Goal: Task Accomplishment & Management: Manage account settings

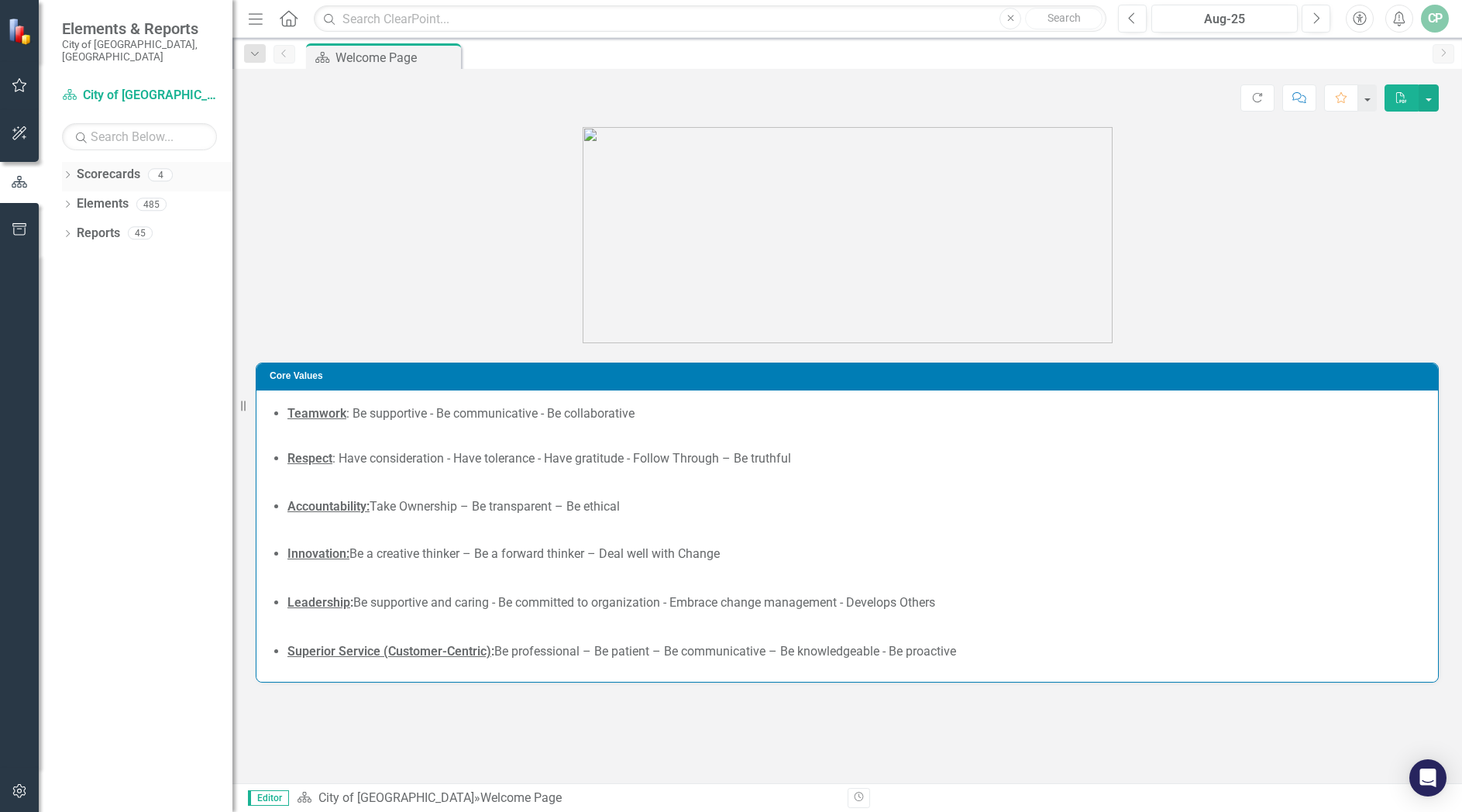
click at [70, 172] on icon "Dropdown" at bounding box center [67, 176] width 11 height 9
click at [74, 199] on icon "Dropdown" at bounding box center [76, 203] width 12 height 9
click at [149, 225] on link "Communications & Marketing" at bounding box center [166, 234] width 131 height 18
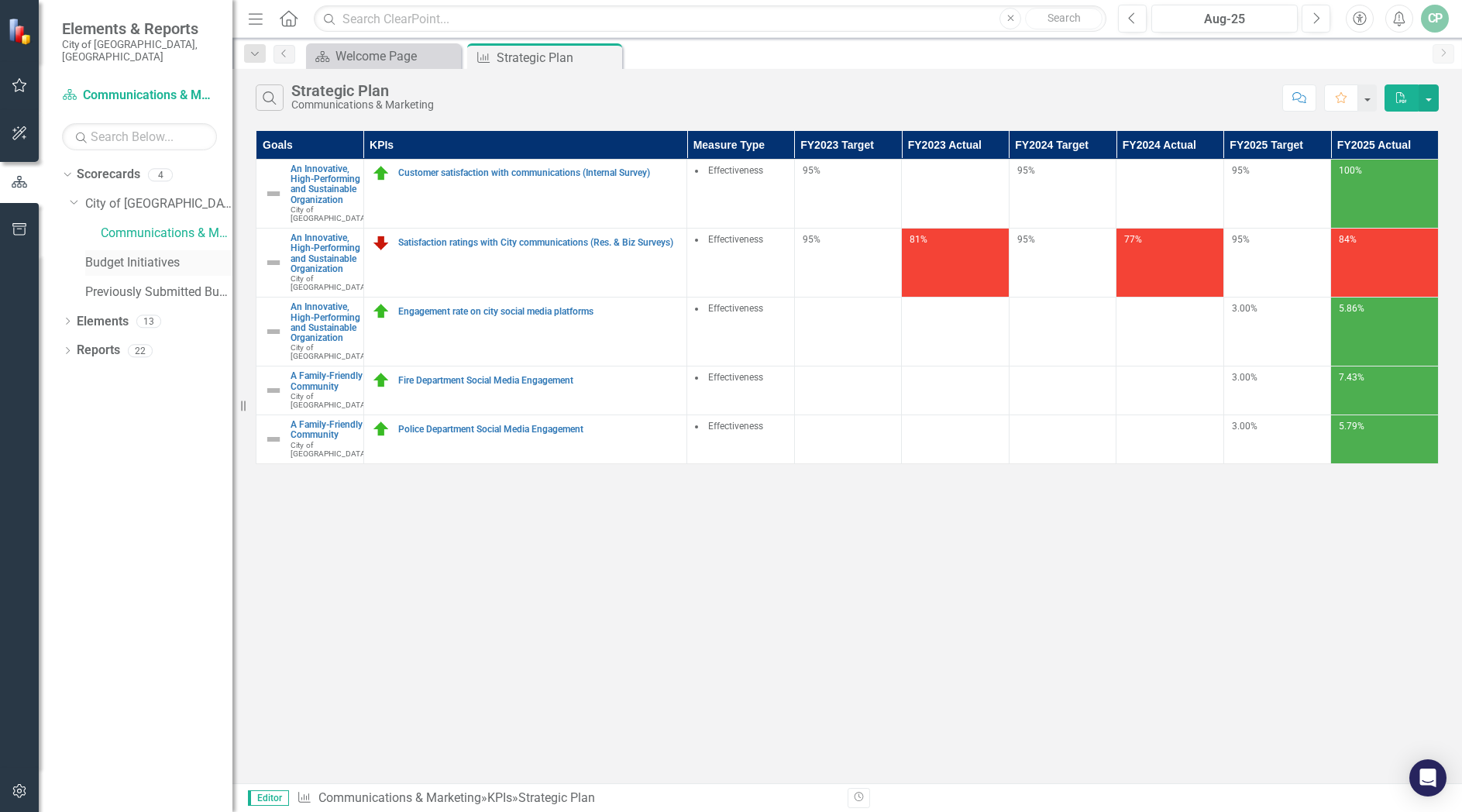
click at [142, 254] on link "Budget Initiatives" at bounding box center [159, 263] width 147 height 18
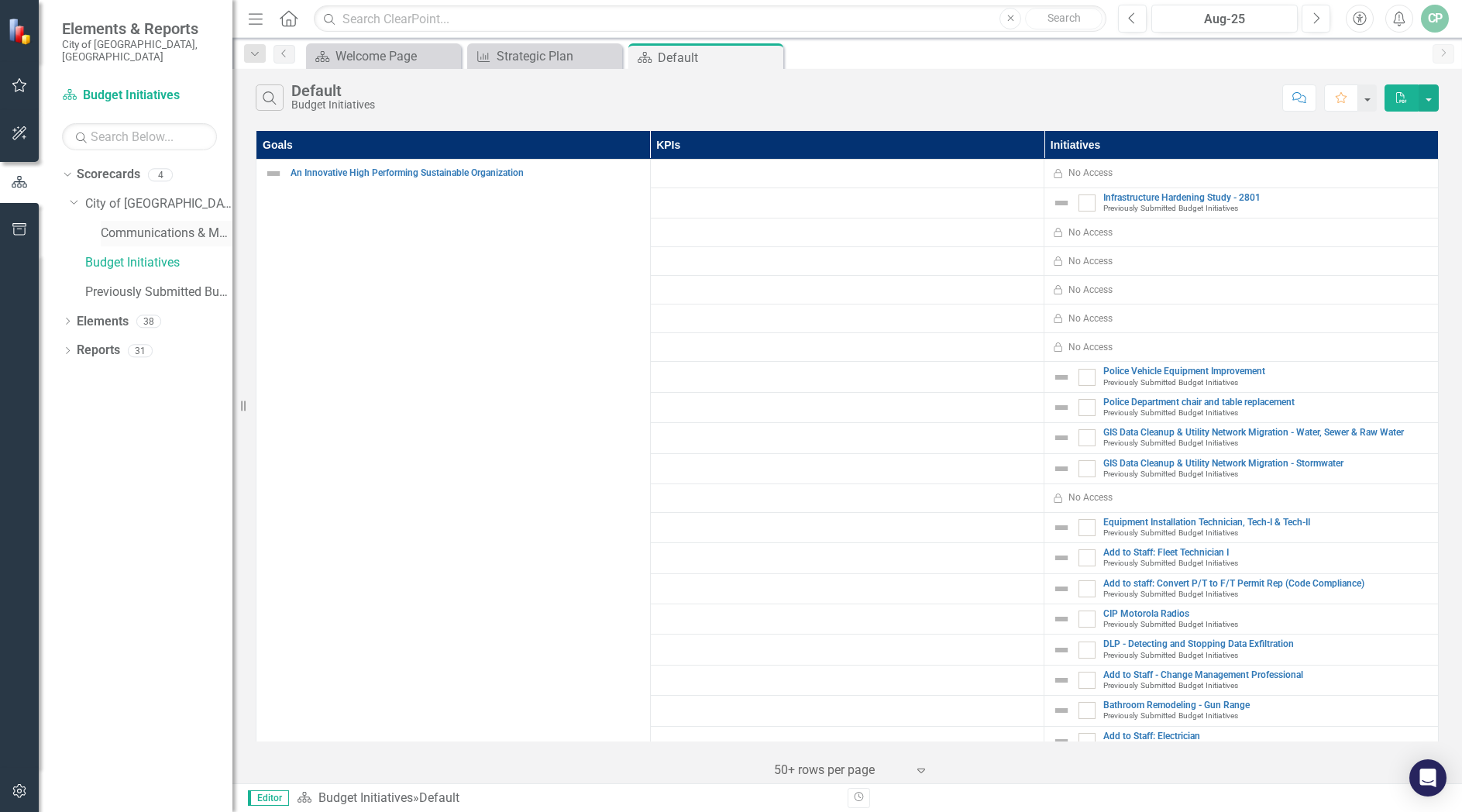
click at [163, 225] on link "Communications & Marketing" at bounding box center [166, 234] width 131 height 18
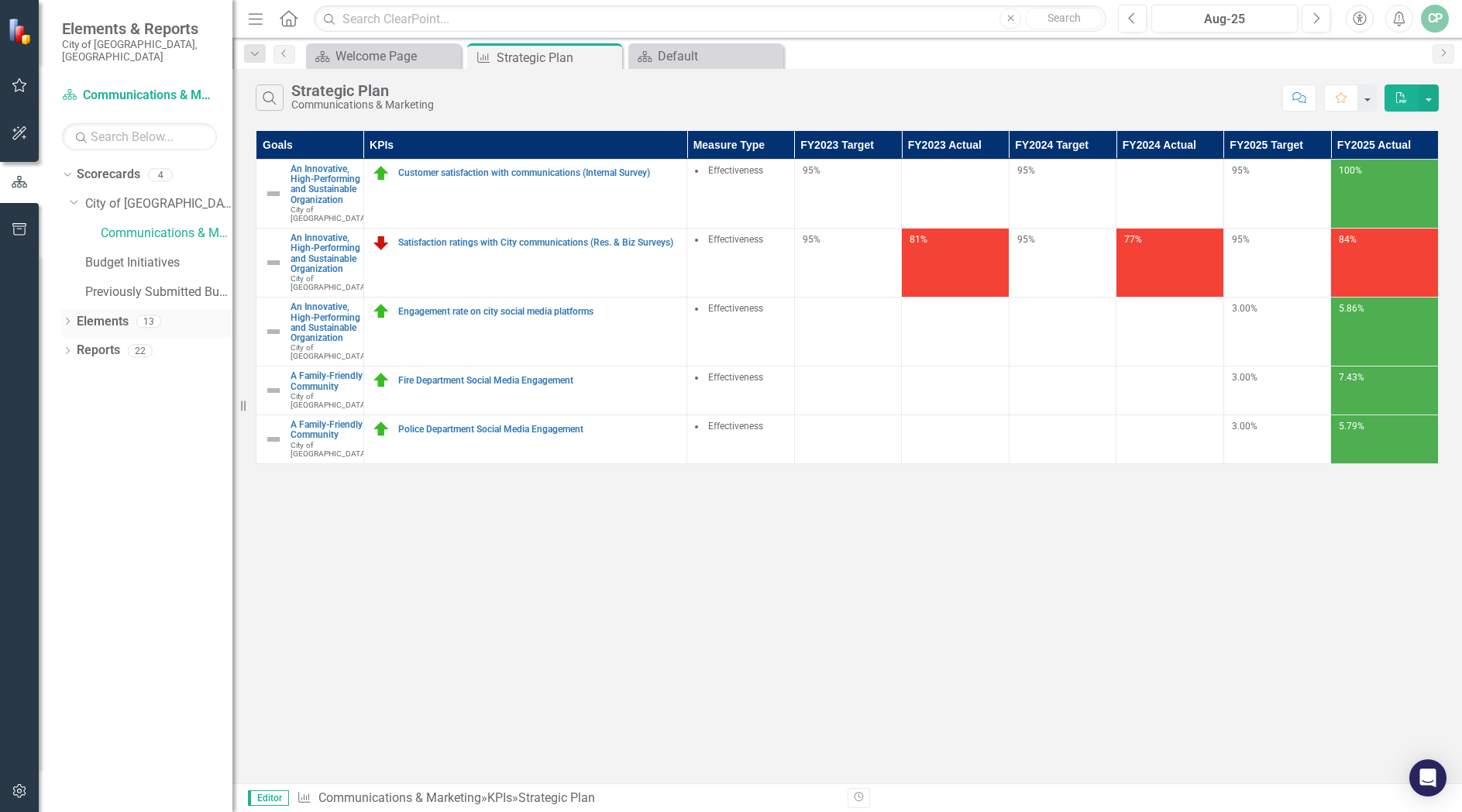
click at [65, 317] on div "Dropdown" at bounding box center [67, 323] width 11 height 13
click at [76, 397] on div "Dropdown Initiative Initiatives 8" at bounding box center [151, 411] width 163 height 30
click at [77, 406] on icon "Dropdown" at bounding box center [75, 410] width 11 height 9
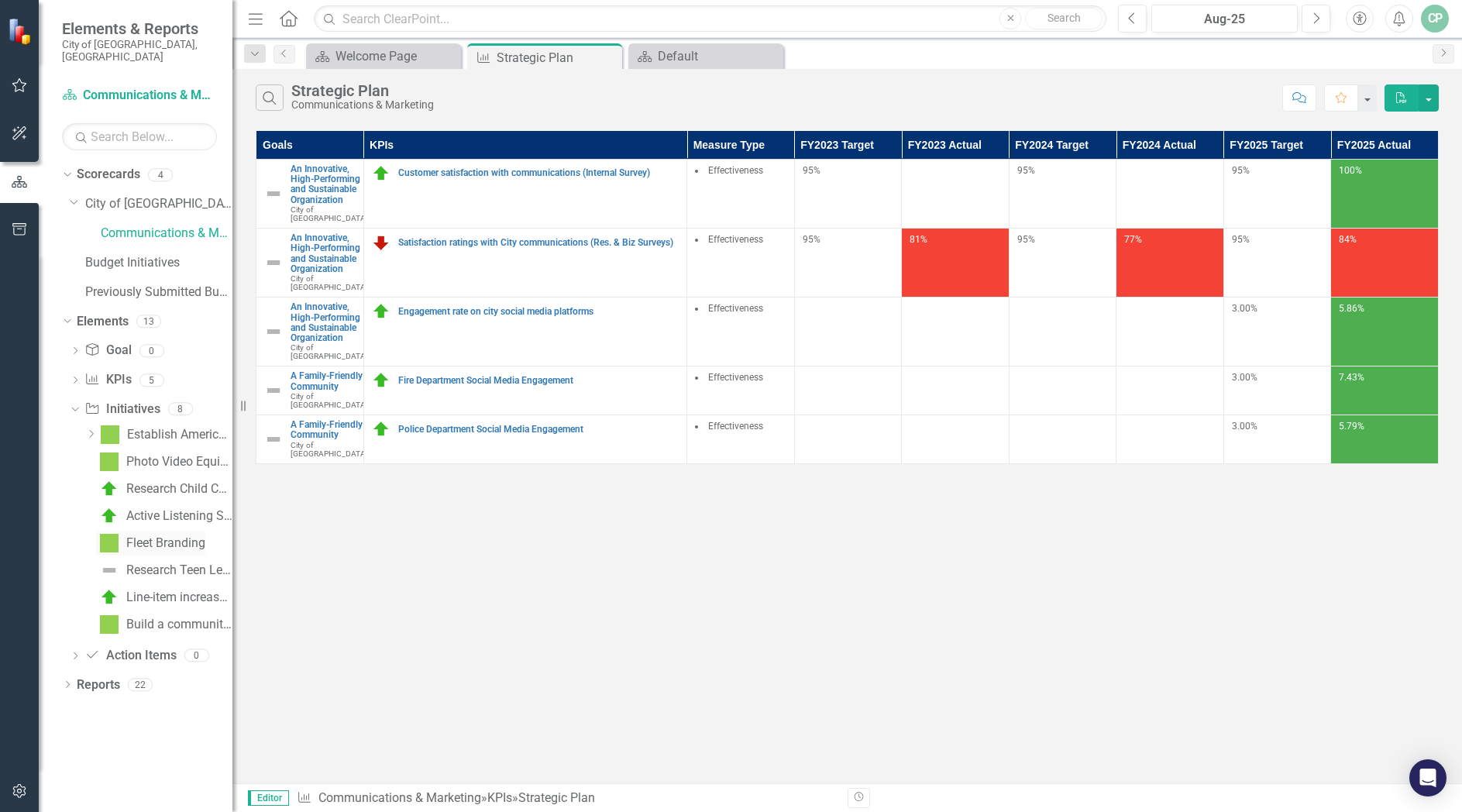
click at [155, 531] on link "Fleet Branding" at bounding box center [151, 543] width 109 height 25
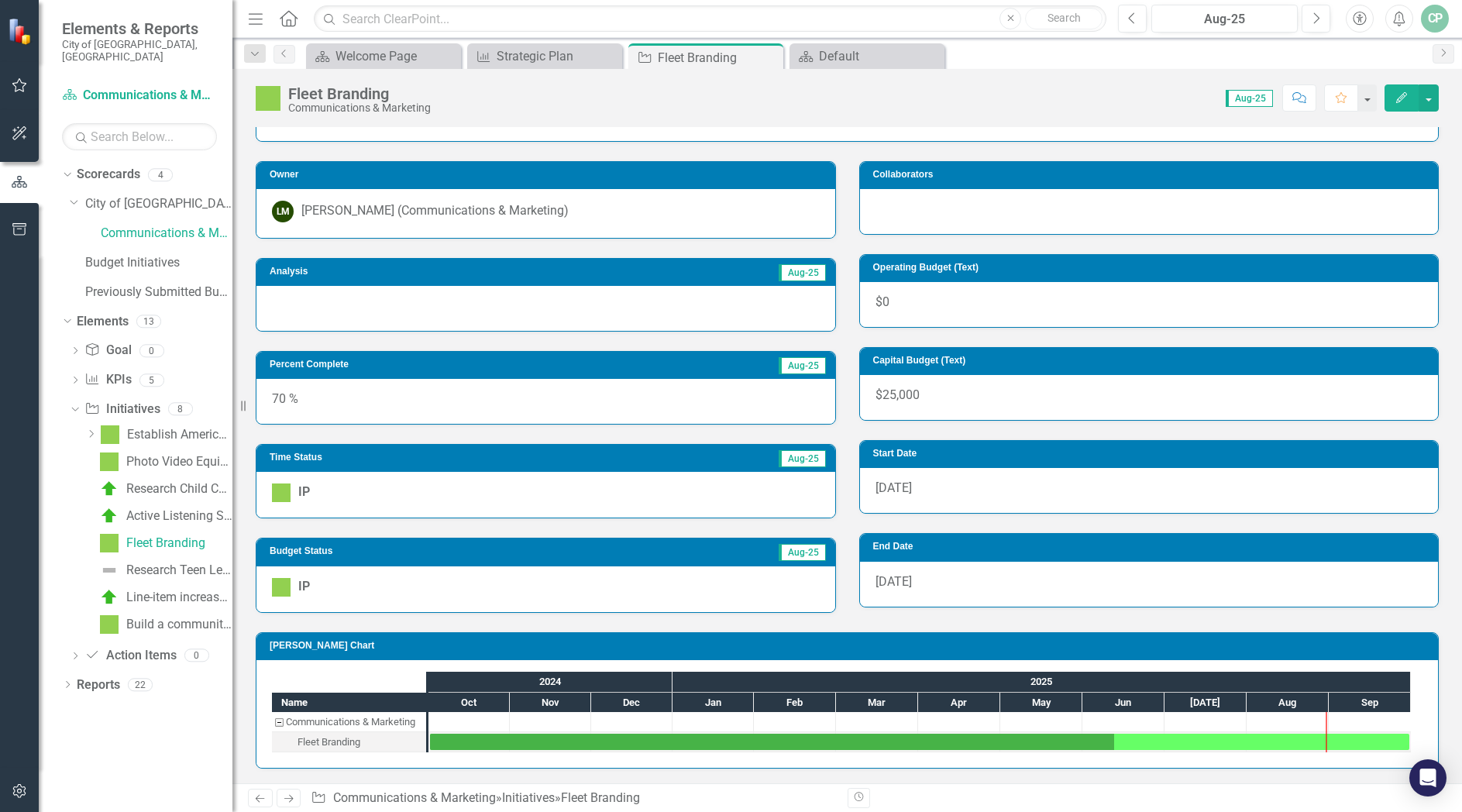
scroll to position [268, 0]
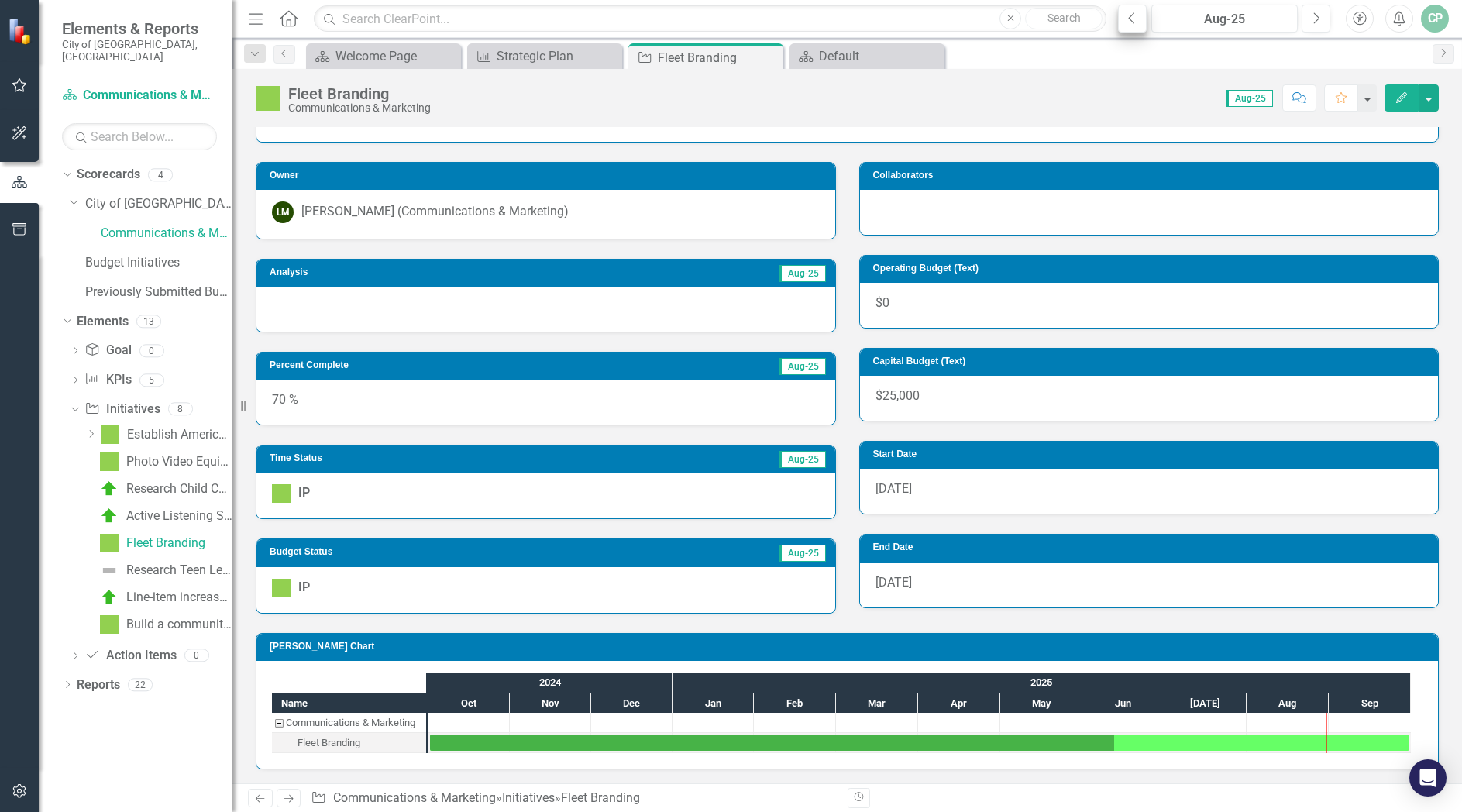
click at [1132, 16] on icon "Previous" at bounding box center [1132, 19] width 9 height 14
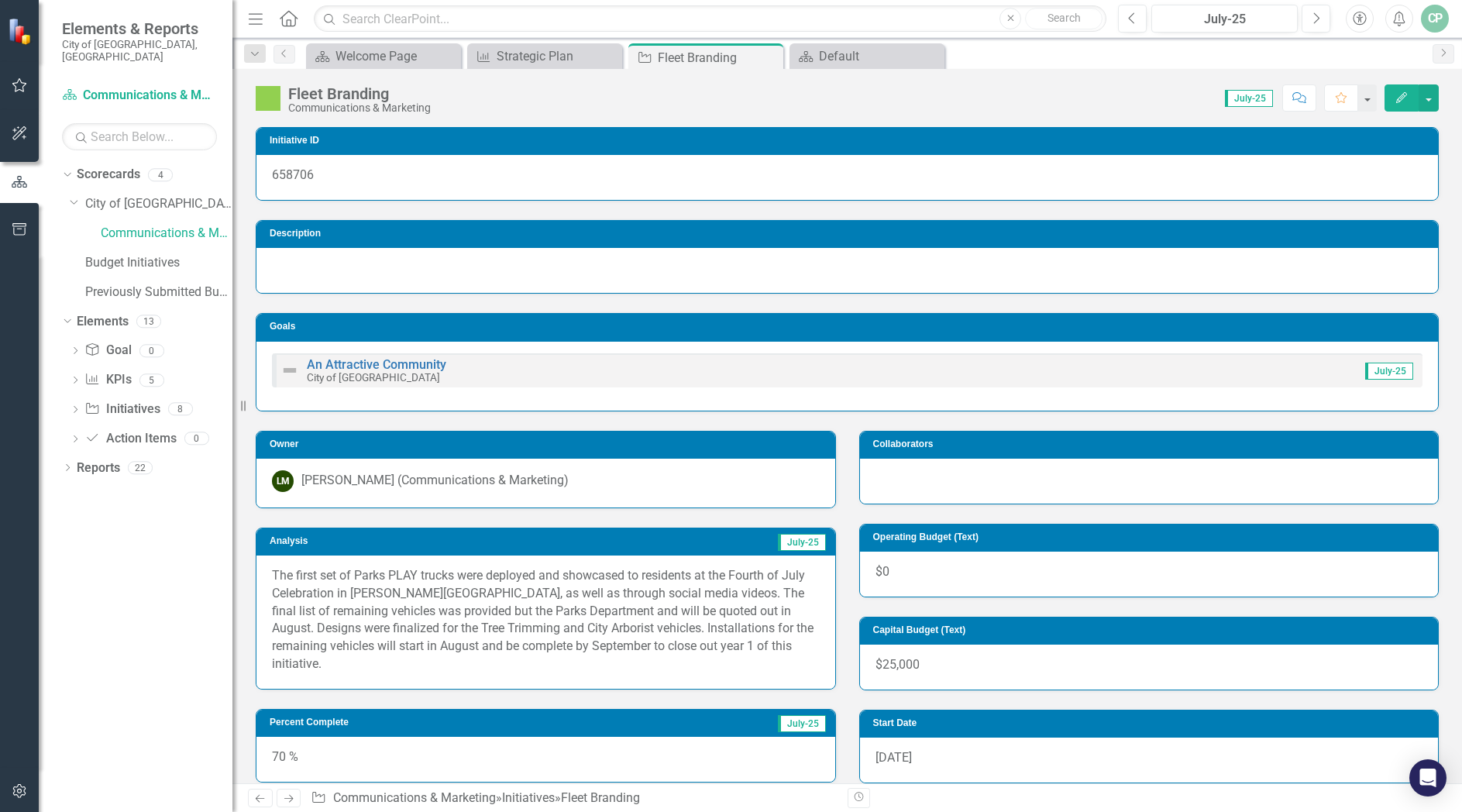
drag, startPoint x: 742, startPoint y: 644, endPoint x: 684, endPoint y: 602, distance: 71.6
click at [684, 602] on p "The first set of Parks PLAY trucks were deployed and showcased to residents at …" at bounding box center [546, 620] width 548 height 106
drag, startPoint x: 643, startPoint y: 587, endPoint x: 670, endPoint y: 608, distance: 34.2
click at [670, 608] on p "The first set of Parks PLAY trucks were deployed and showcased to residents at …" at bounding box center [546, 620] width 548 height 106
drag, startPoint x: 645, startPoint y: 588, endPoint x: 679, endPoint y: 613, distance: 42.2
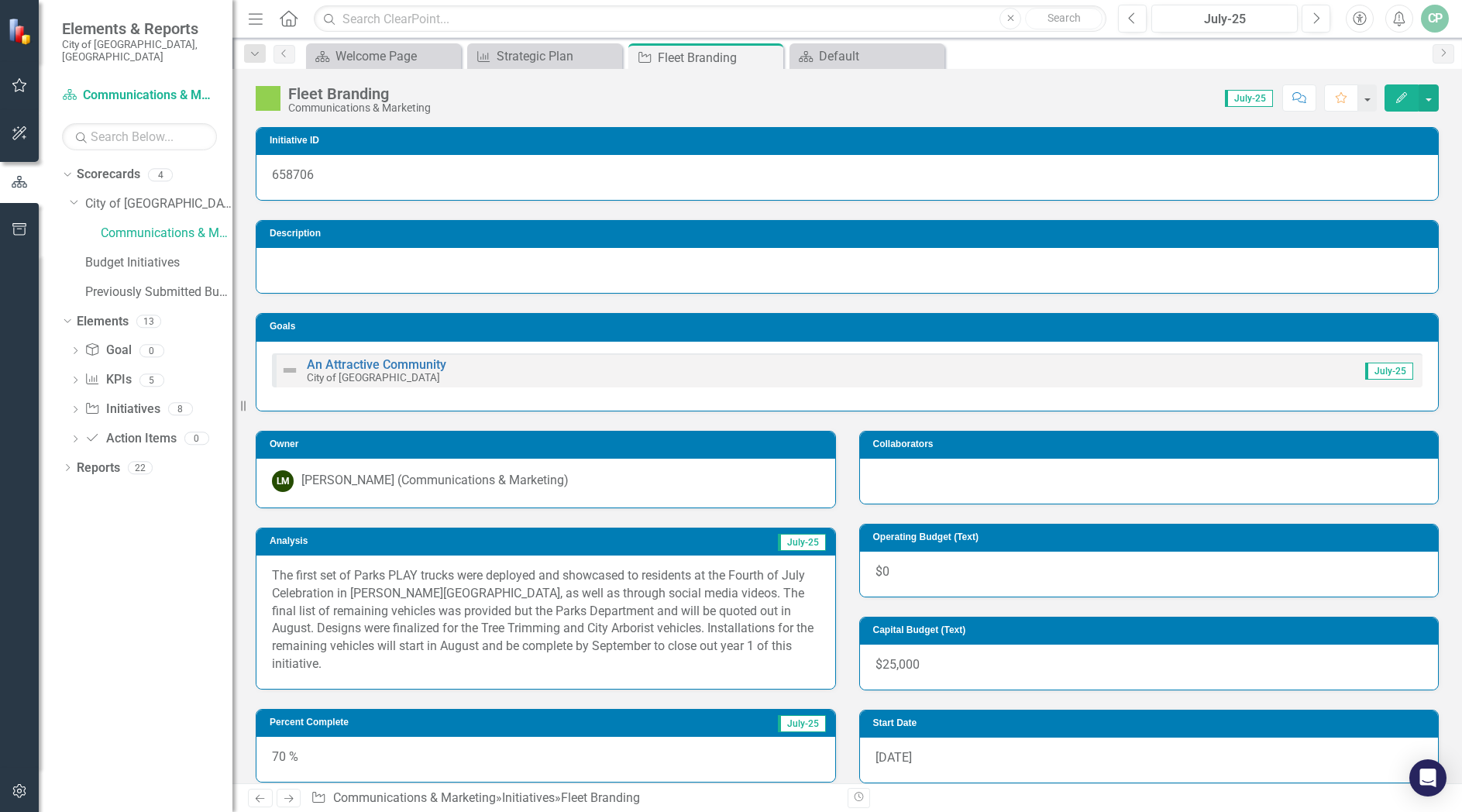
click at [679, 613] on p "The first set of Parks PLAY trucks were deployed and showcased to residents at …" at bounding box center [546, 620] width 548 height 106
click at [1315, 13] on icon "button" at bounding box center [1317, 17] width 6 height 11
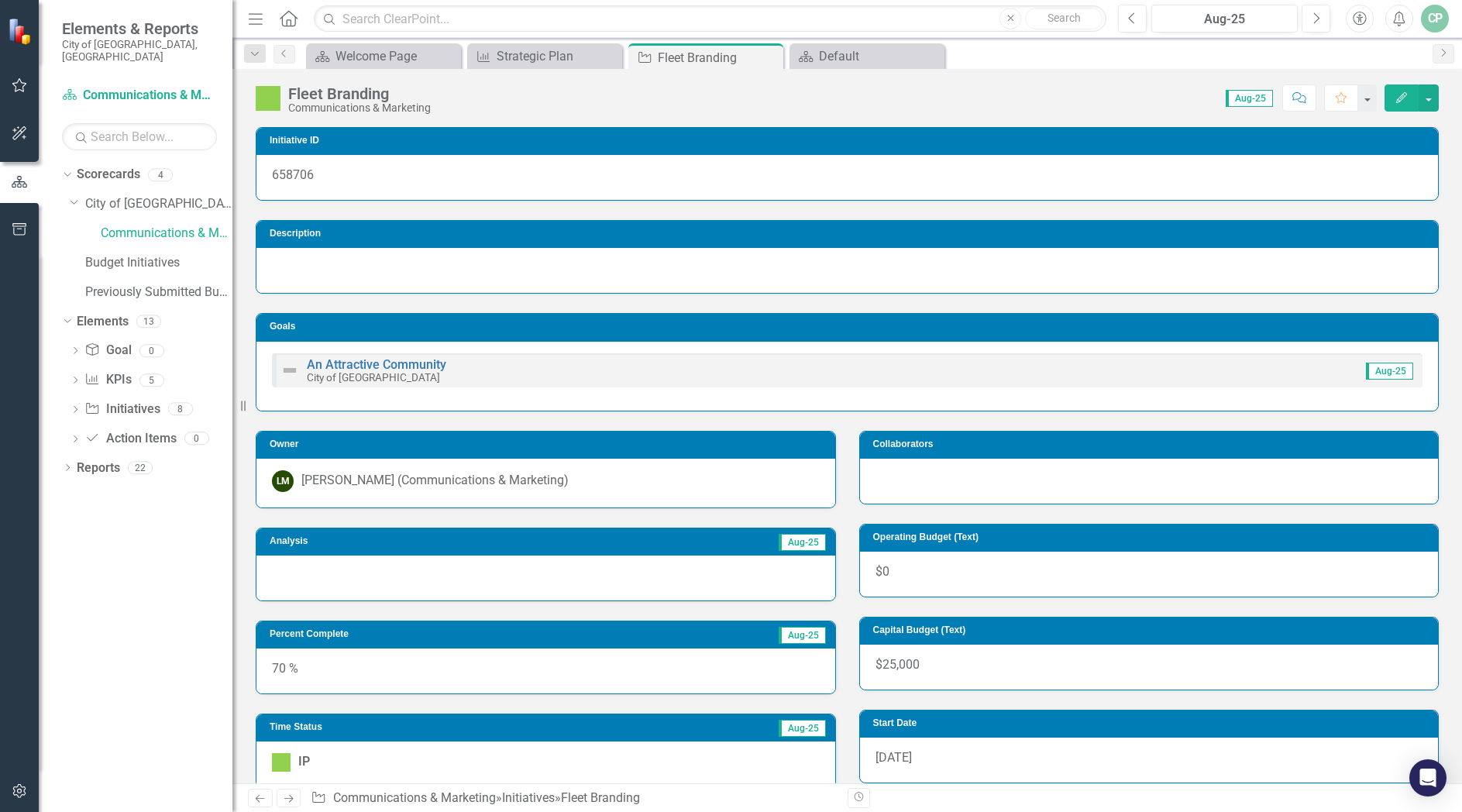
click at [515, 580] on div at bounding box center [546, 577] width 578 height 45
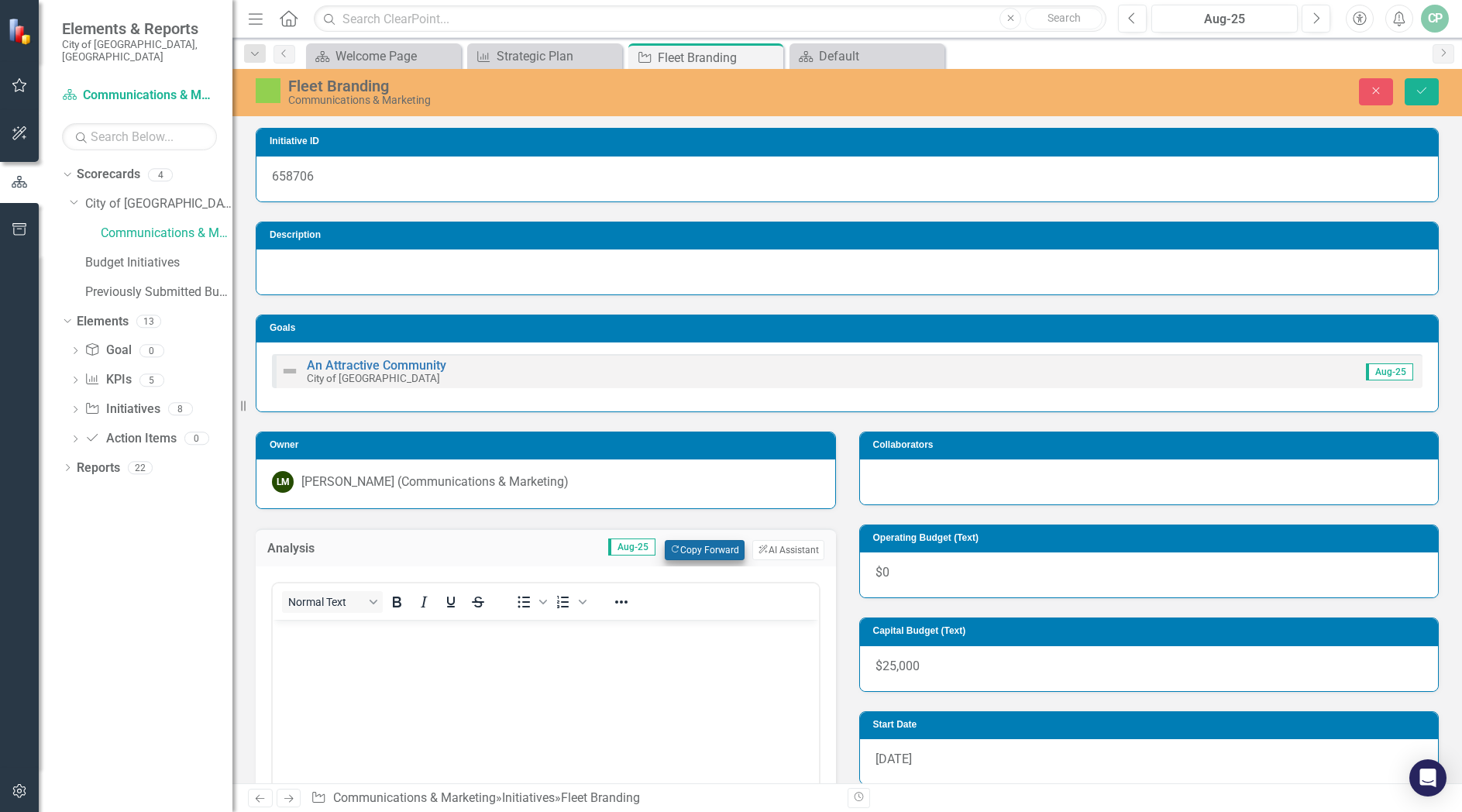
click at [692, 550] on button "Copy Forward Copy Forward" at bounding box center [705, 550] width 80 height 20
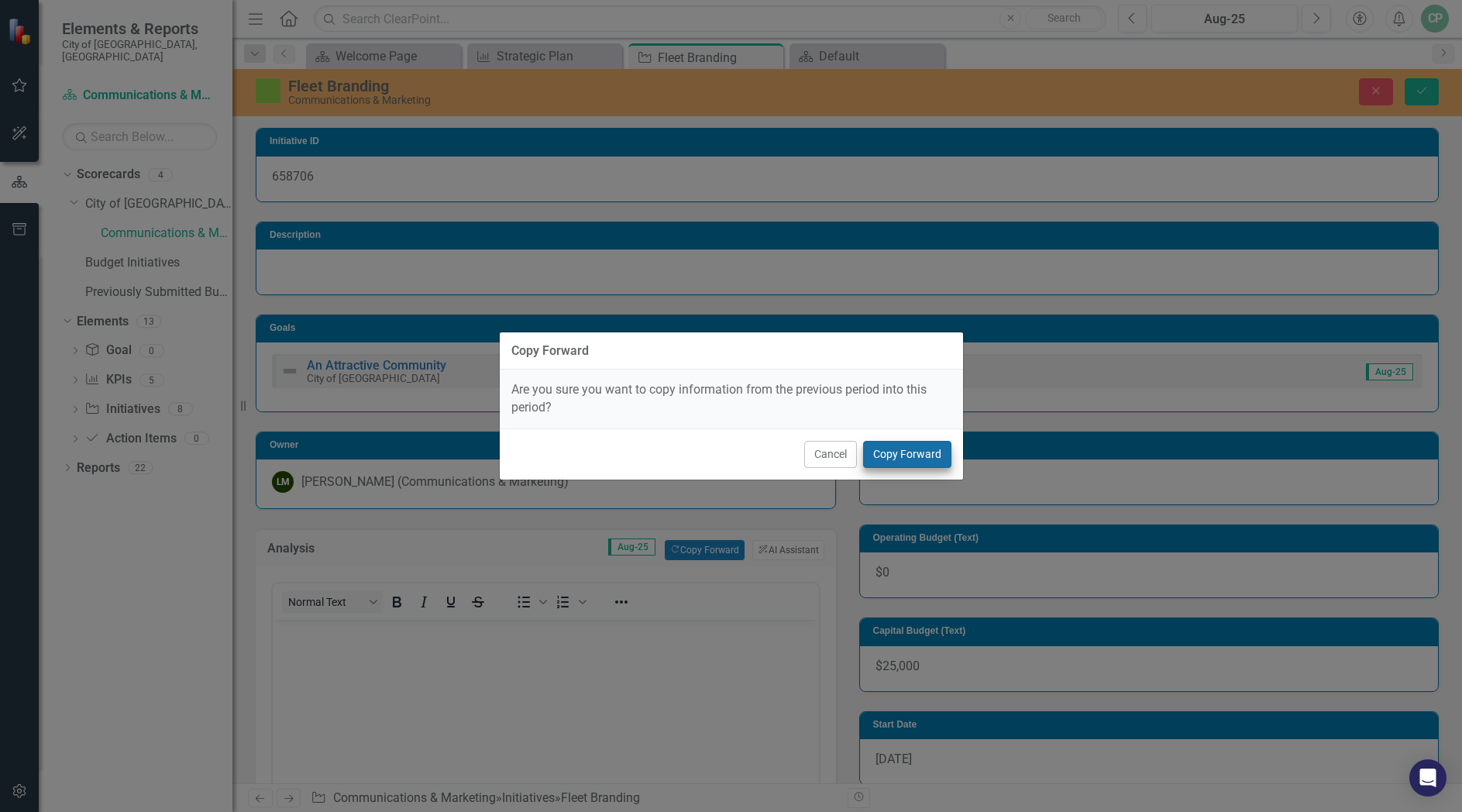
click at [900, 454] on button "Copy Forward" at bounding box center [906, 453] width 88 height 27
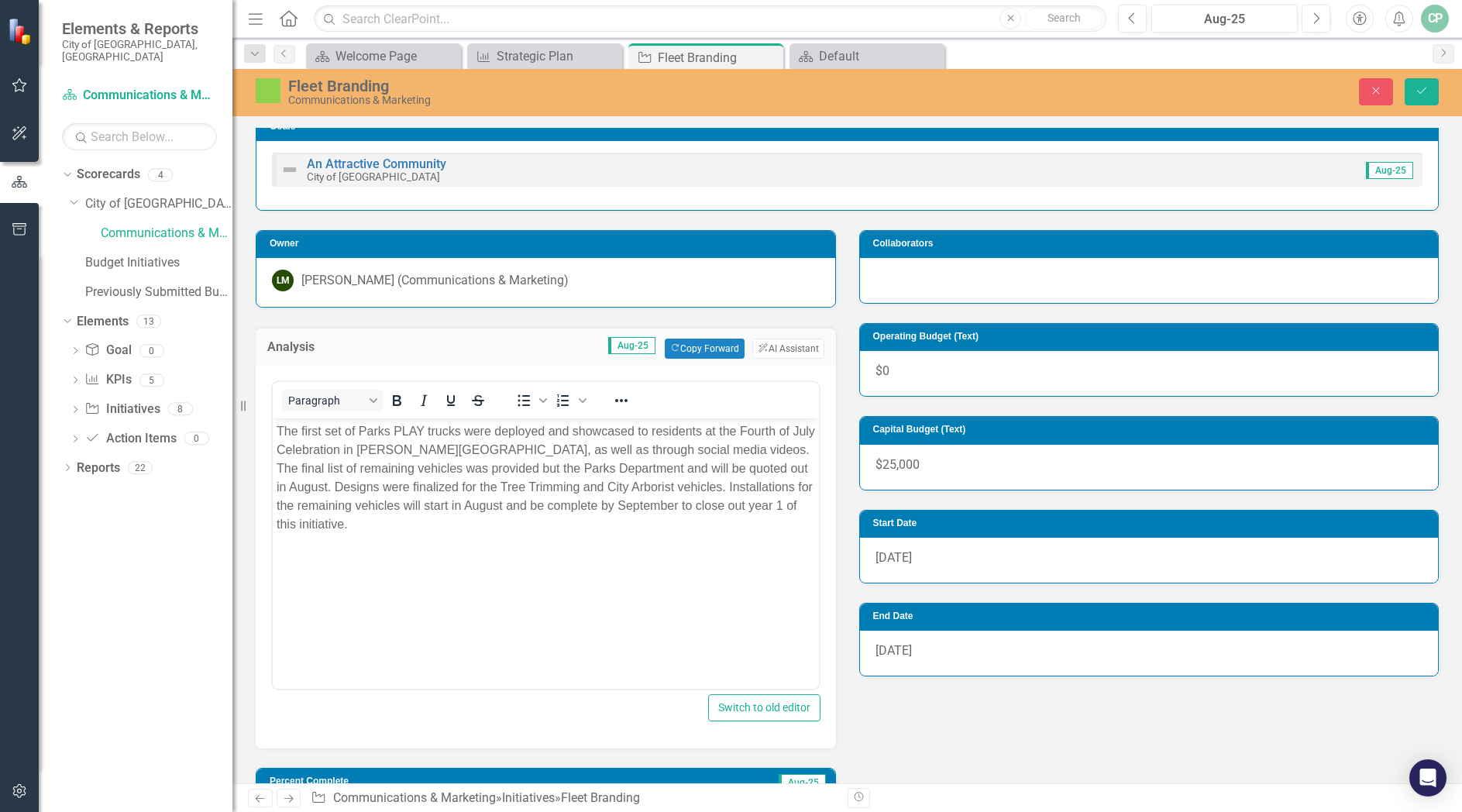
scroll to position [216, 0]
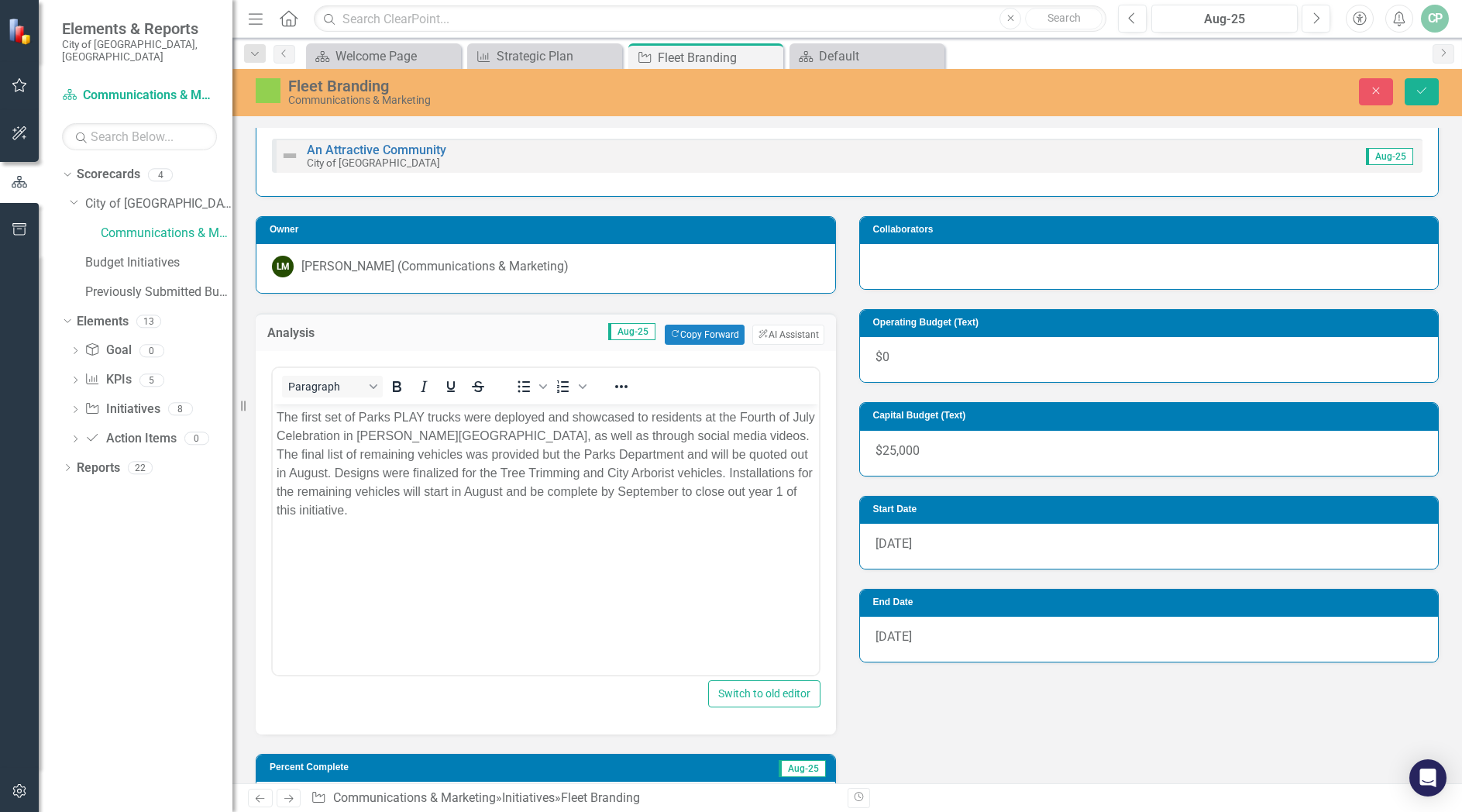
click at [562, 456] on p "The first set of Parks PLAY trucks were deployed and showcased to residents at …" at bounding box center [546, 464] width 539 height 111
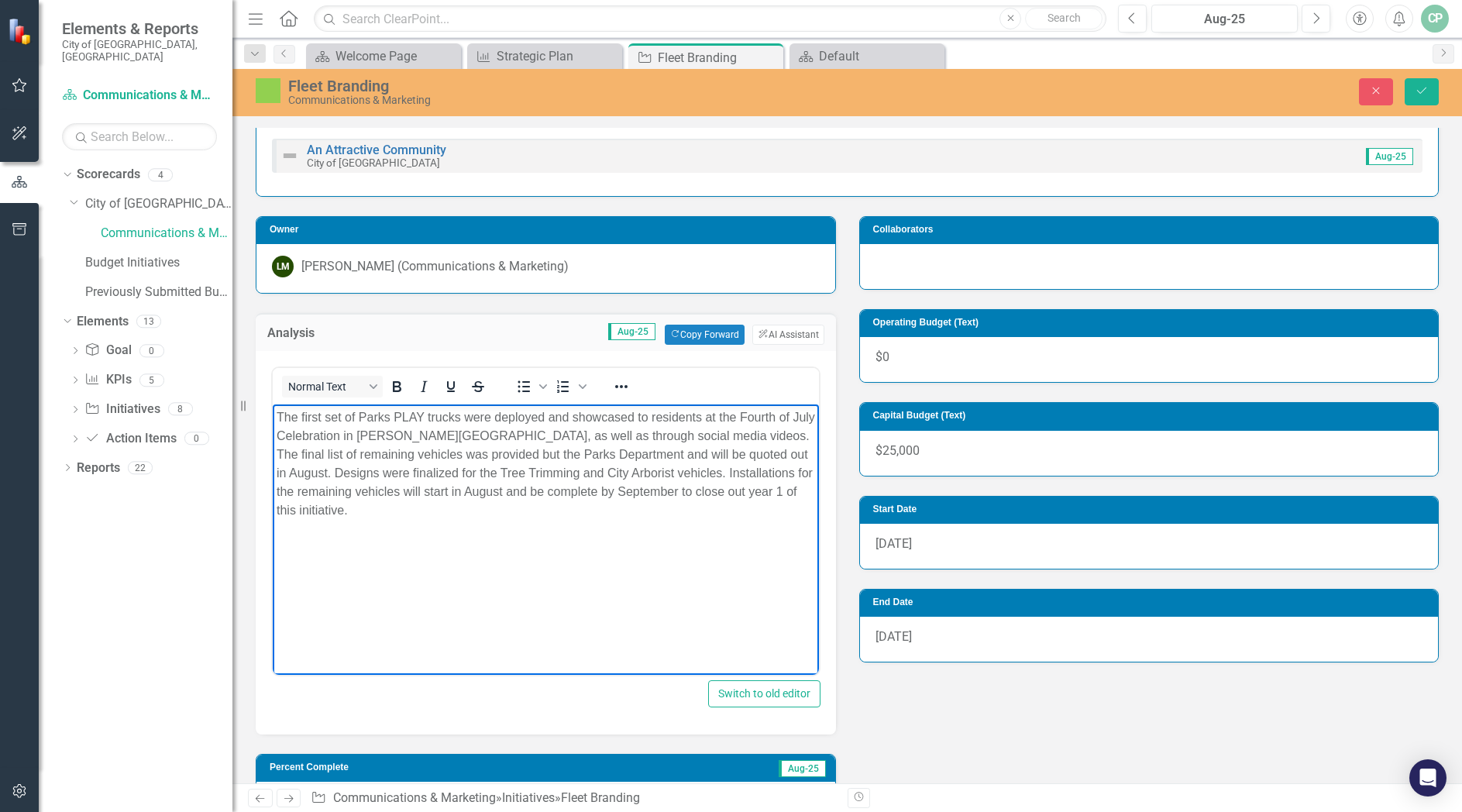
click at [497, 440] on p "The first set of Parks PLAY trucks were deployed and showcased to residents at …" at bounding box center [546, 464] width 539 height 111
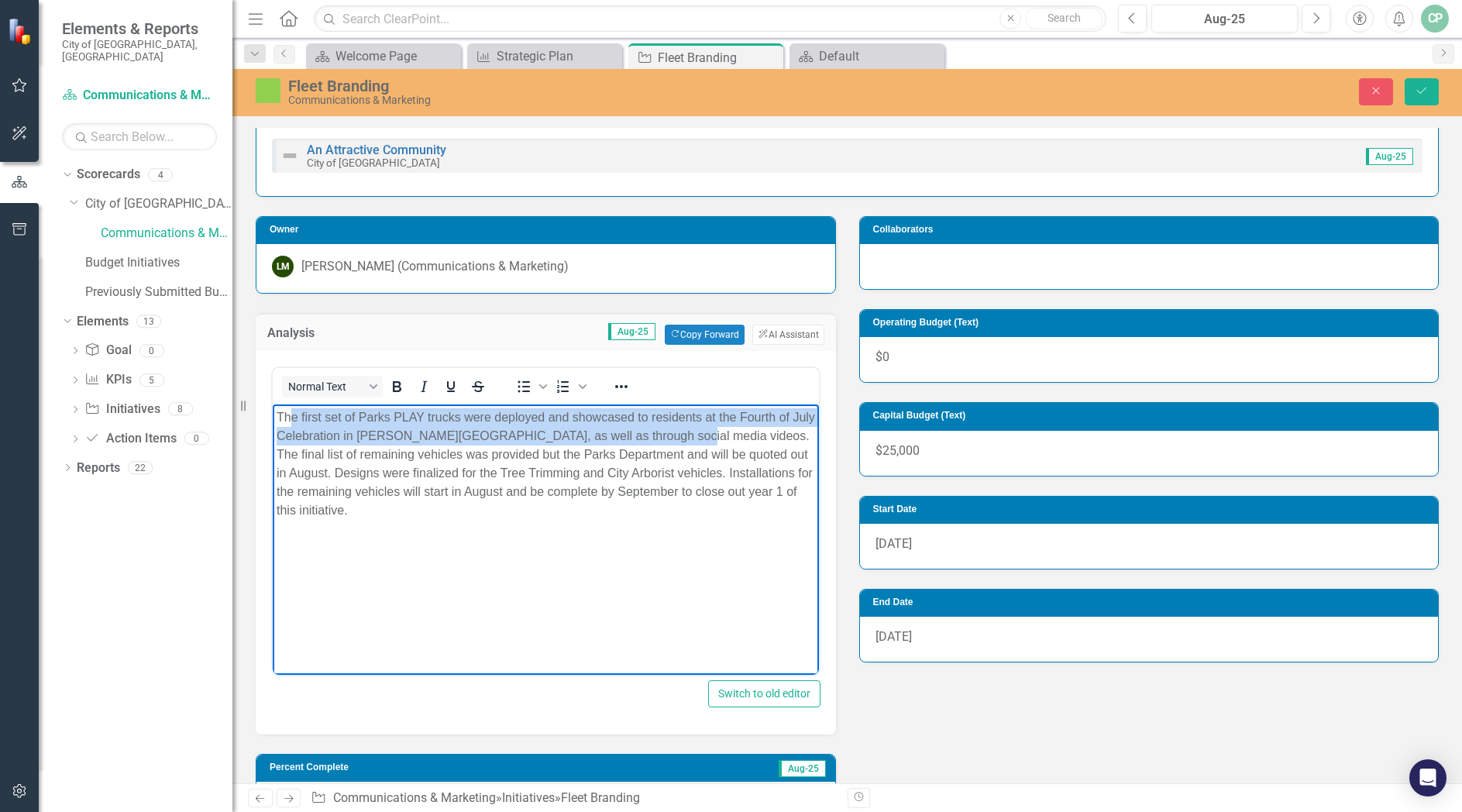
drag, startPoint x: 676, startPoint y: 433, endPoint x: 290, endPoint y: 412, distance: 386.6
click at [290, 412] on p "The first set of Parks PLAY trucks were deployed and showcased to residents at …" at bounding box center [546, 464] width 539 height 111
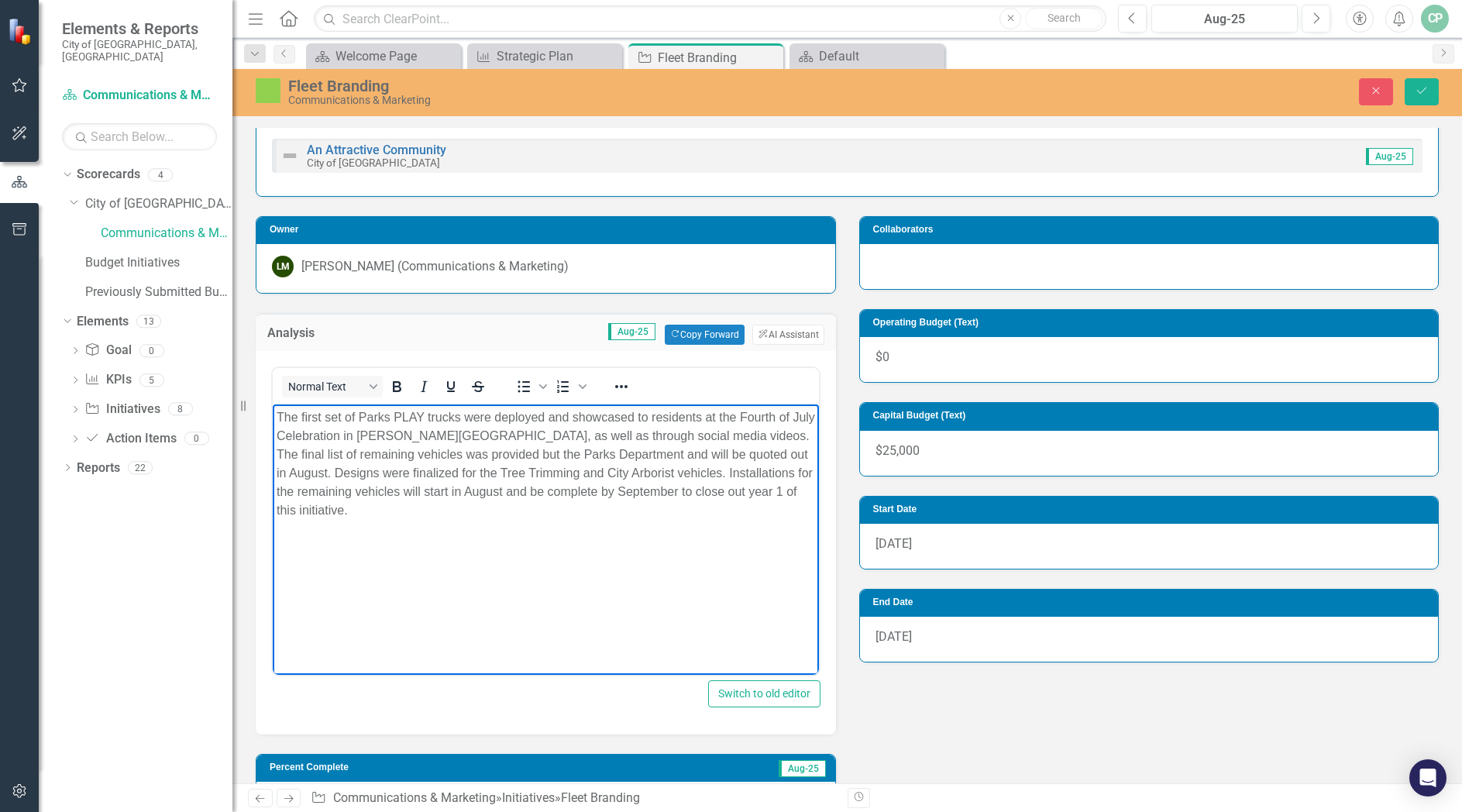
click at [332, 457] on p "The first set of Parks PLAY trucks were deployed and showcased to residents at …" at bounding box center [546, 464] width 539 height 111
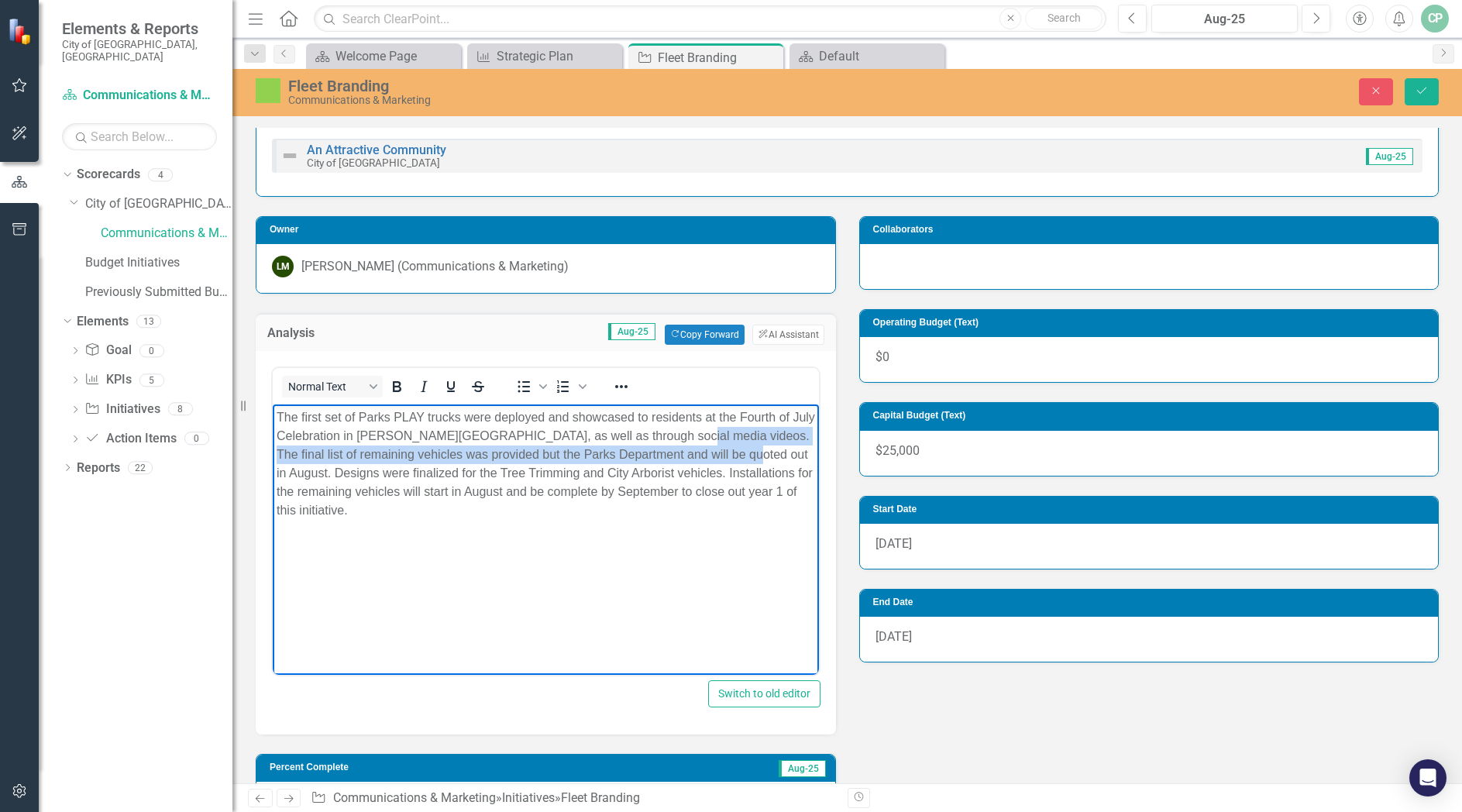
drag, startPoint x: 778, startPoint y: 453, endPoint x: 677, endPoint y: 439, distance: 102.0
click at [677, 439] on p "The first set of Parks PLAY trucks were deployed and showcased to residents at …" at bounding box center [546, 464] width 539 height 111
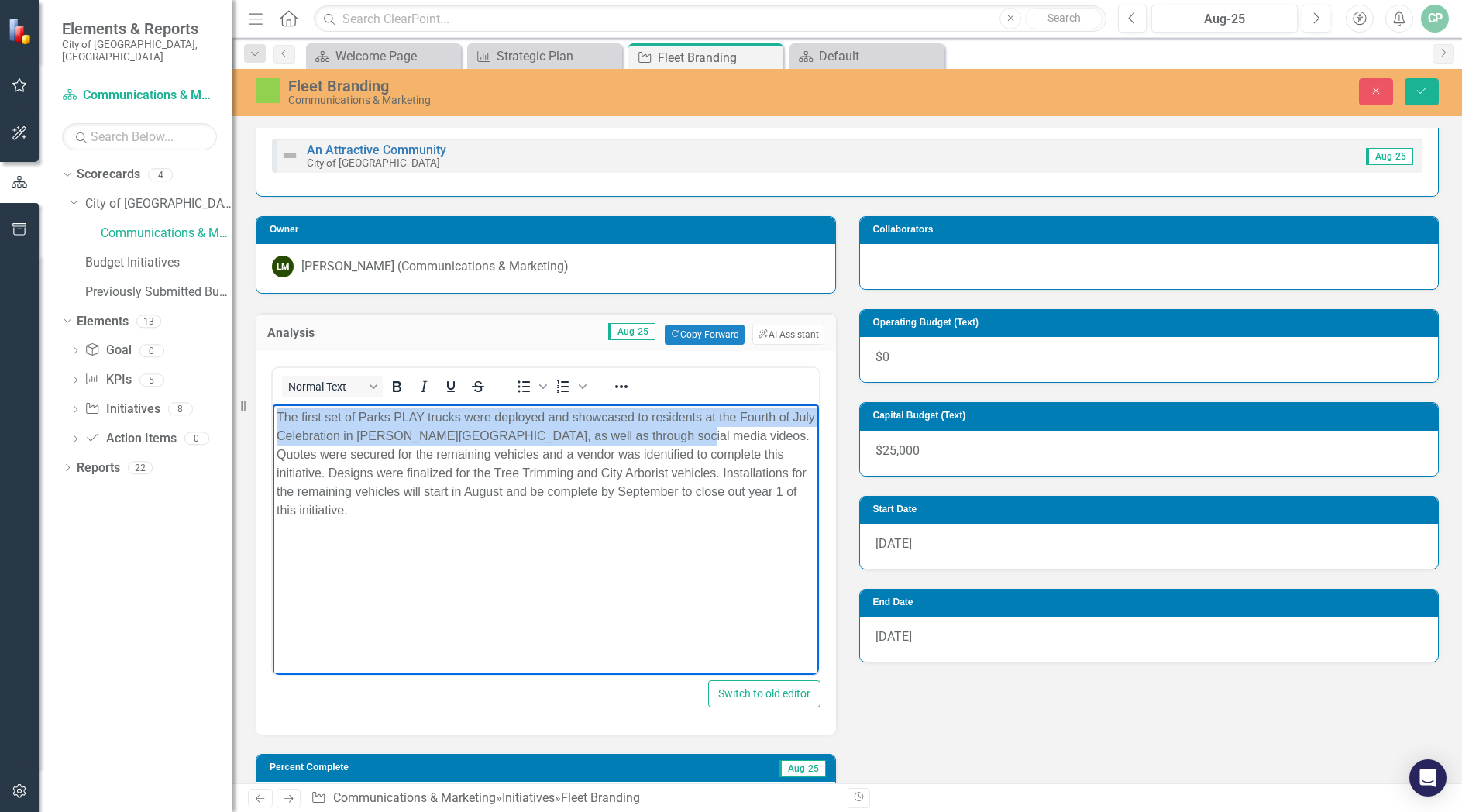
drag, startPoint x: 676, startPoint y: 435, endPoint x: 269, endPoint y: 411, distance: 407.7
click at [272, 411] on html "The first set of Parks PLAY trucks were deployed and showcased to residents at …" at bounding box center [545, 521] width 546 height 233
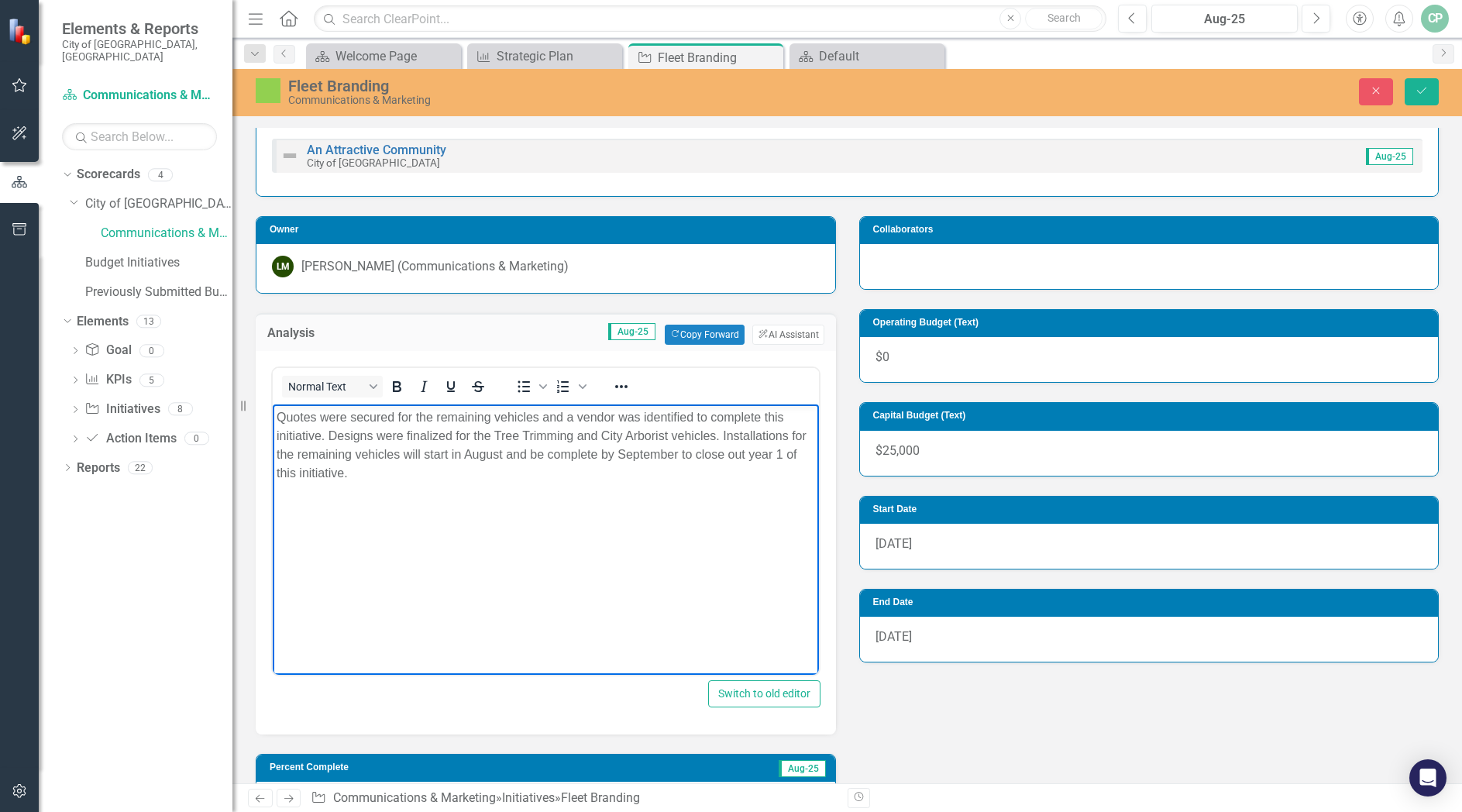
click at [483, 481] on p "Quotes were secured for the remaining vehicles and a vendor was identified to c…" at bounding box center [546, 445] width 539 height 75
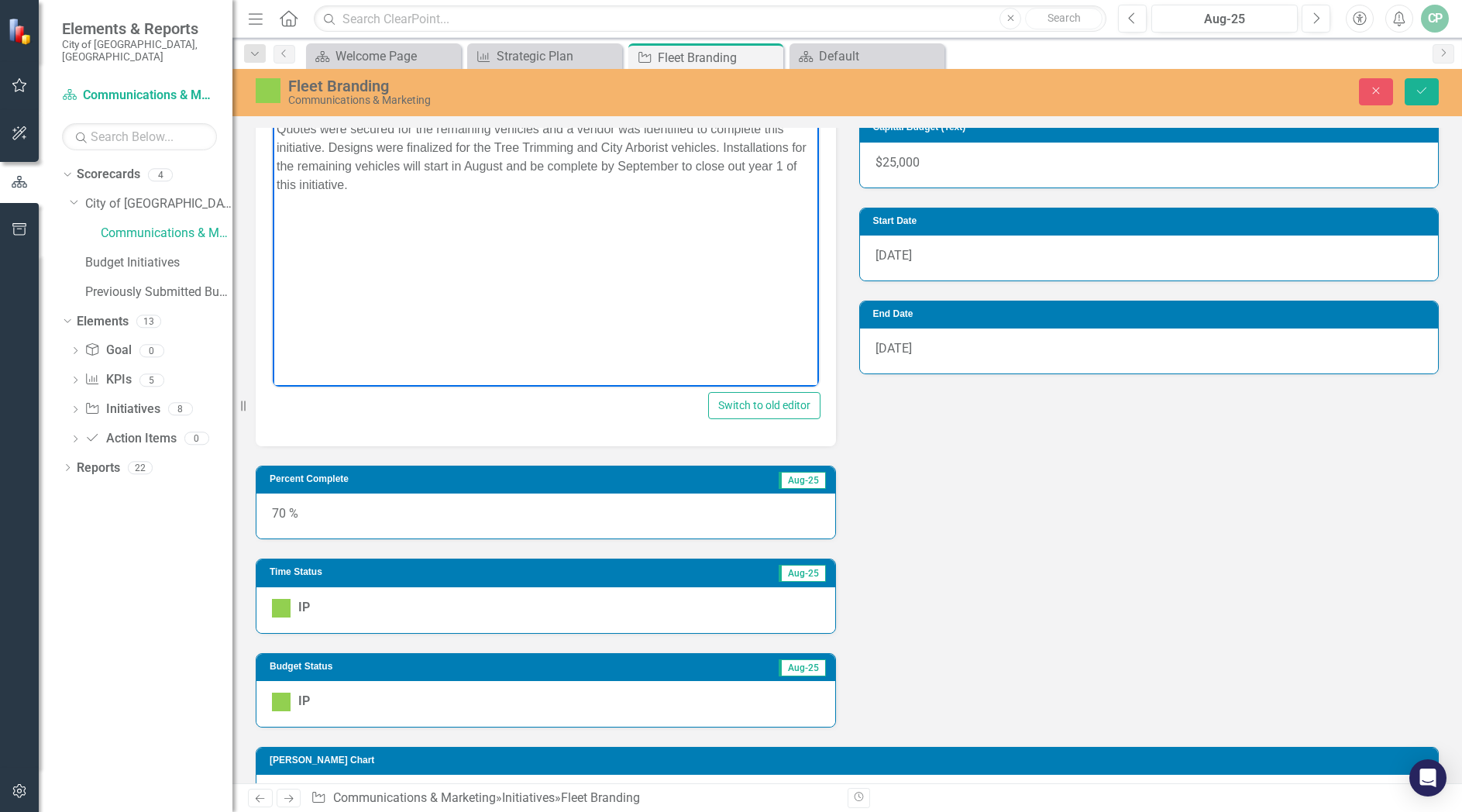
scroll to position [524, 0]
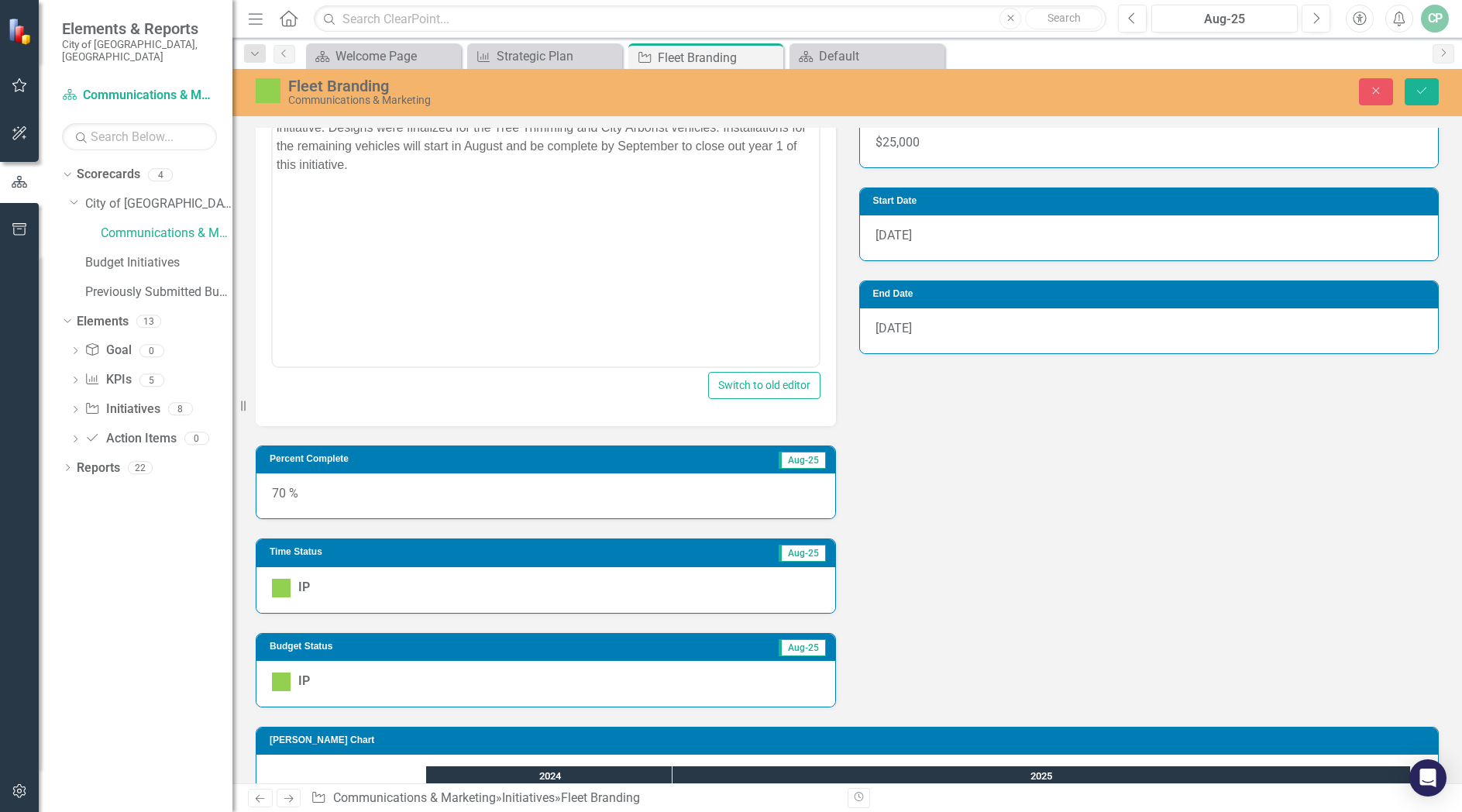
click at [527, 497] on div "70 %" at bounding box center [546, 495] width 578 height 45
click at [530, 486] on div "70 %" at bounding box center [546, 495] width 578 height 45
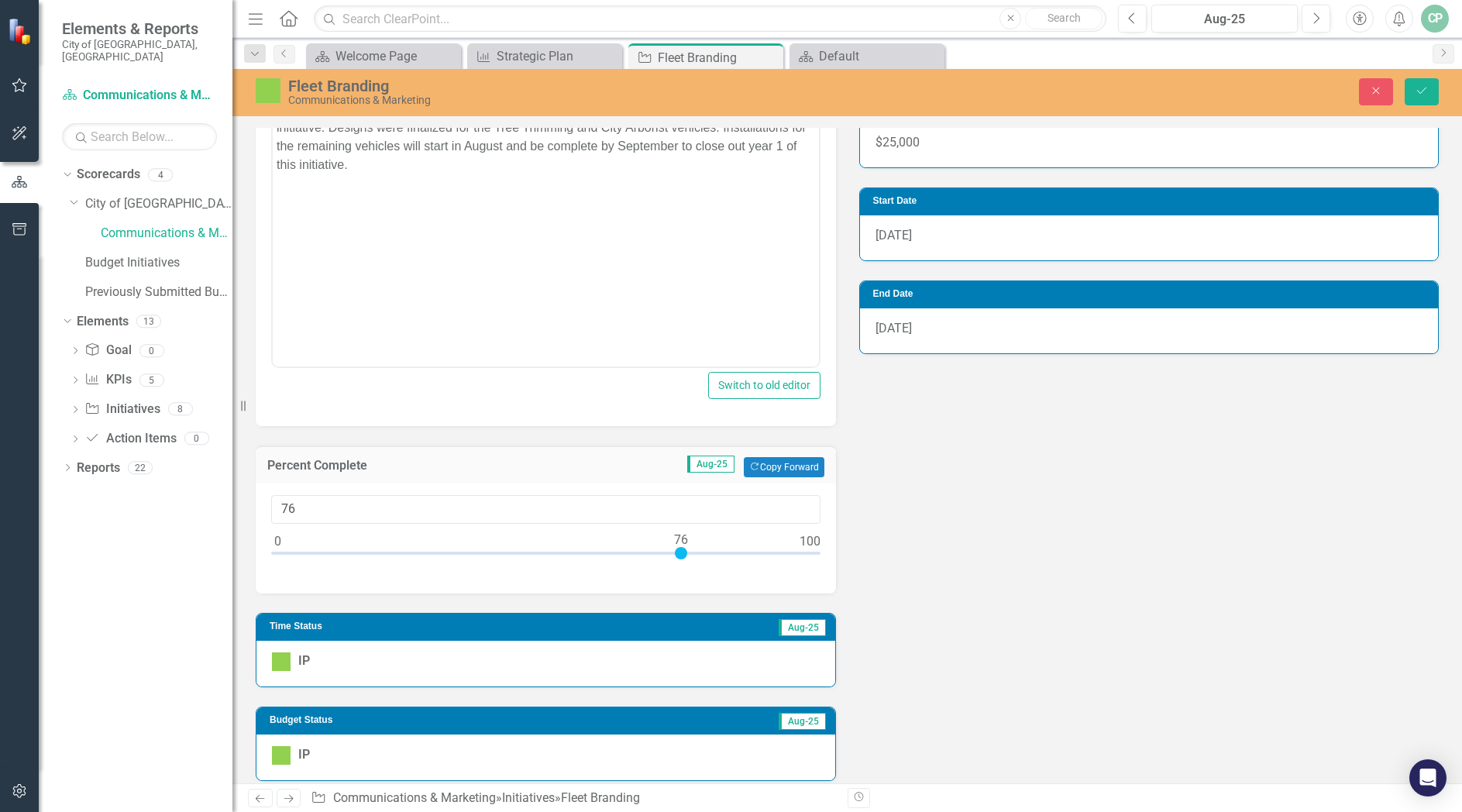
type input "75"
drag, startPoint x: 651, startPoint y: 550, endPoint x: 679, endPoint y: 551, distance: 28.0
click at [679, 551] on div at bounding box center [675, 553] width 12 height 12
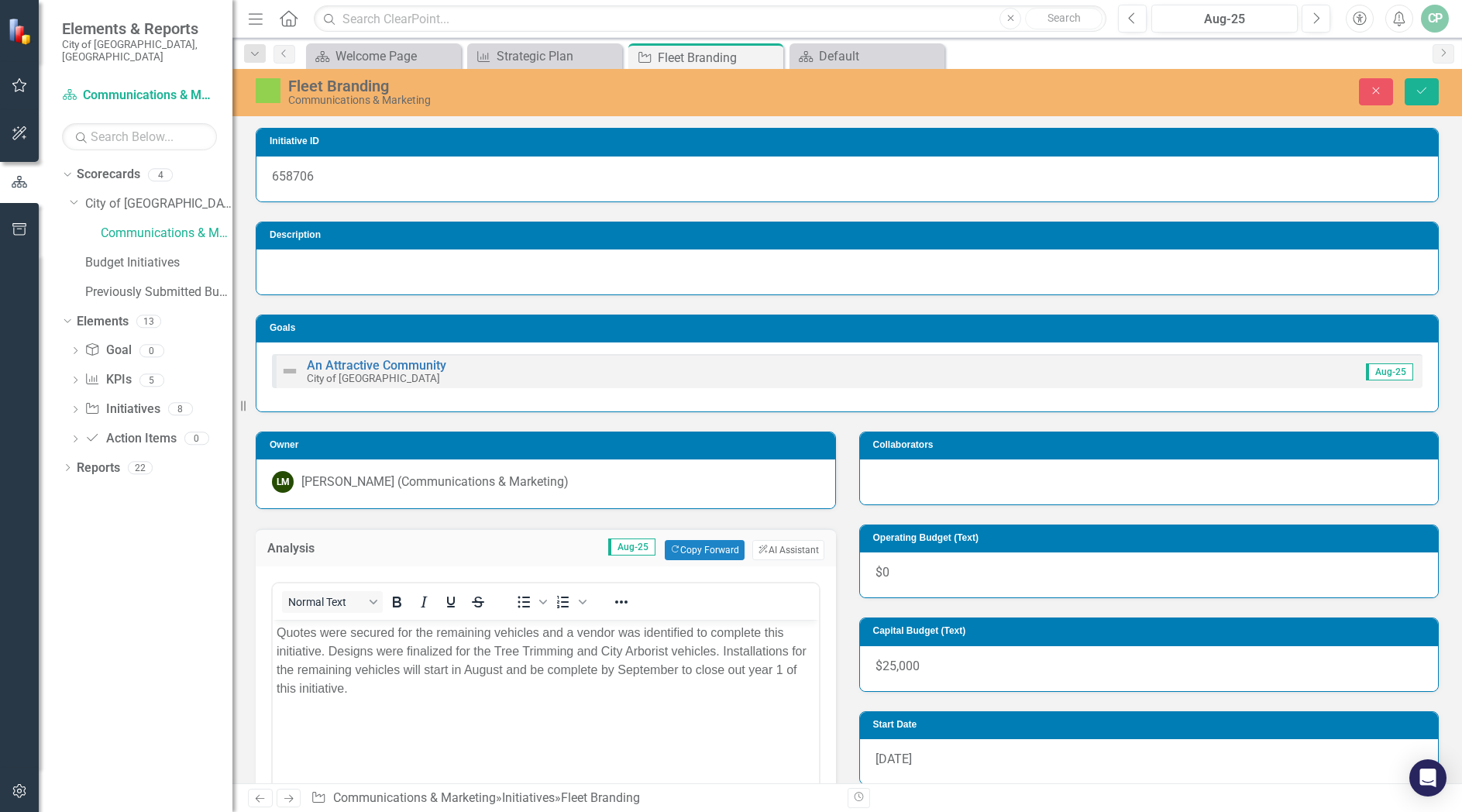
scroll to position [0, 0]
click at [1418, 87] on icon "Save" at bounding box center [1421, 90] width 14 height 11
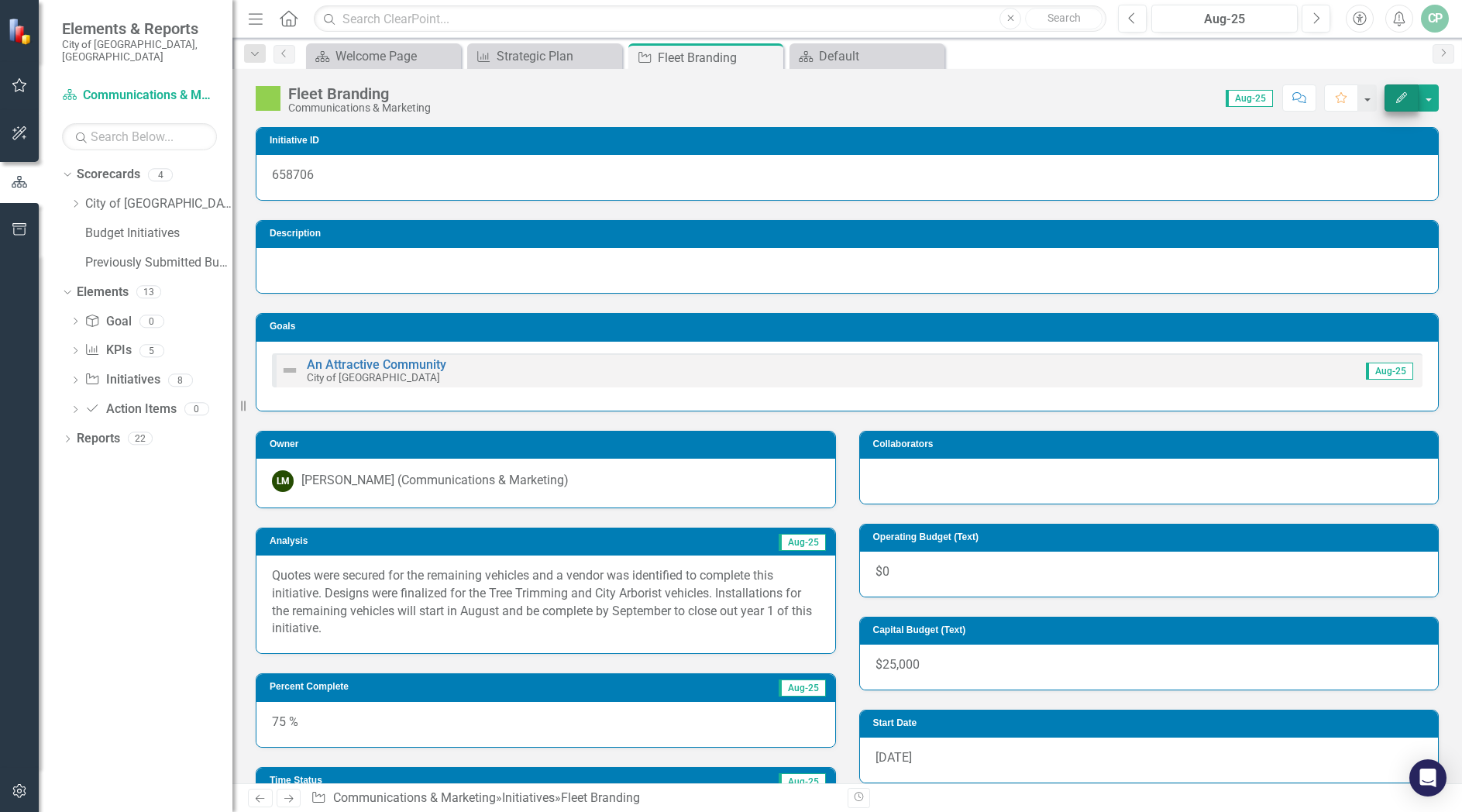
click at [1399, 97] on icon "Edit" at bounding box center [1401, 97] width 14 height 11
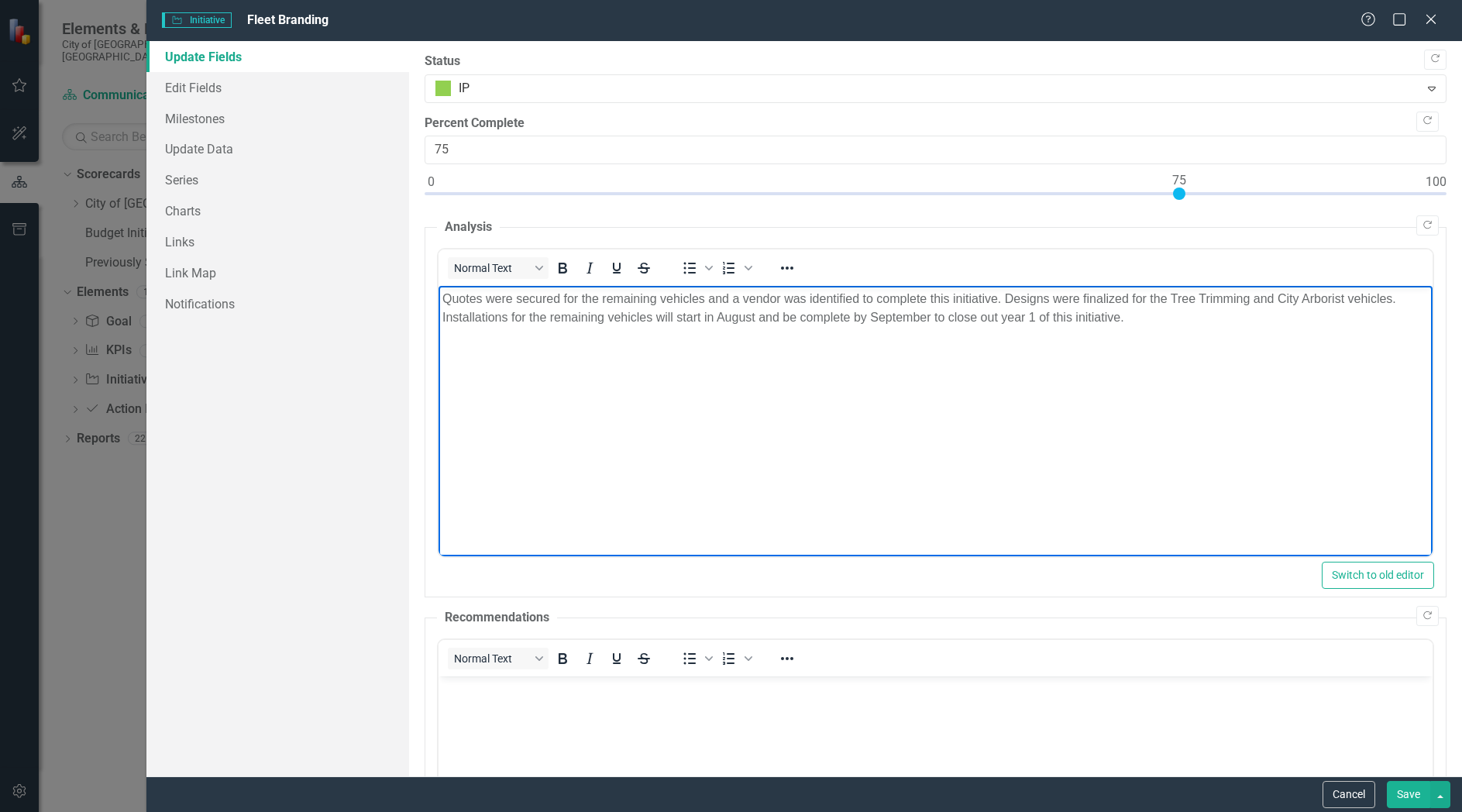
click at [866, 326] on p "Quotes were secured for the remaining vehicles and a vendor was identified to c…" at bounding box center [935, 307] width 986 height 37
drag, startPoint x: 781, startPoint y: 316, endPoint x: 676, endPoint y: 321, distance: 105.1
click at [676, 321] on p "Quotes were secured for the remaining vehicles and a vendor was identified to c…" at bounding box center [935, 307] width 986 height 37
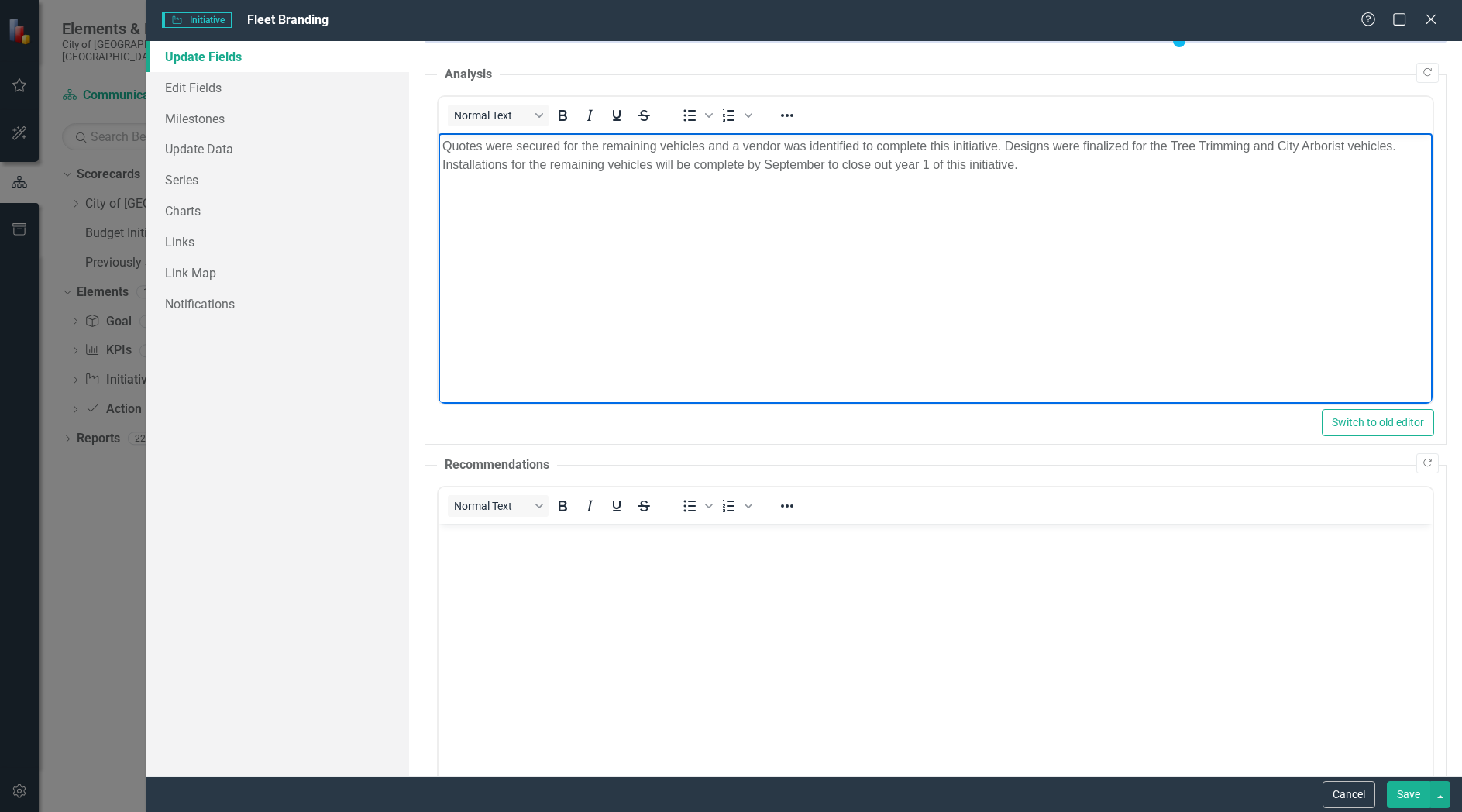
scroll to position [181, 0]
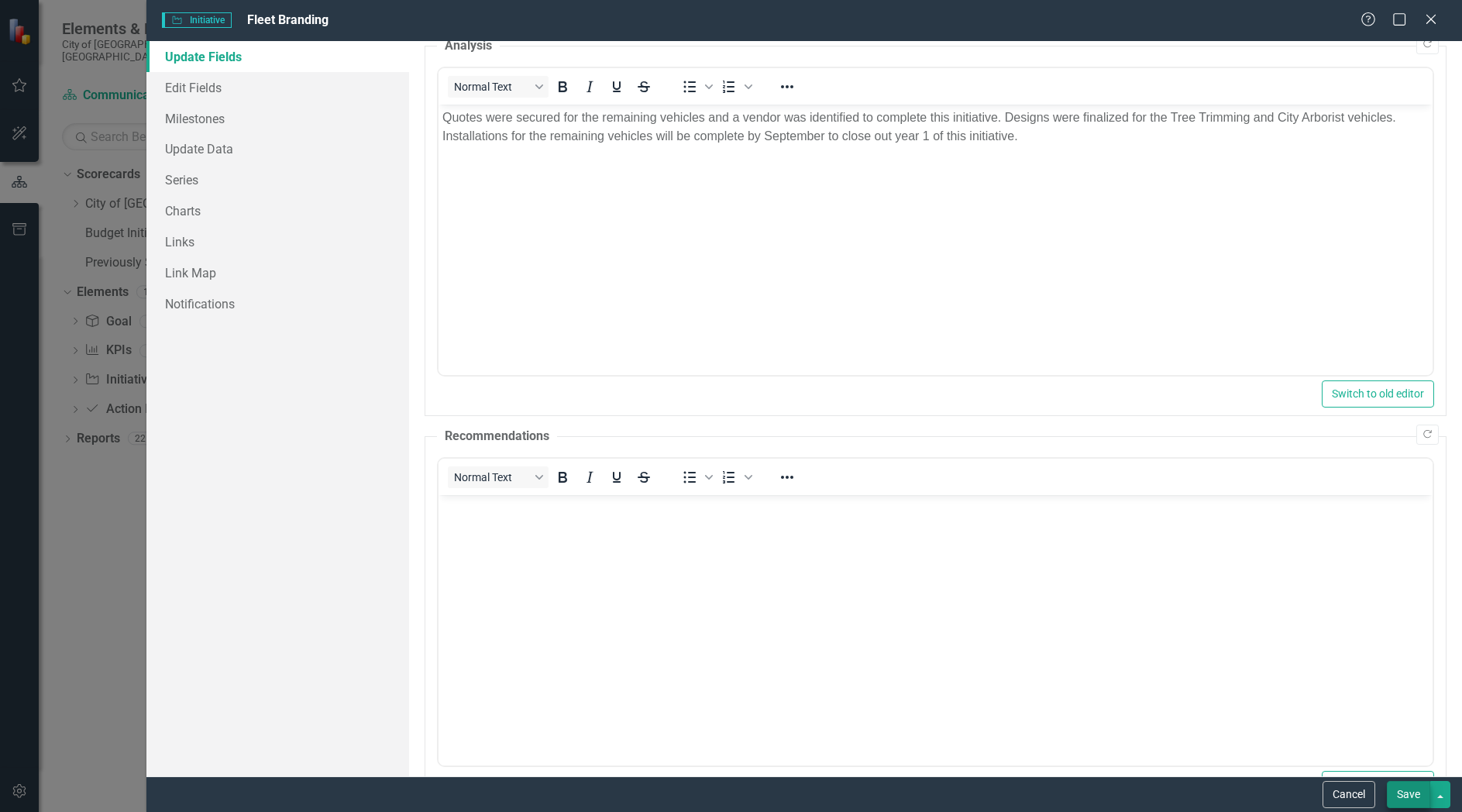
click at [1402, 786] on button "Save" at bounding box center [1408, 794] width 44 height 27
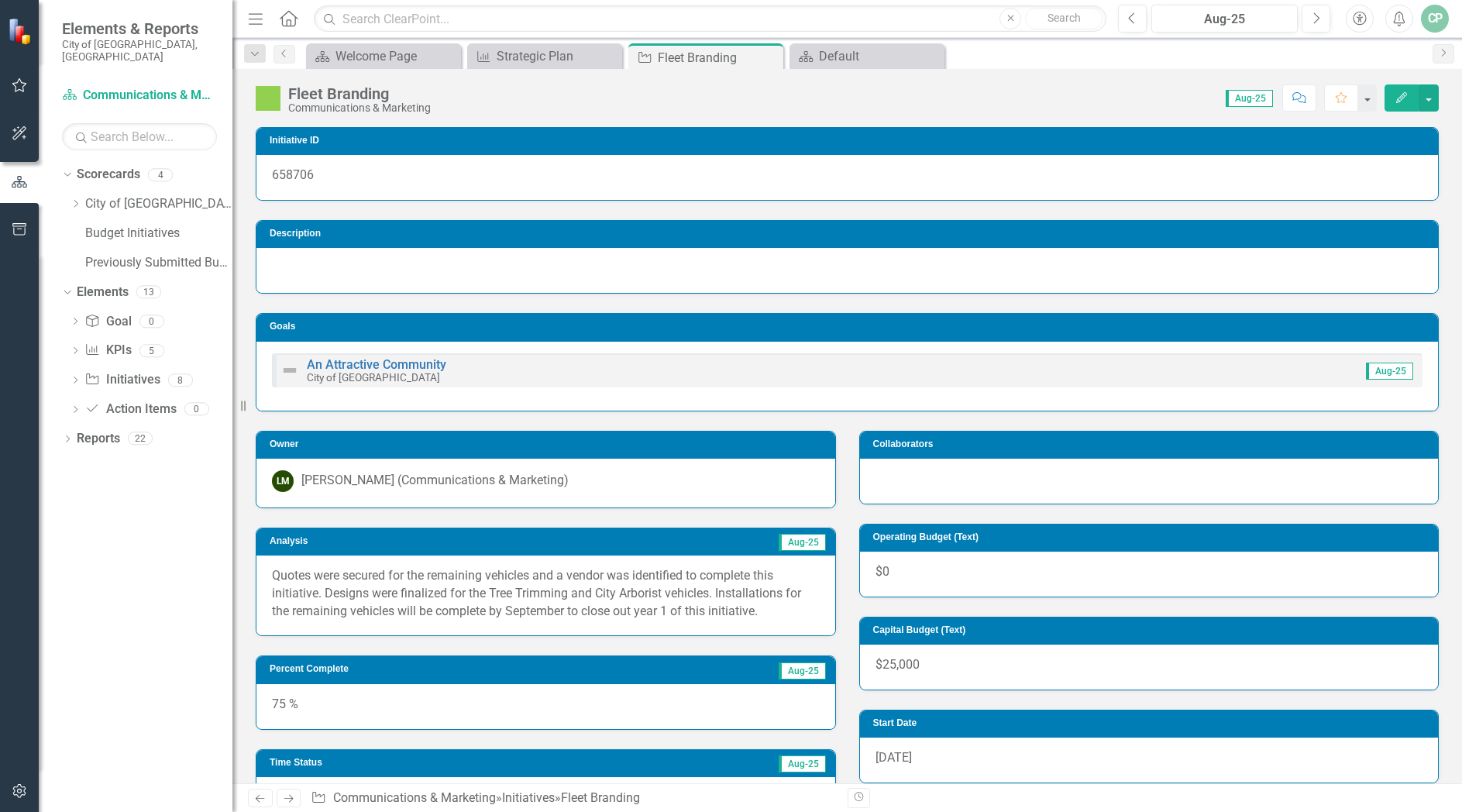
click at [1131, 419] on div "Collaborators" at bounding box center [1149, 458] width 603 height 93
click at [73, 378] on icon "Dropdown" at bounding box center [75, 382] width 11 height 9
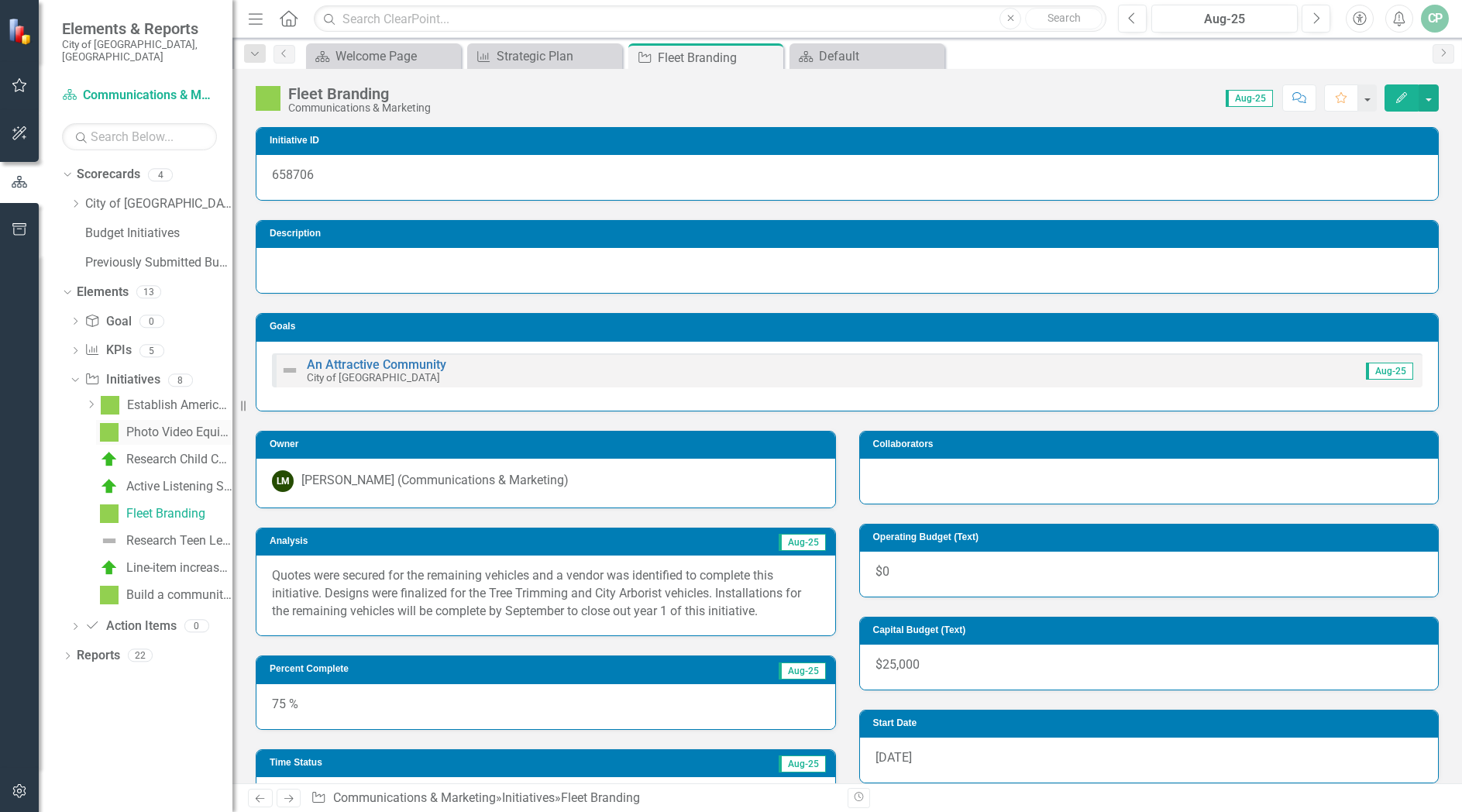
click at [154, 425] on div "Photo Video Equipment" at bounding box center [179, 432] width 106 height 14
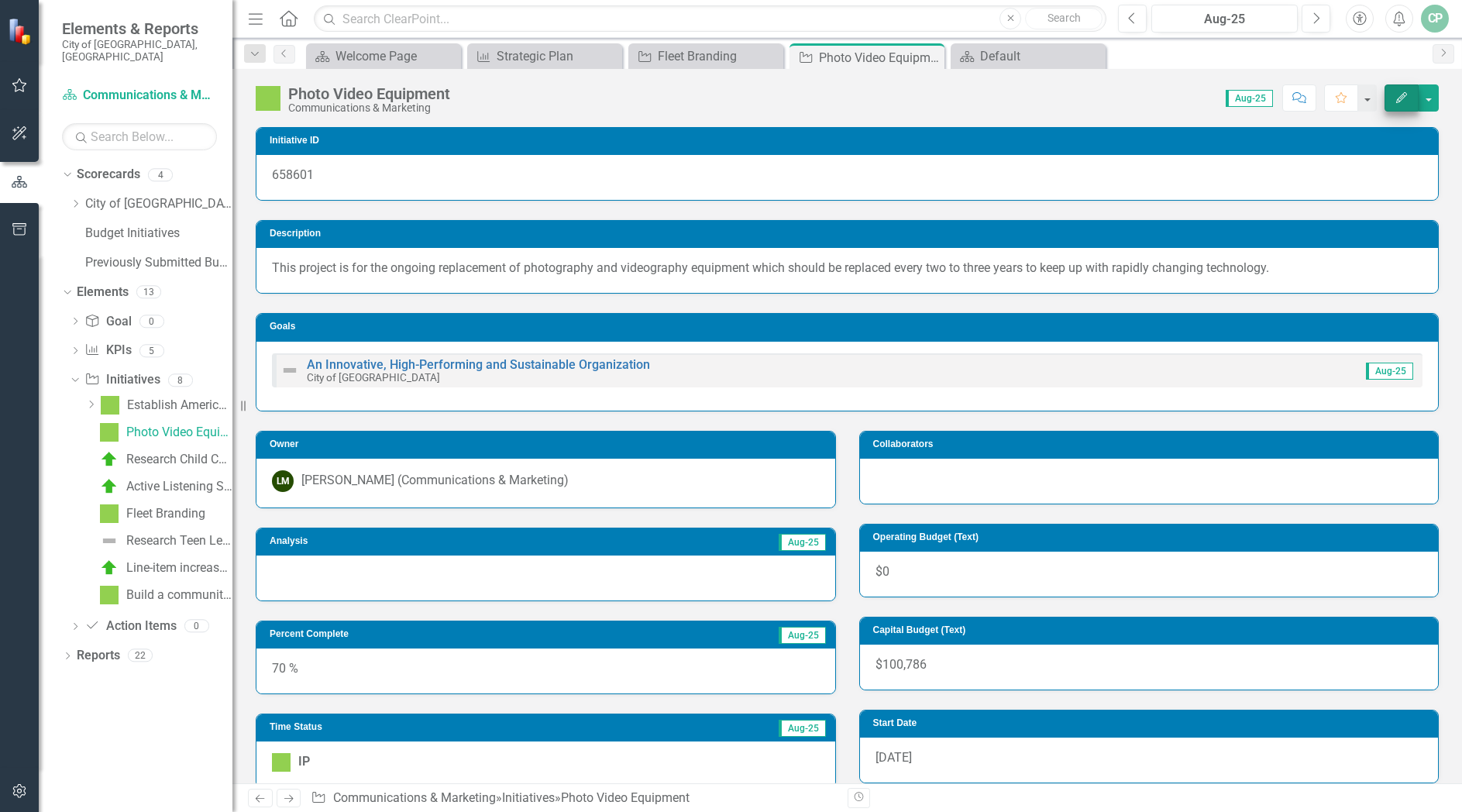
click at [1404, 100] on icon "Edit" at bounding box center [1401, 97] width 14 height 11
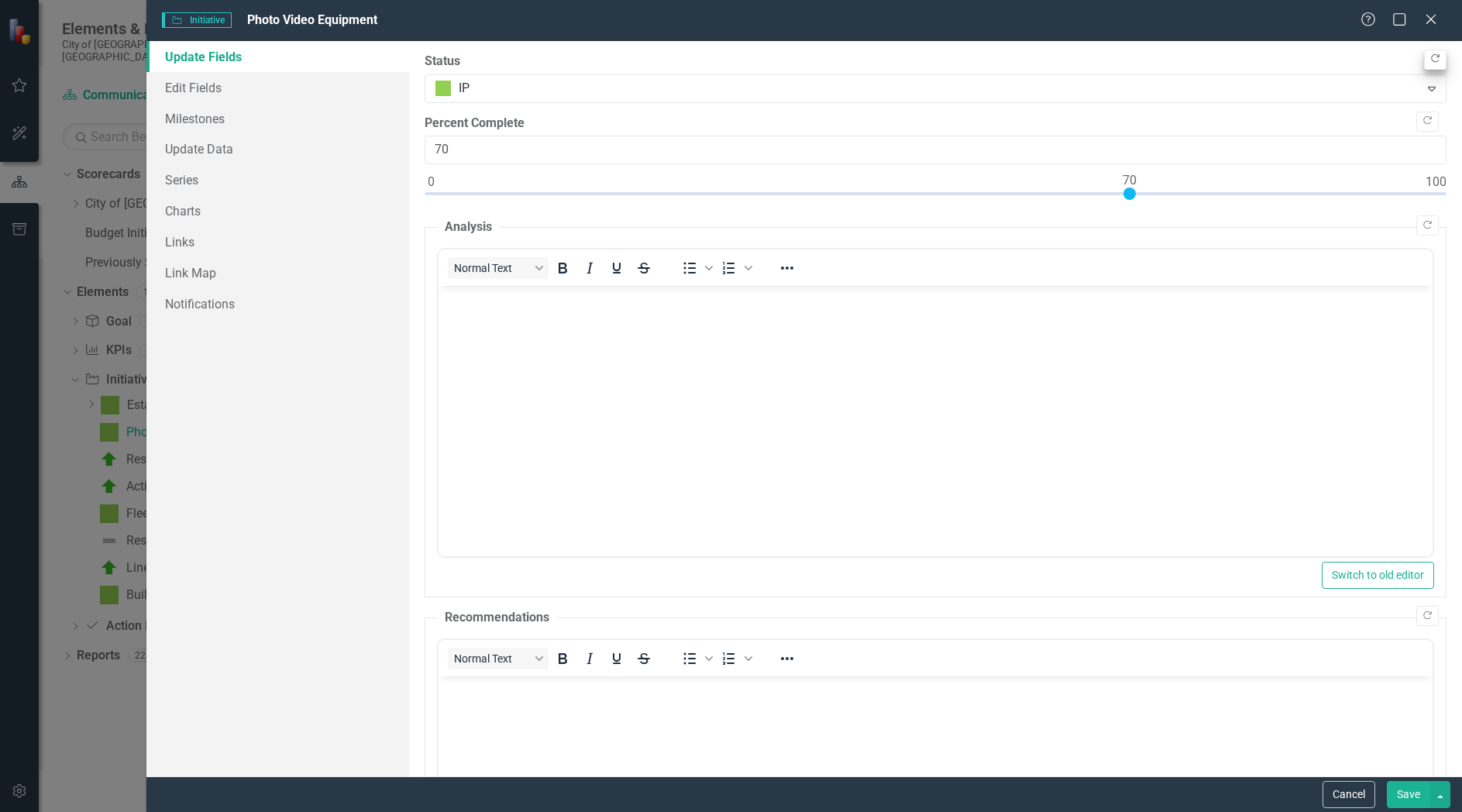
click at [1429, 55] on icon "Copy Forward" at bounding box center [1435, 59] width 12 height 9
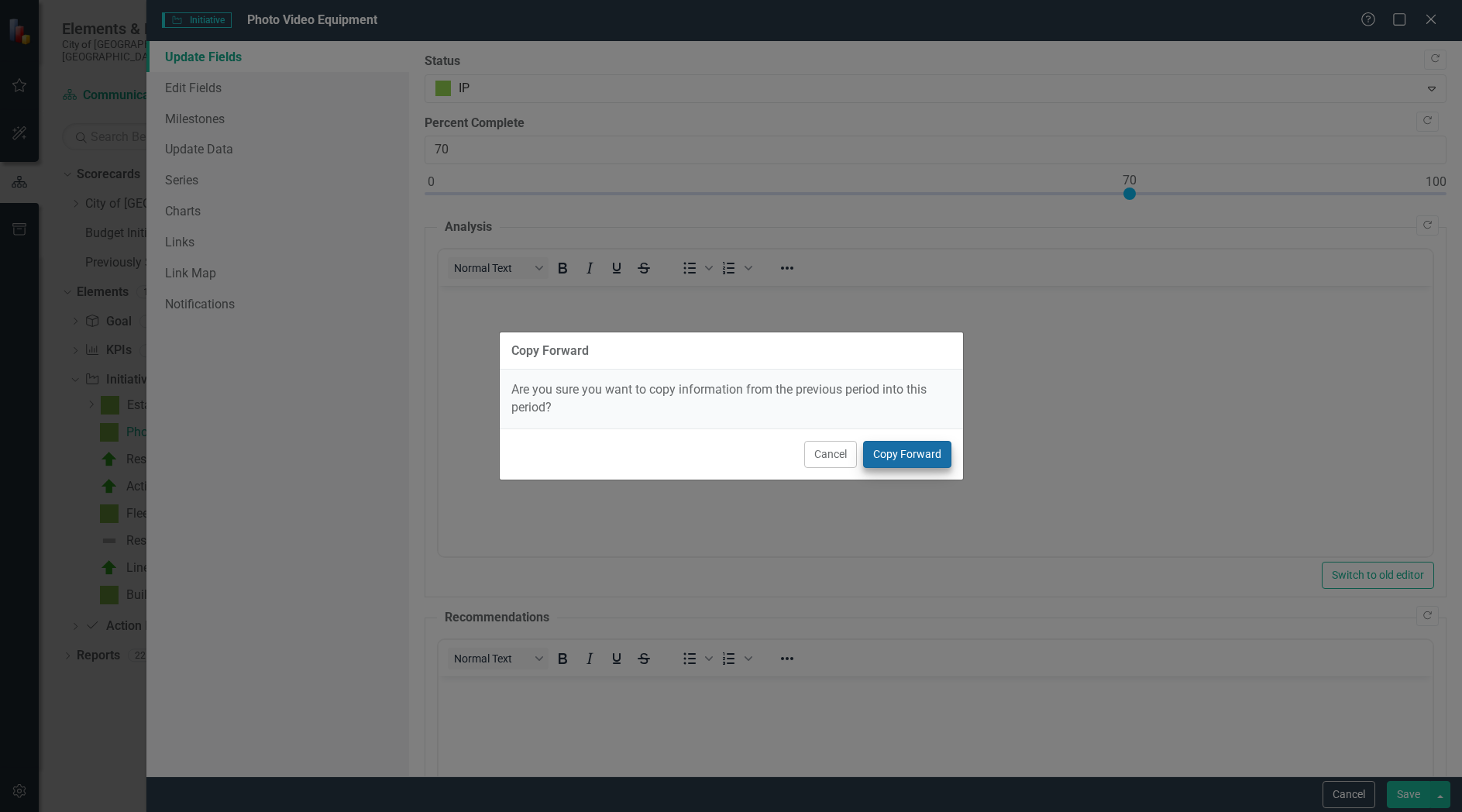
click at [897, 452] on button "Copy Forward" at bounding box center [906, 453] width 88 height 27
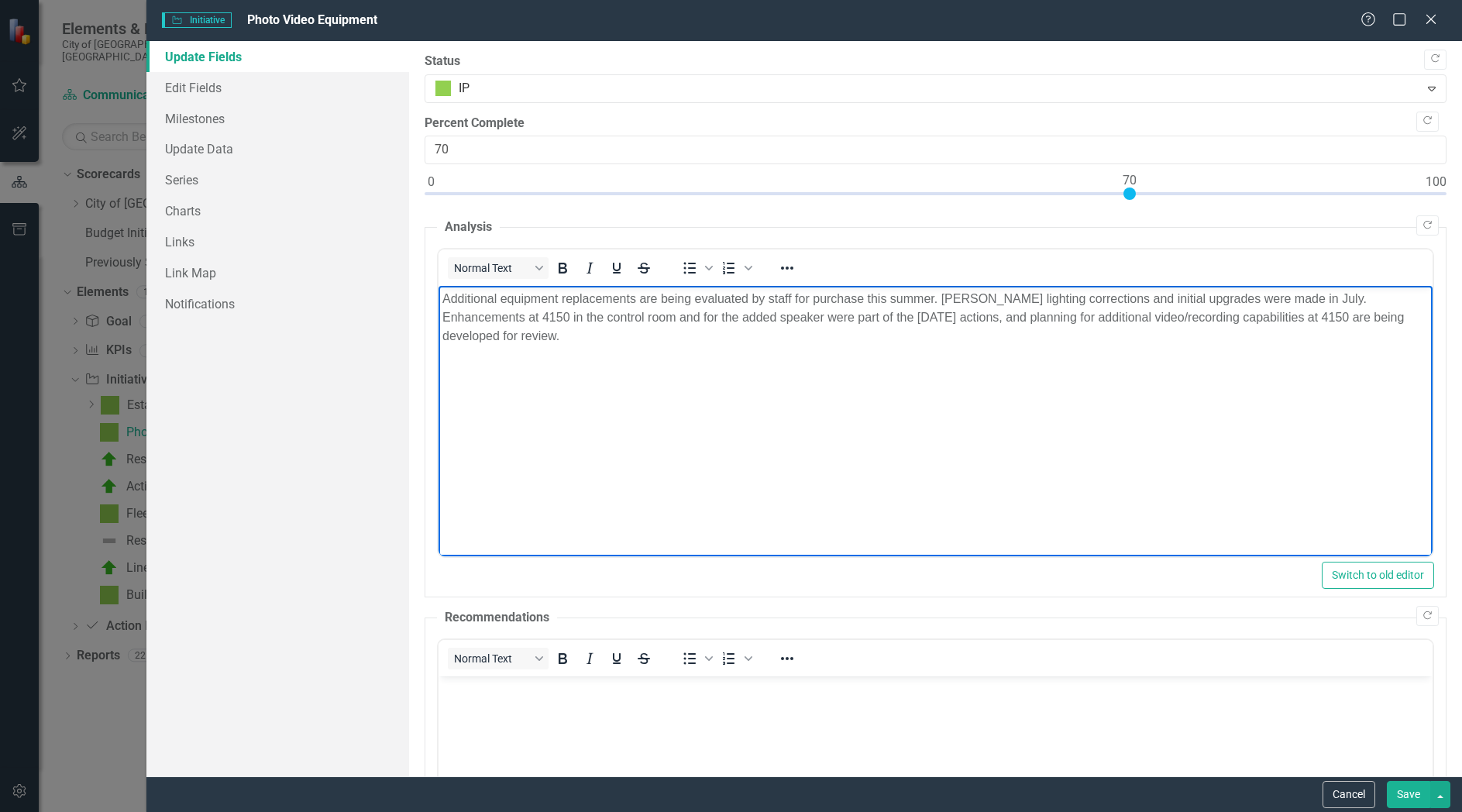
click at [654, 367] on body "Additional equipment replacements are being evaluated by staff for purchase thi…" at bounding box center [935, 403] width 994 height 233
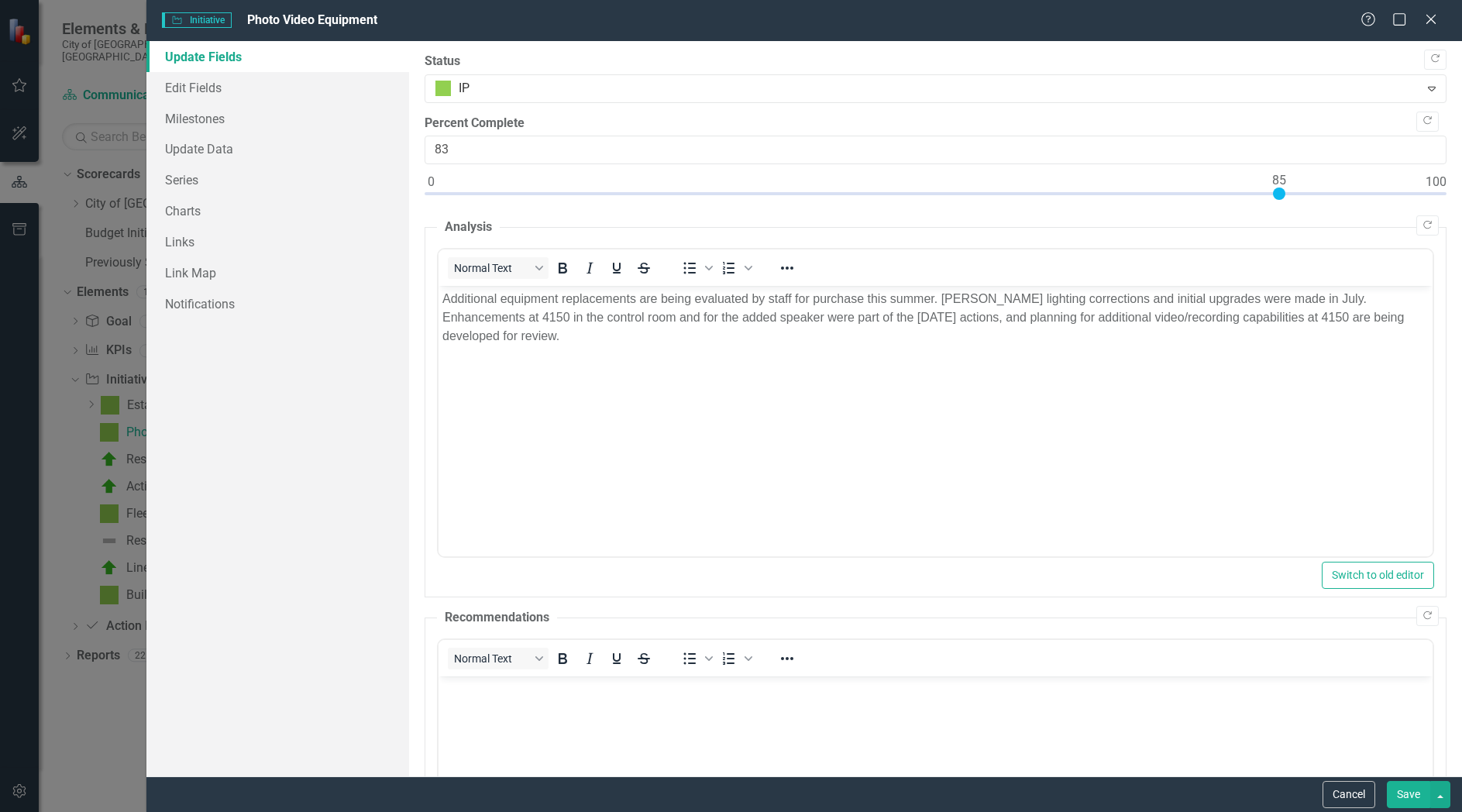
type input "85"
drag, startPoint x: 1130, startPoint y: 190, endPoint x: 1275, endPoint y: 191, distance: 145.0
click at [1275, 191] on div at bounding box center [1279, 194] width 12 height 12
click at [1258, 354] on body "Additional equipment replacements are being evaluated by staff for purchase thi…" at bounding box center [935, 403] width 994 height 233
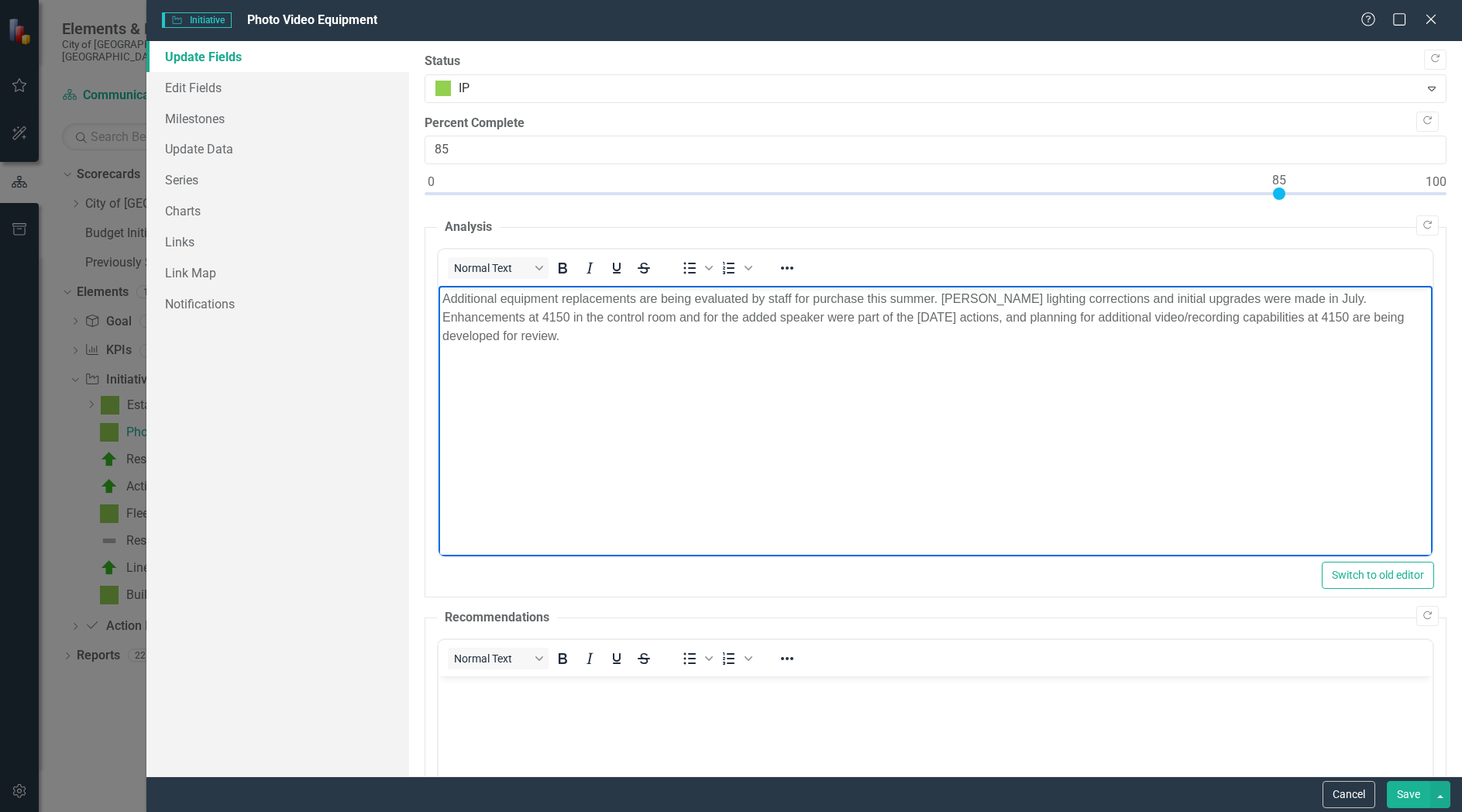
click at [838, 345] on p "Additional equipment replacements are being evaluated by staff for purchase thi…" at bounding box center [935, 317] width 986 height 56
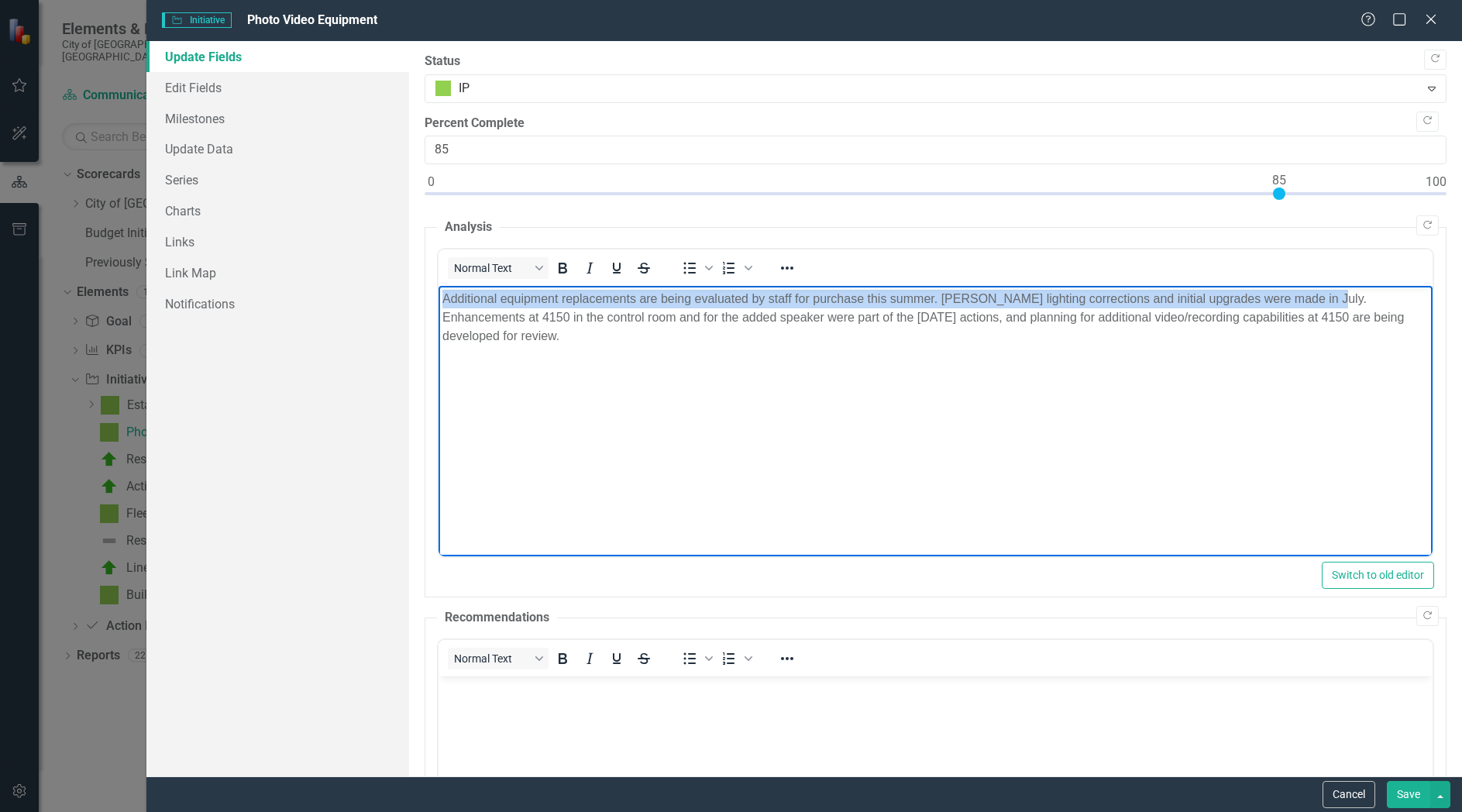
drag, startPoint x: 1326, startPoint y: 298, endPoint x: 413, endPoint y: 291, distance: 913.0
click at [438, 291] on html "Additional equipment replacements are being evaluated by staff for purchase thi…" at bounding box center [935, 403] width 994 height 233
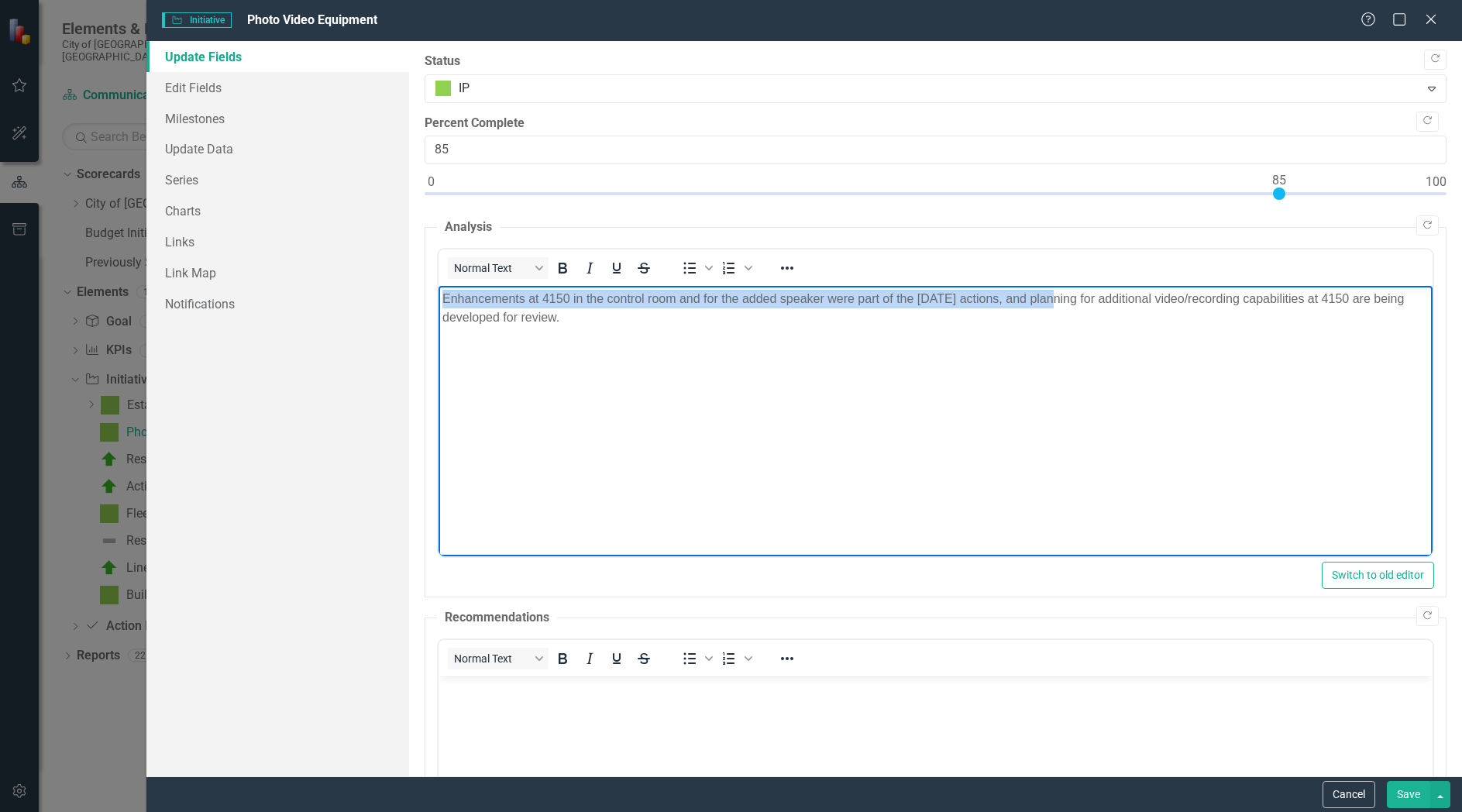
drag, startPoint x: 1052, startPoint y: 300, endPoint x: 360, endPoint y: 304, distance: 692.0
click at [438, 304] on html "Enhancements at 4150 in the control room and for the added speaker were part of…" at bounding box center [935, 403] width 994 height 233
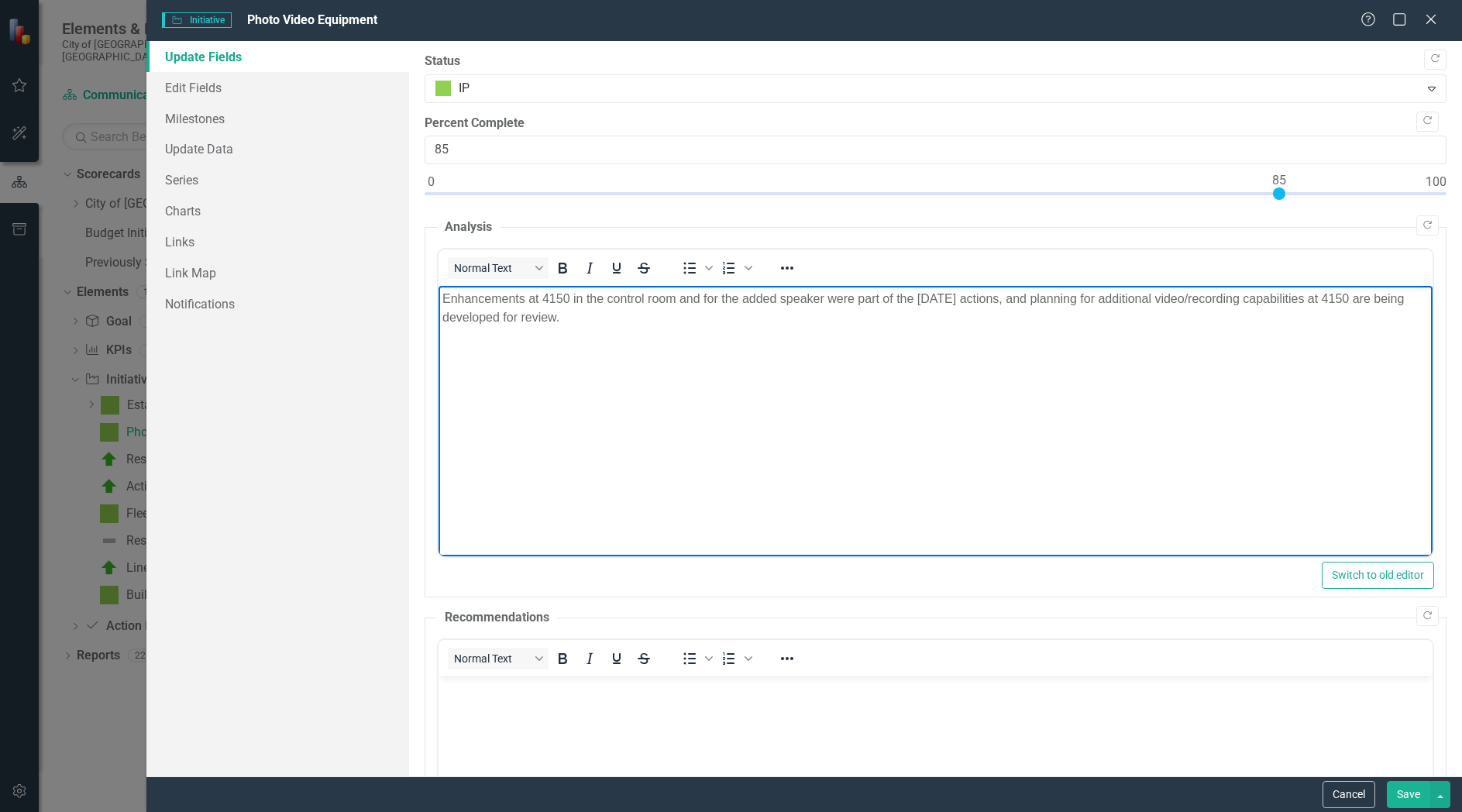
click at [490, 326] on p "Enhancements at 4150 in the control room and for the added speaker were part of…" at bounding box center [935, 307] width 986 height 37
click at [1008, 299] on p "Enhancements at 4150 in the control room and for the added speaker were part of…" at bounding box center [935, 307] width 986 height 37
click at [982, 326] on p "Enhancements at 4150 in the control room and for the added speaker were part of…" at bounding box center [935, 307] width 986 height 37
drag, startPoint x: 697, startPoint y: 320, endPoint x: 920, endPoint y: 321, distance: 223.0
click at [920, 321] on p "Enhancements at 4150 in the control room and for the added speaker were part of…" at bounding box center [935, 307] width 986 height 37
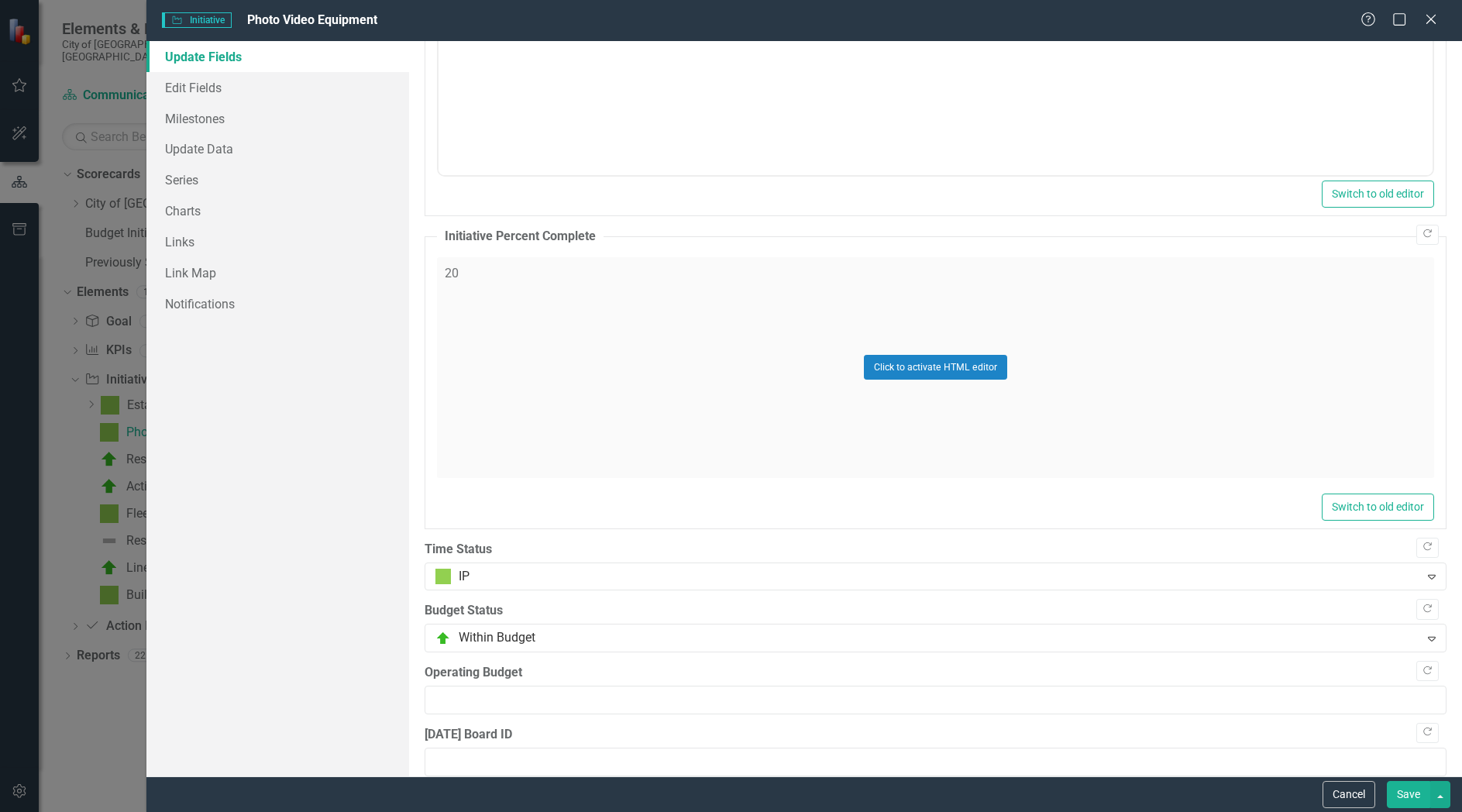
scroll to position [772, 0]
click at [933, 362] on button "Click to activate HTML editor" at bounding box center [935, 366] width 143 height 25
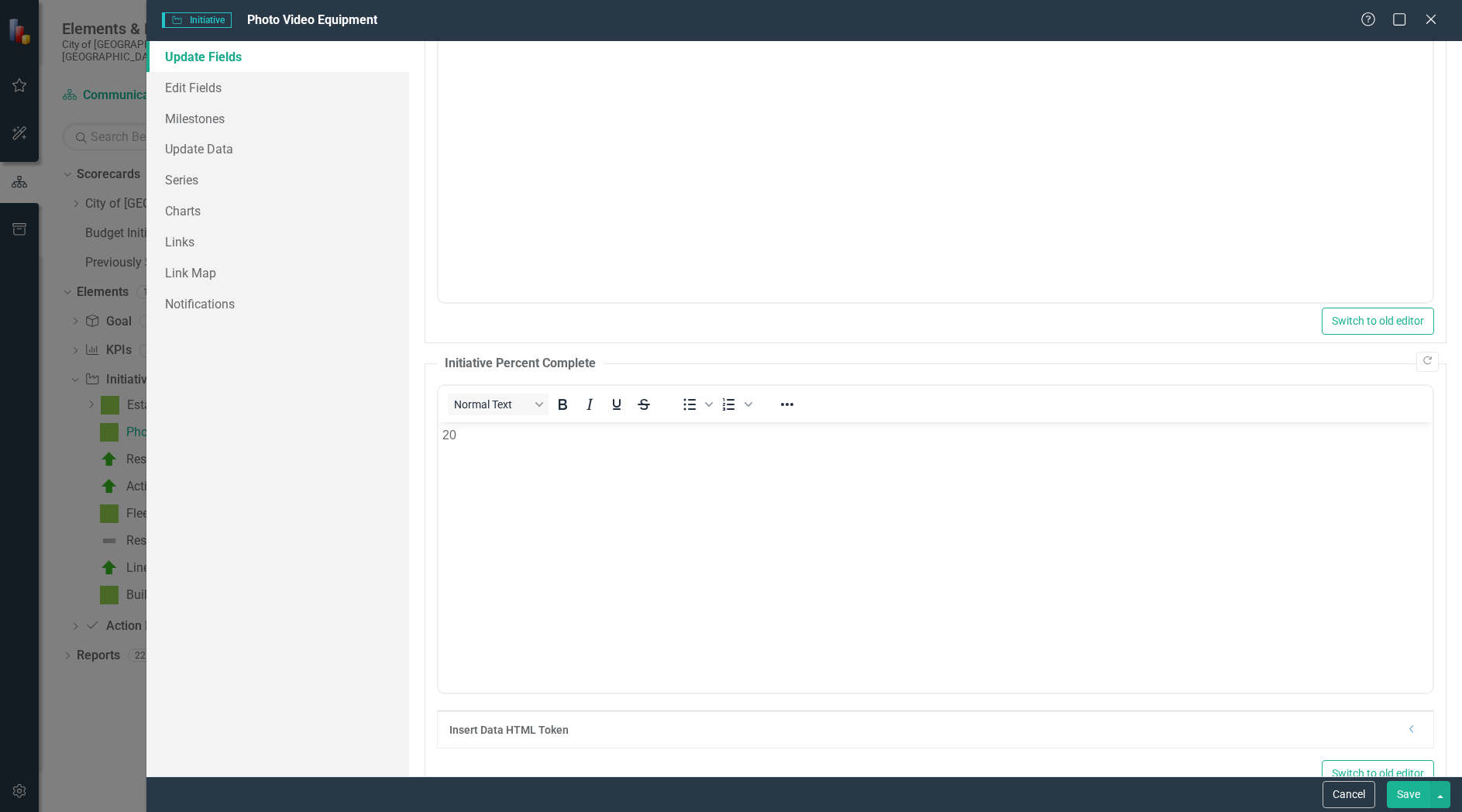
scroll to position [0, 0]
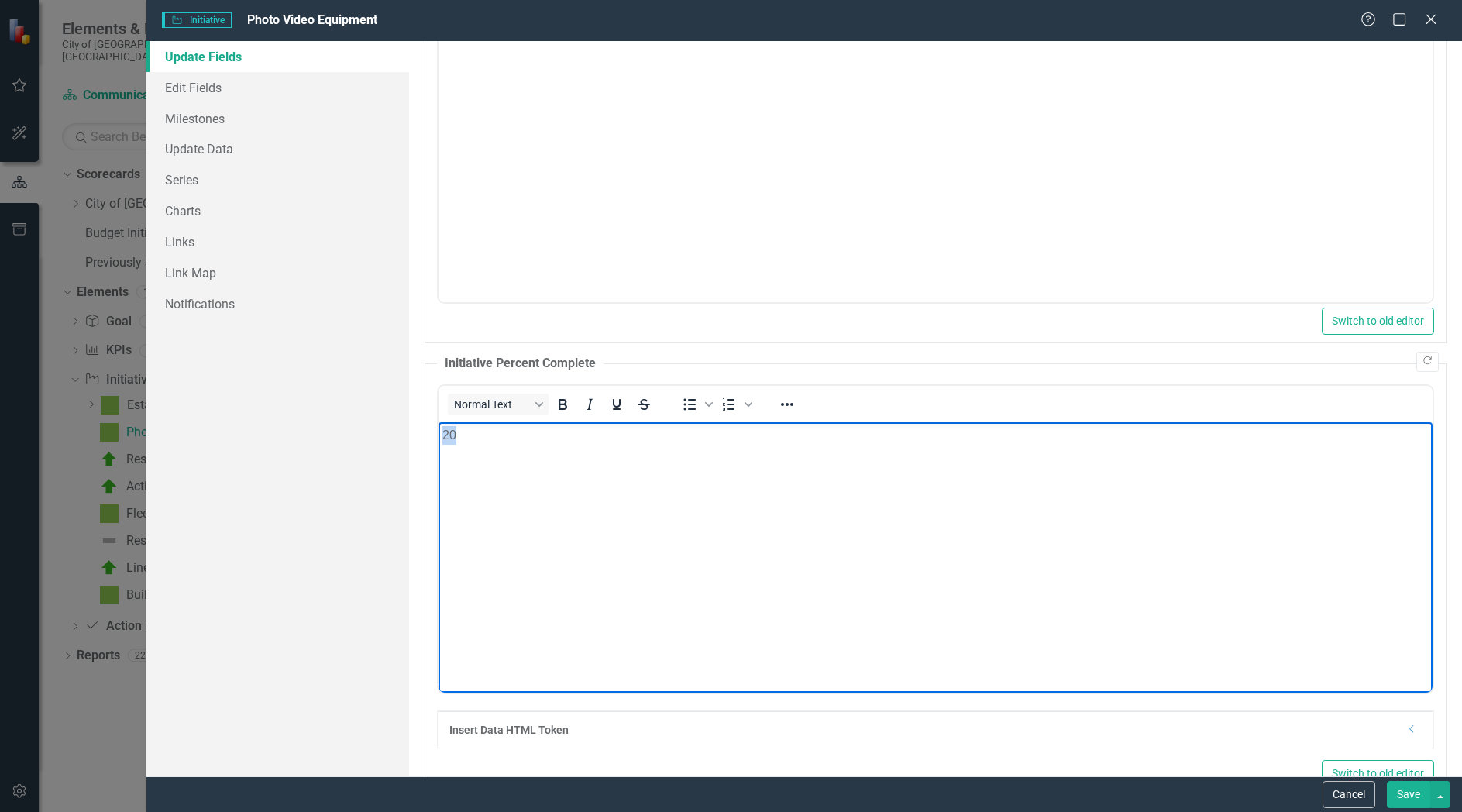
drag, startPoint x: 623, startPoint y: 446, endPoint x: 596, endPoint y: 406, distance: 48.3
click at [596, 421] on html "20" at bounding box center [935, 538] width 994 height 233
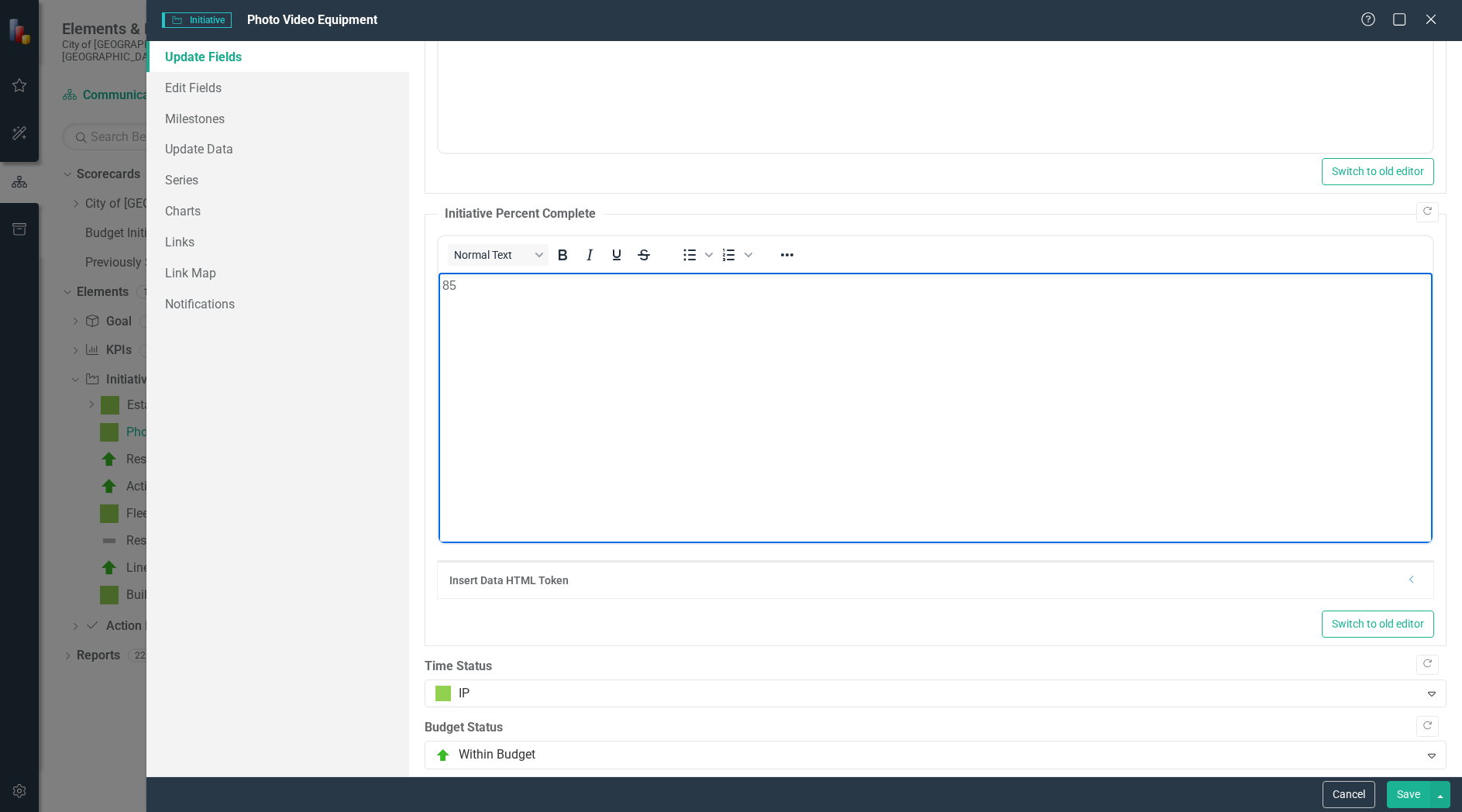
scroll to position [871, 0]
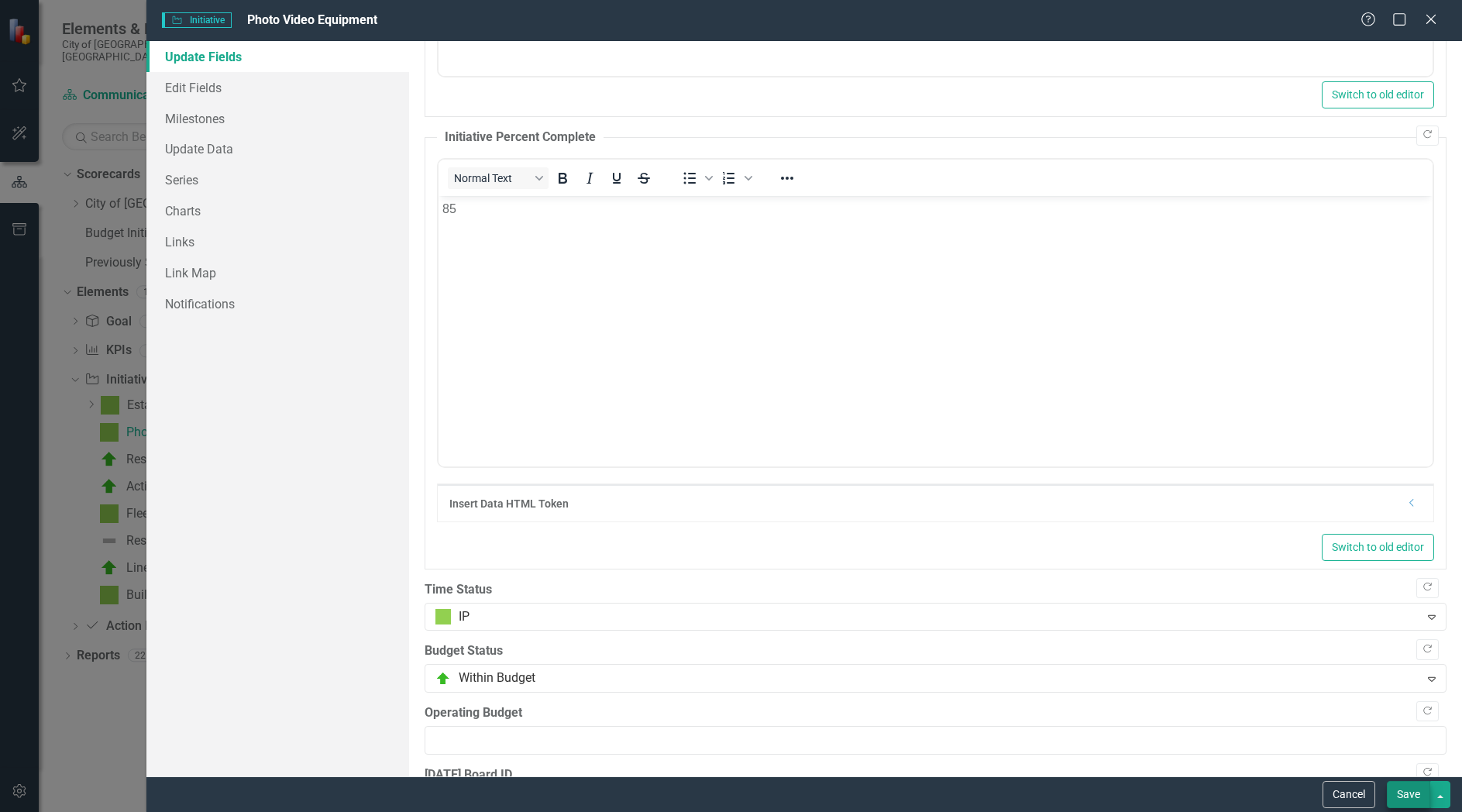
click at [1410, 794] on button "Save" at bounding box center [1408, 794] width 44 height 27
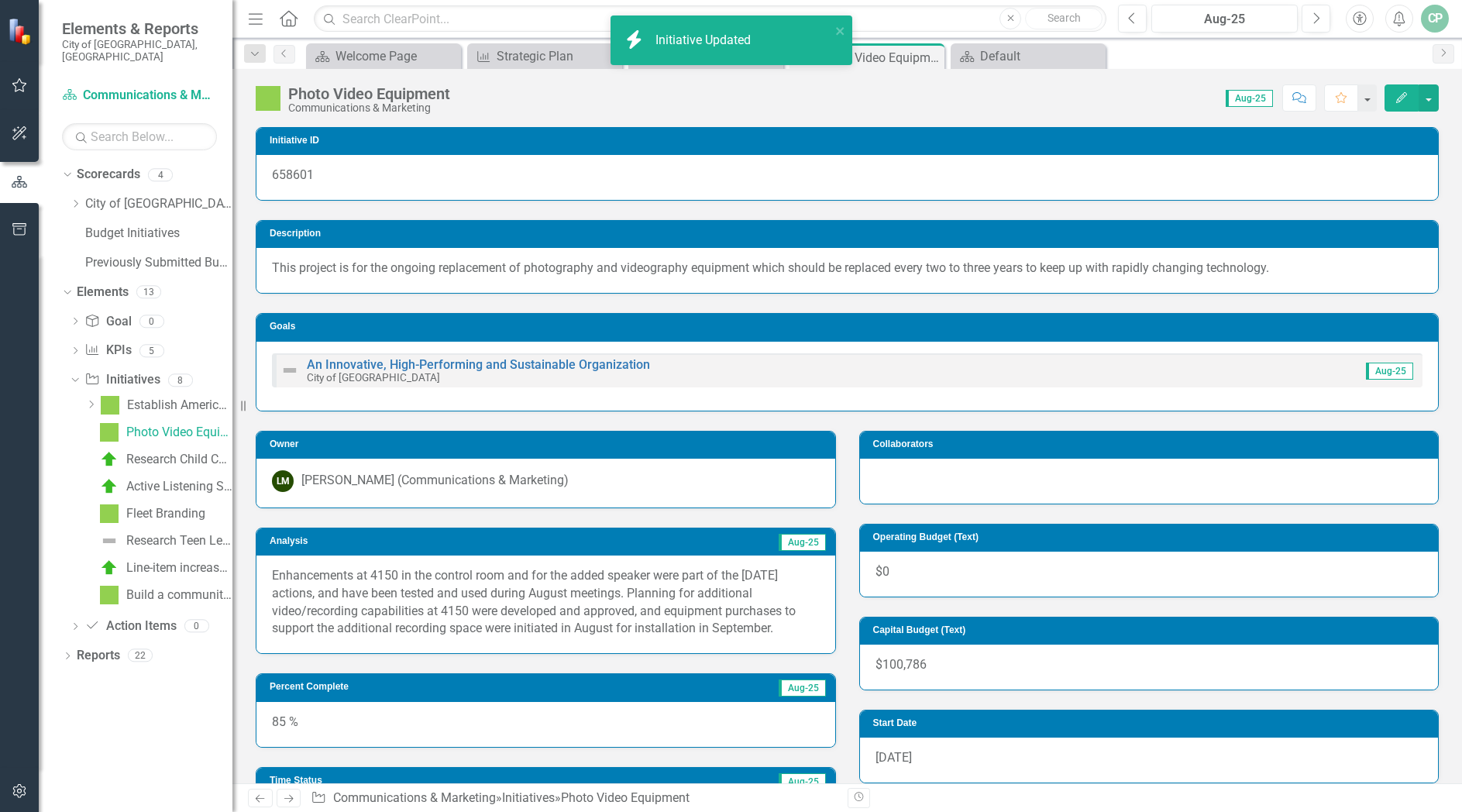
click at [808, 100] on div "Score: 0.00 Aug-25 Completed Comment Favorite Edit" at bounding box center [948, 97] width 981 height 26
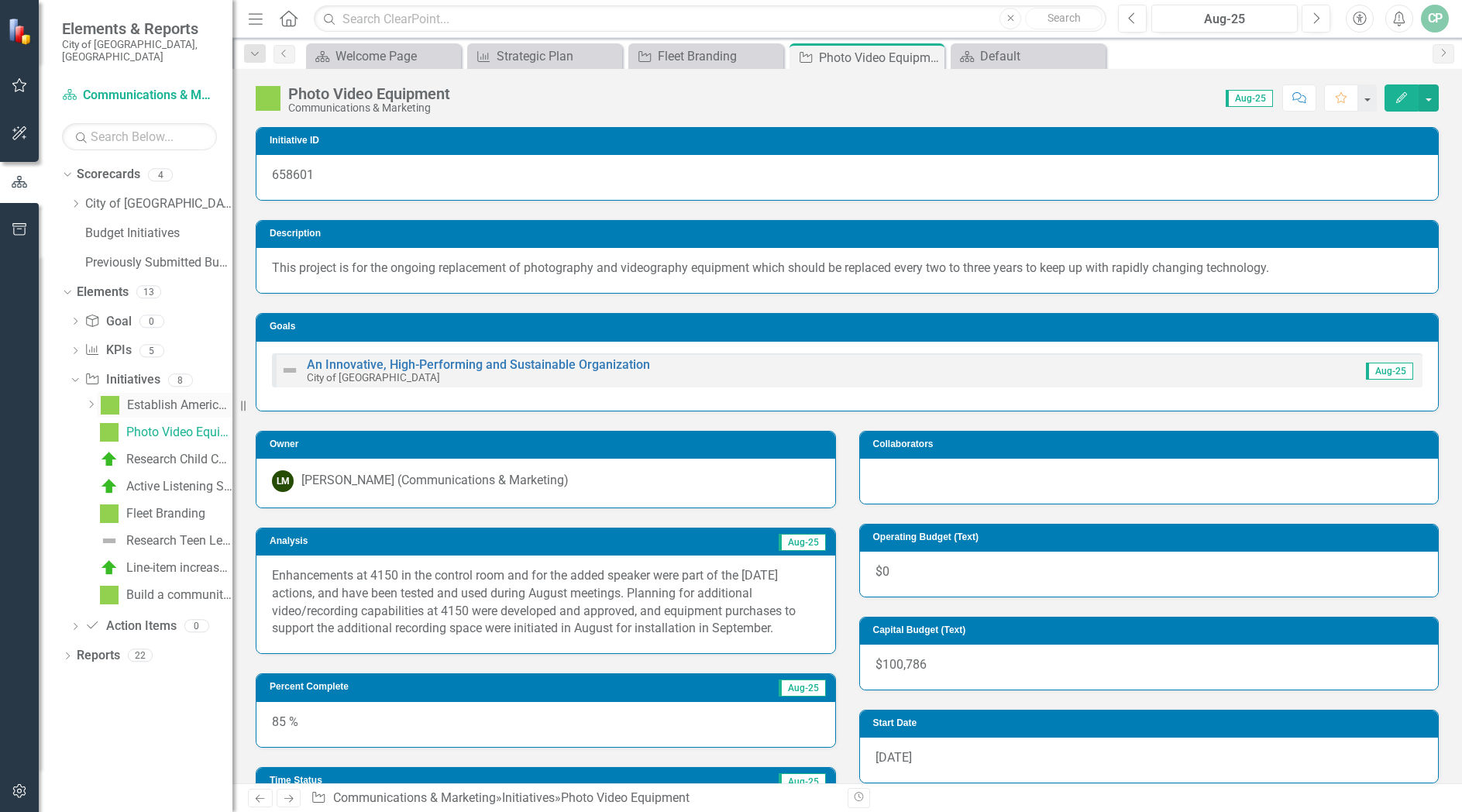
click at [160, 393] on link "Establish American with Disabilities Act (ADA) Compliance Strategy: Digital Tec…" at bounding box center [164, 405] width 135 height 25
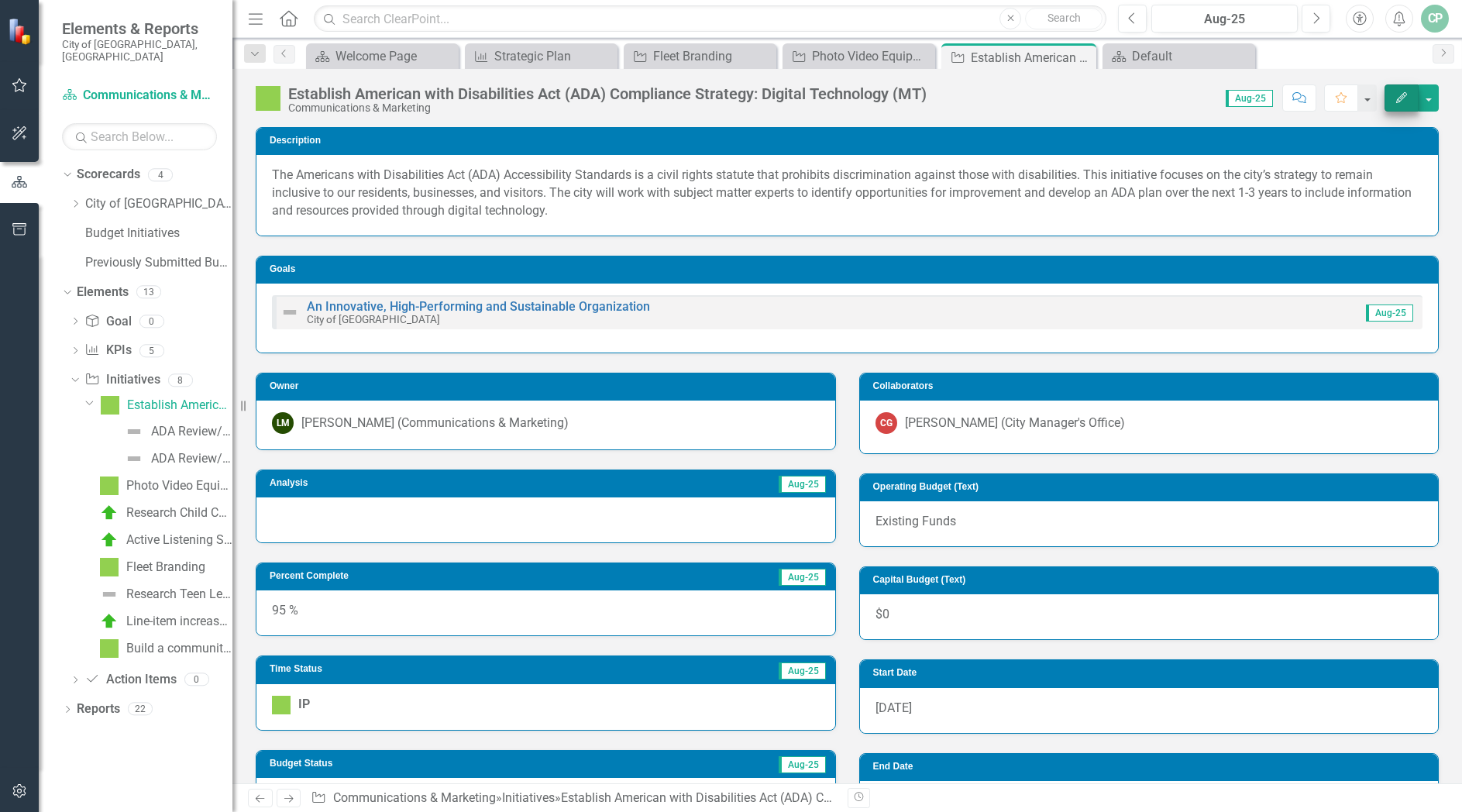
click at [1395, 101] on icon "Edit" at bounding box center [1401, 97] width 14 height 11
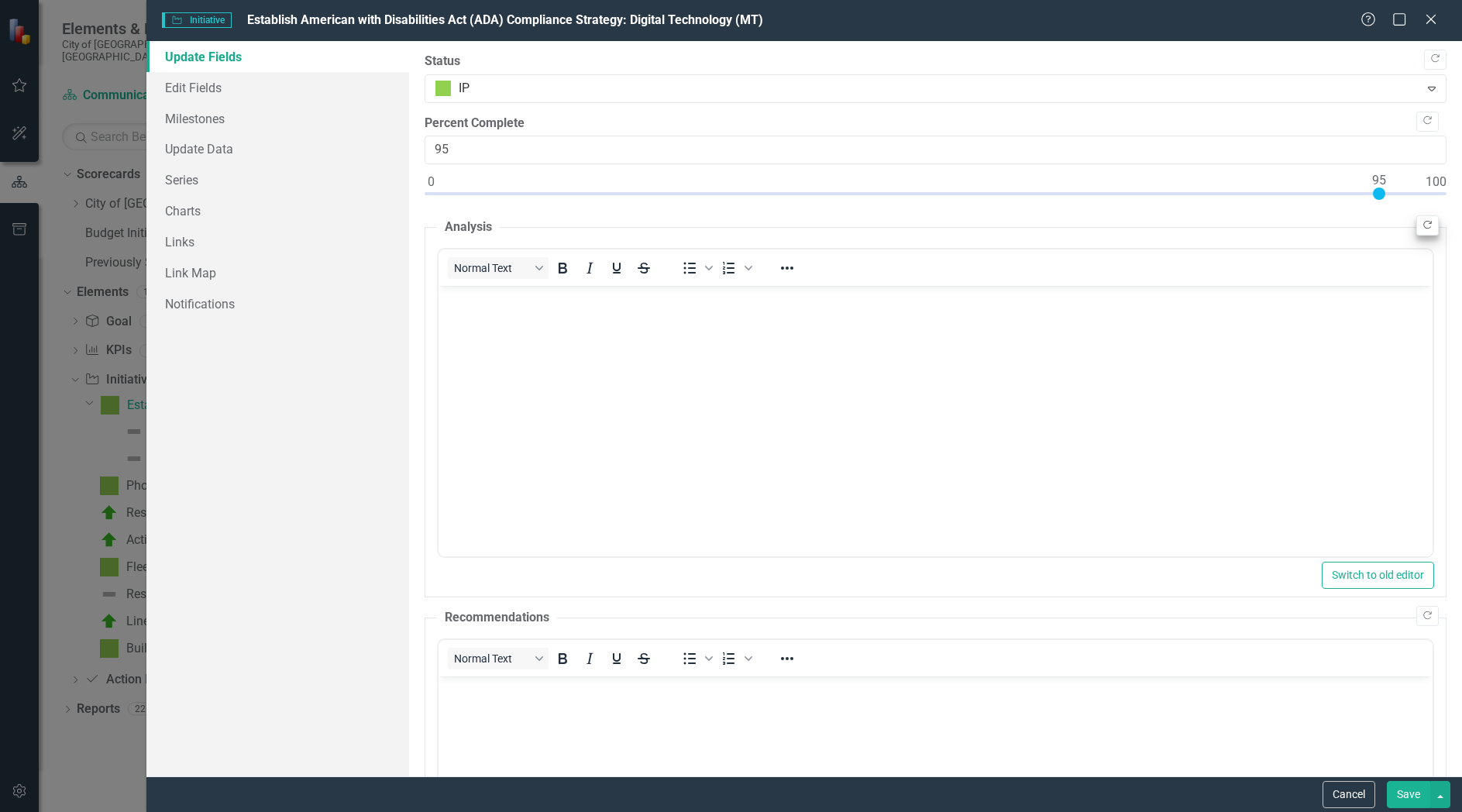
click at [1421, 223] on icon "Copy Forward" at bounding box center [1427, 225] width 12 height 9
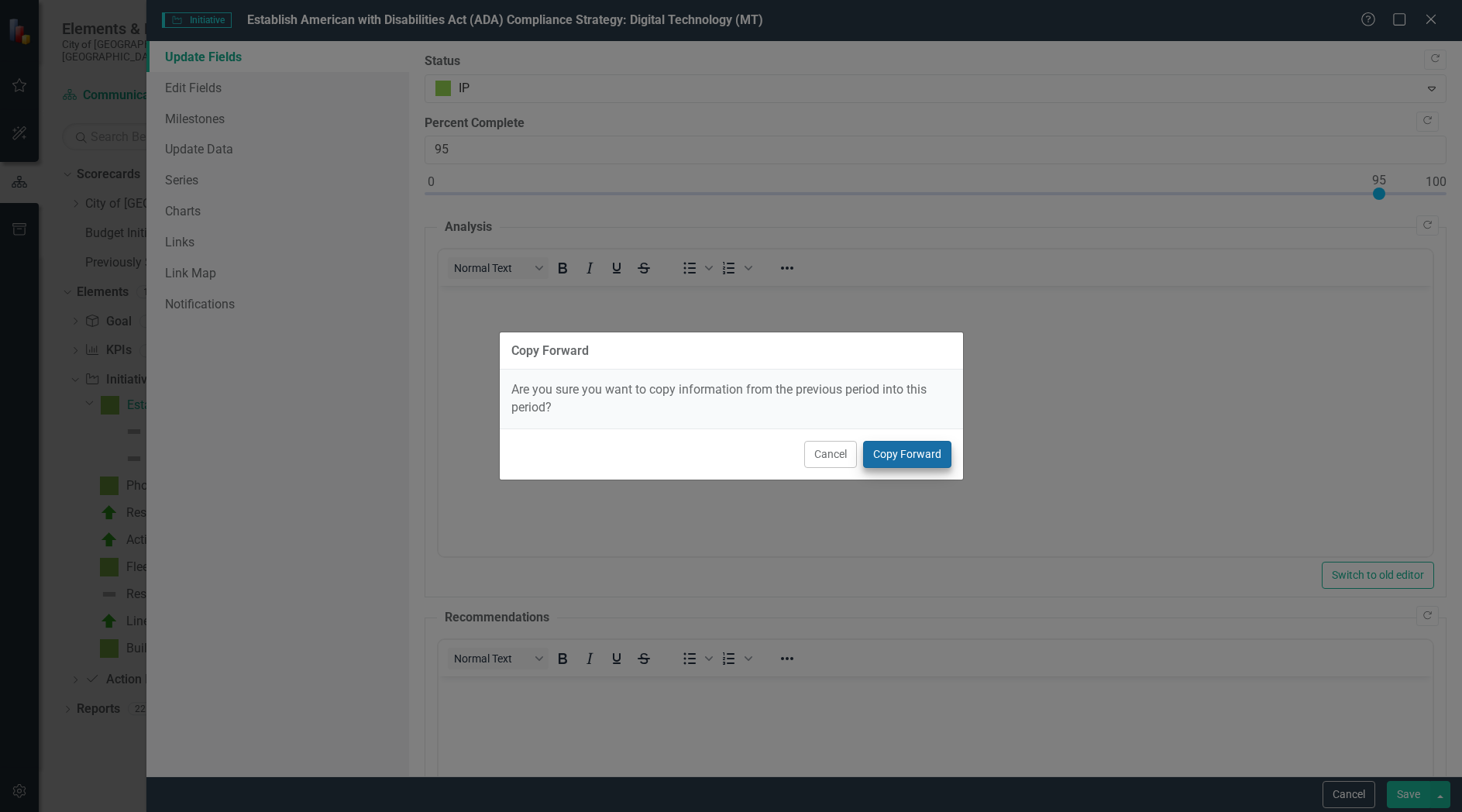
click at [916, 451] on button "Copy Forward" at bounding box center [906, 453] width 88 height 27
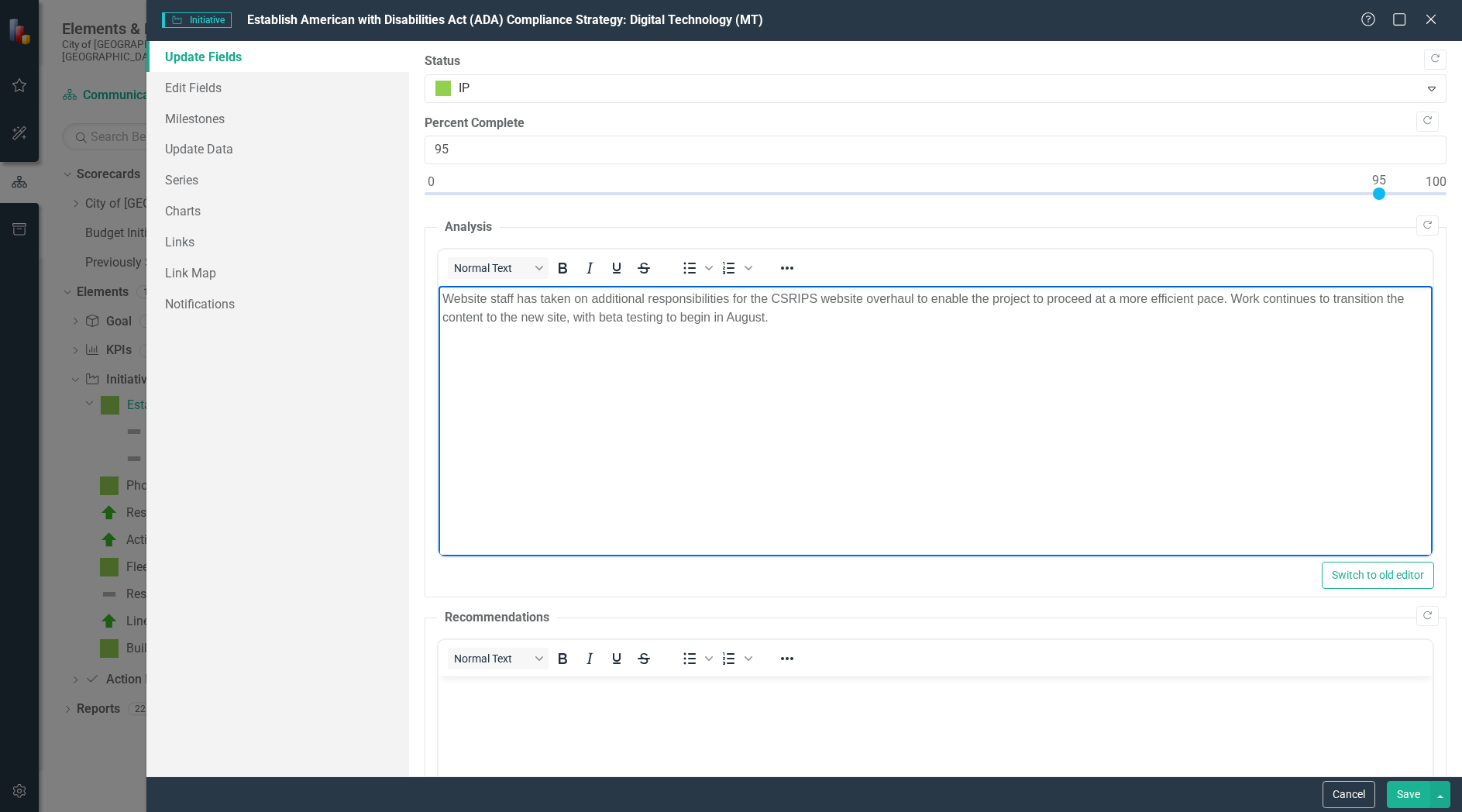
click at [687, 416] on body "Website staff has taken on additional responsibilities for the CSRIPS website o…" at bounding box center [935, 403] width 994 height 233
click at [802, 336] on body "Website staff has taken on additional responsibilities for the CSRIPS website o…" at bounding box center [935, 403] width 994 height 233
click at [838, 324] on p "Website staff has taken on additional responsibilities for the CSRIPS website o…" at bounding box center [935, 307] width 986 height 37
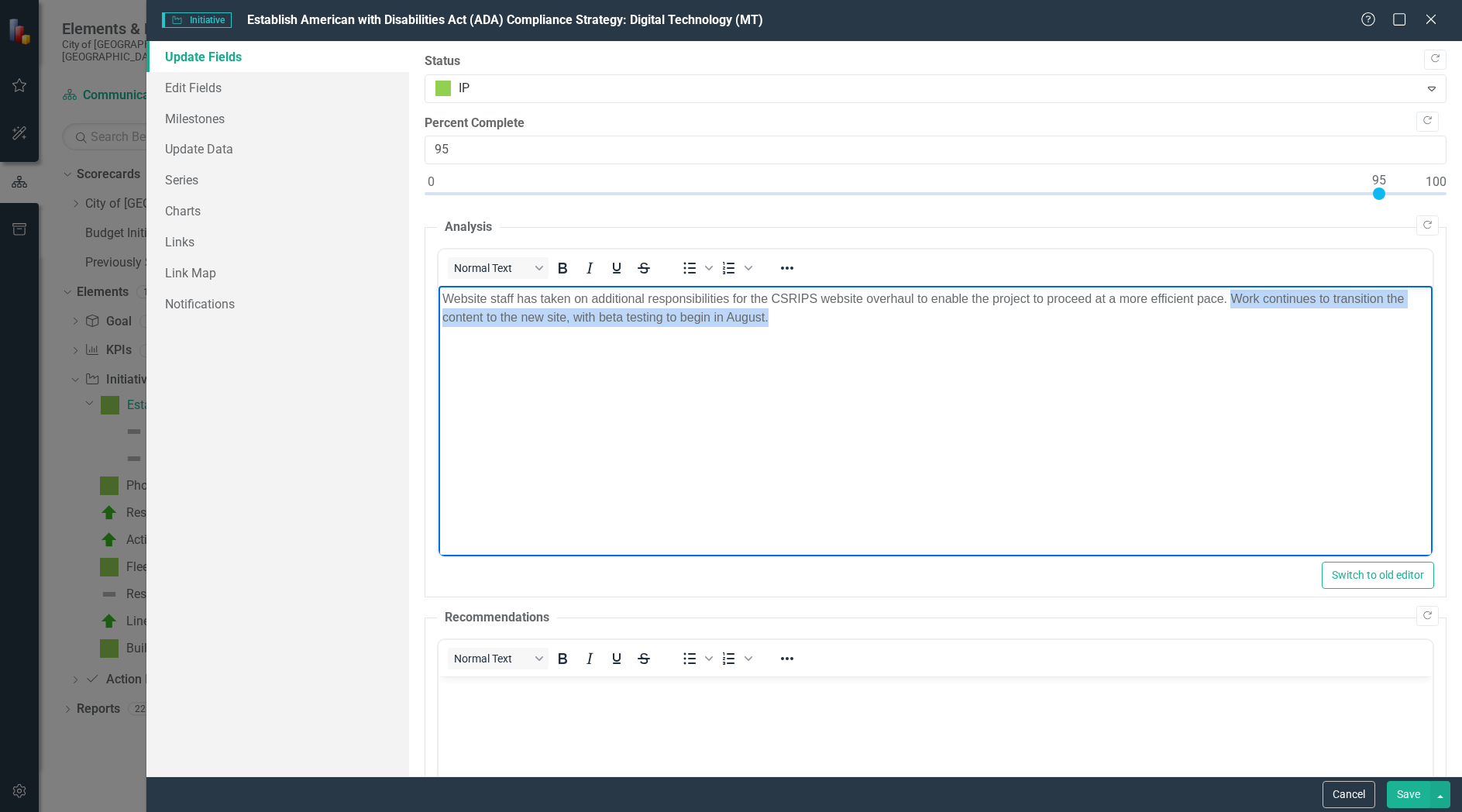
drag, startPoint x: 1233, startPoint y: 299, endPoint x: 1302, endPoint y: 332, distance: 76.5
click at [1302, 332] on body "Website staff has taken on additional responsibilities for the CSRIPS website o…" at bounding box center [935, 403] width 994 height 233
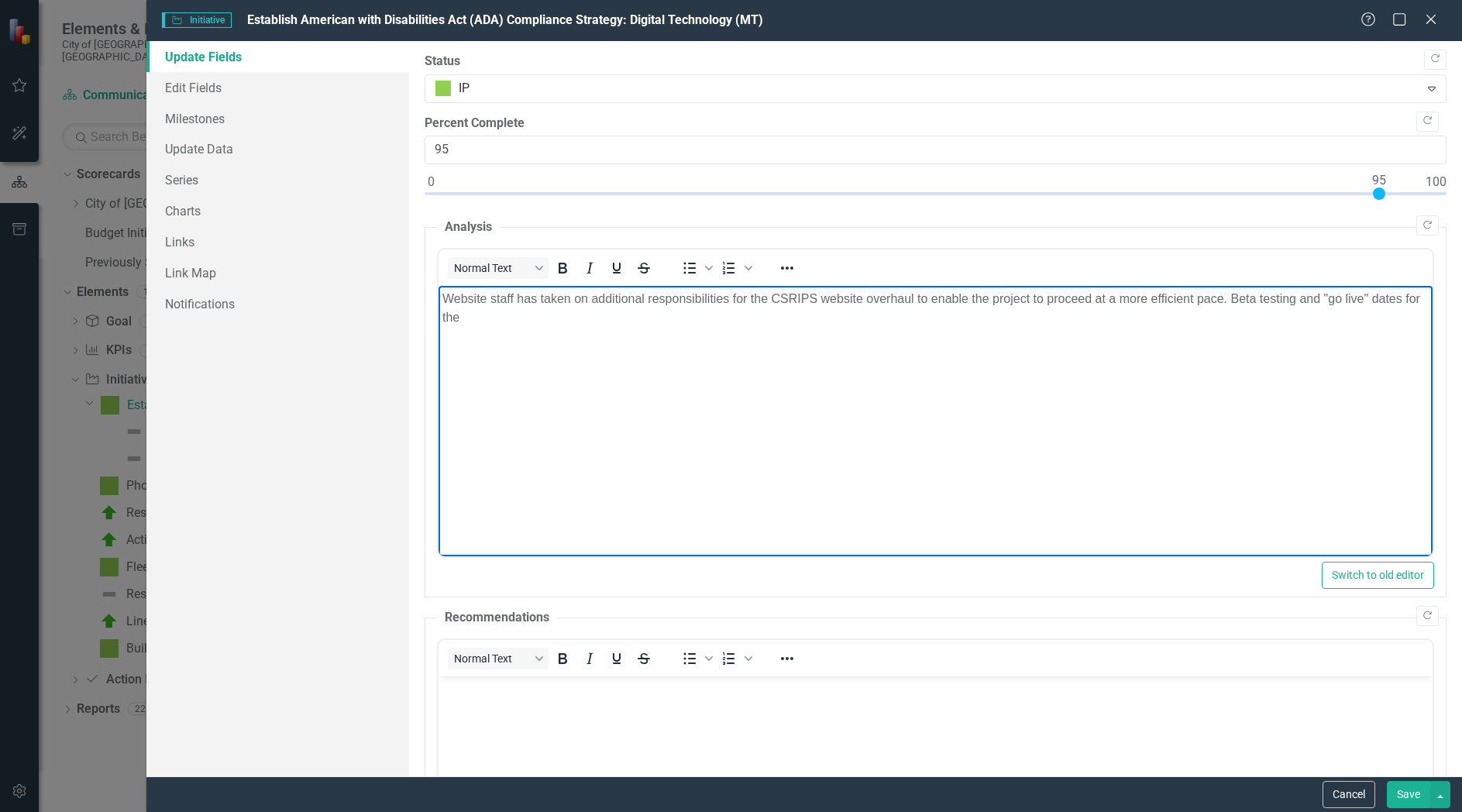
click at [1297, 300] on p "Website staff has taken on additional responsibilities for the CSRIPS website o…" at bounding box center [935, 307] width 986 height 37
click at [1118, 332] on body "Website staff has taken on additional responsibilities for the CSRIPS website o…" at bounding box center [935, 403] width 994 height 233
click at [1234, 298] on p "Website staff has taken on additional responsibilities for the CSRIPS website o…" at bounding box center [935, 307] width 986 height 37
click at [473, 317] on p "Website staff has taken on additional responsibilities for the CSRIPS website o…" at bounding box center [935, 307] width 986 height 37
click at [816, 326] on p "Website staff has taken on additional responsibilities for the CSRIPS website o…" at bounding box center [935, 307] width 986 height 37
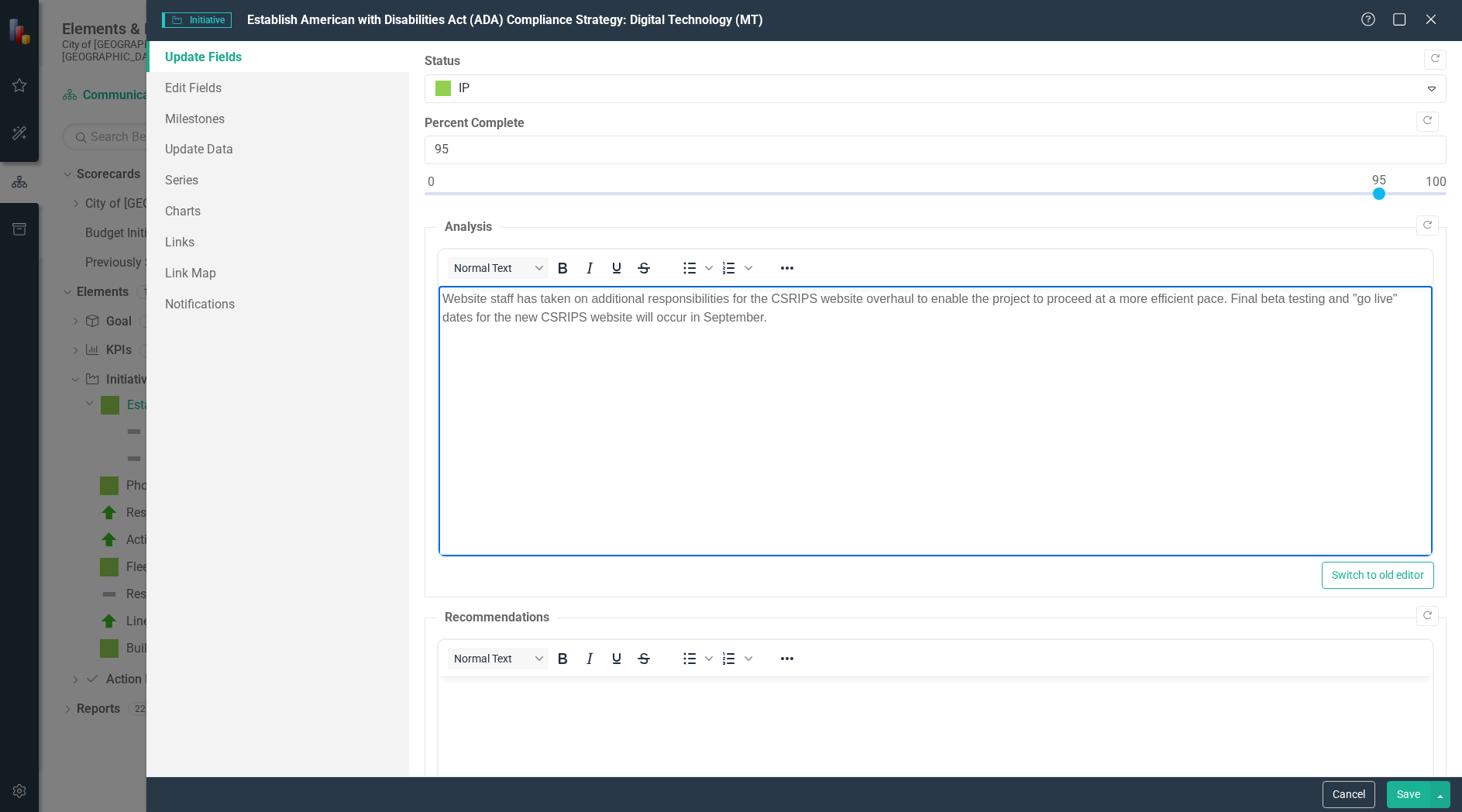
click at [1263, 300] on p "Website staff has taken on additional responsibilities for the CSRIPS website o…" at bounding box center [935, 307] width 986 height 37
click at [876, 311] on p "Website staff has taken on additional responsibilities for the CSRIPS website o…" at bounding box center [935, 307] width 986 height 37
drag, startPoint x: 735, startPoint y: 321, endPoint x: 1213, endPoint y: 335, distance: 478.2
click at [1213, 335] on body "Website staff has taken on additional responsibilities for the CSRIPS website o…" at bounding box center [935, 403] width 994 height 233
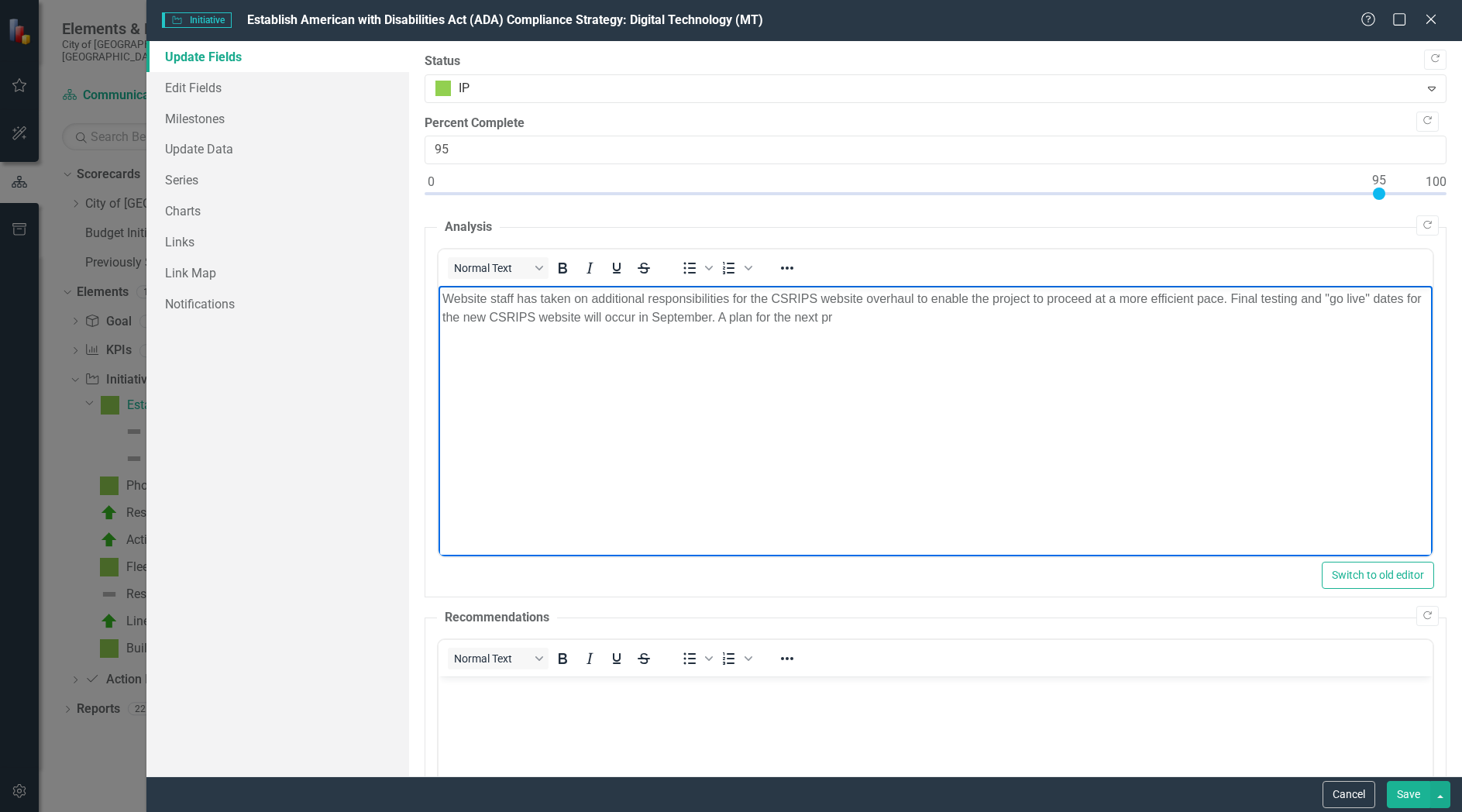
click at [733, 320] on p "Website staff has taken on additional responsibilities for the CSRIPS website o…" at bounding box center [935, 307] width 986 height 37
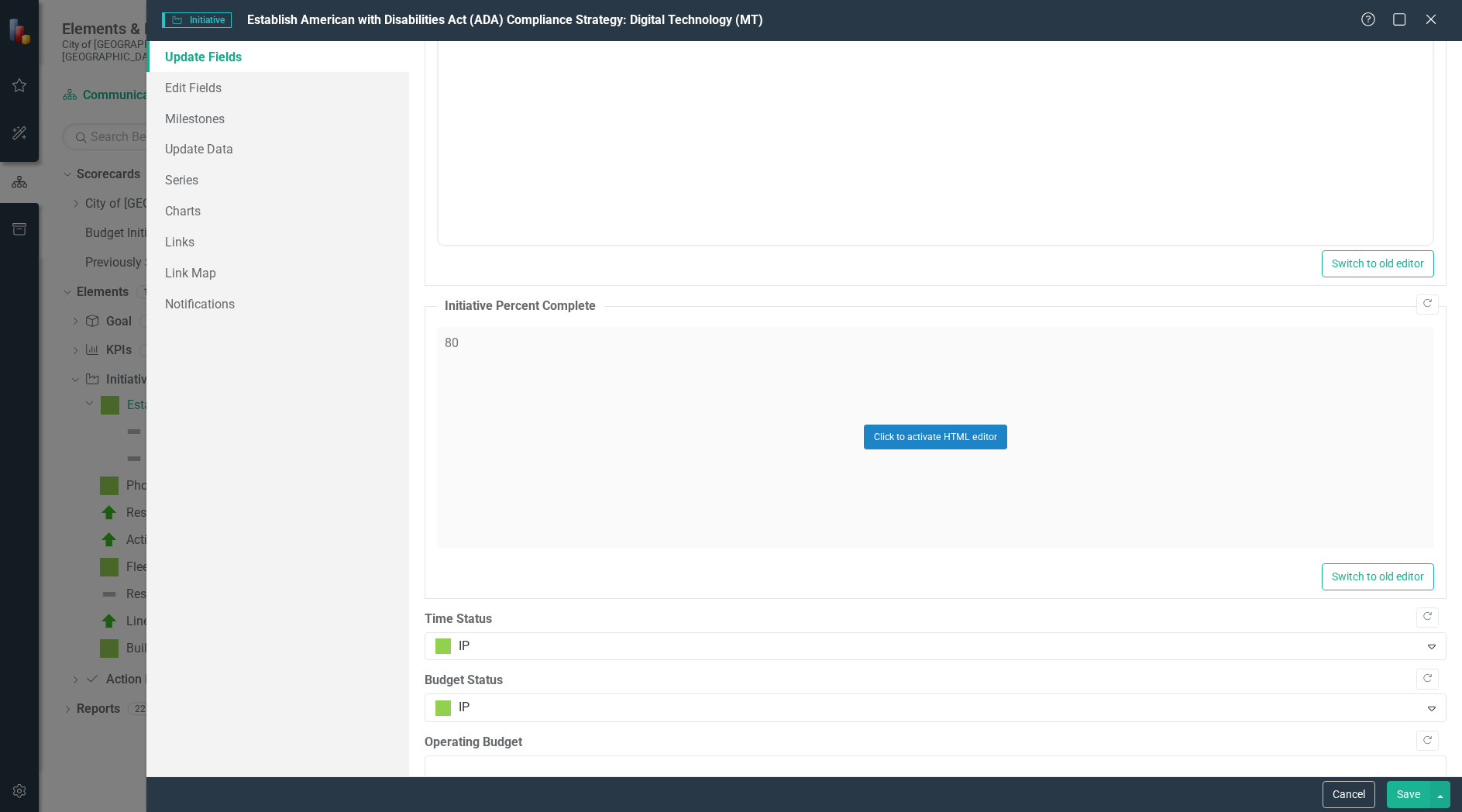
click at [913, 416] on div "Click to activate HTML editor" at bounding box center [935, 437] width 997 height 221
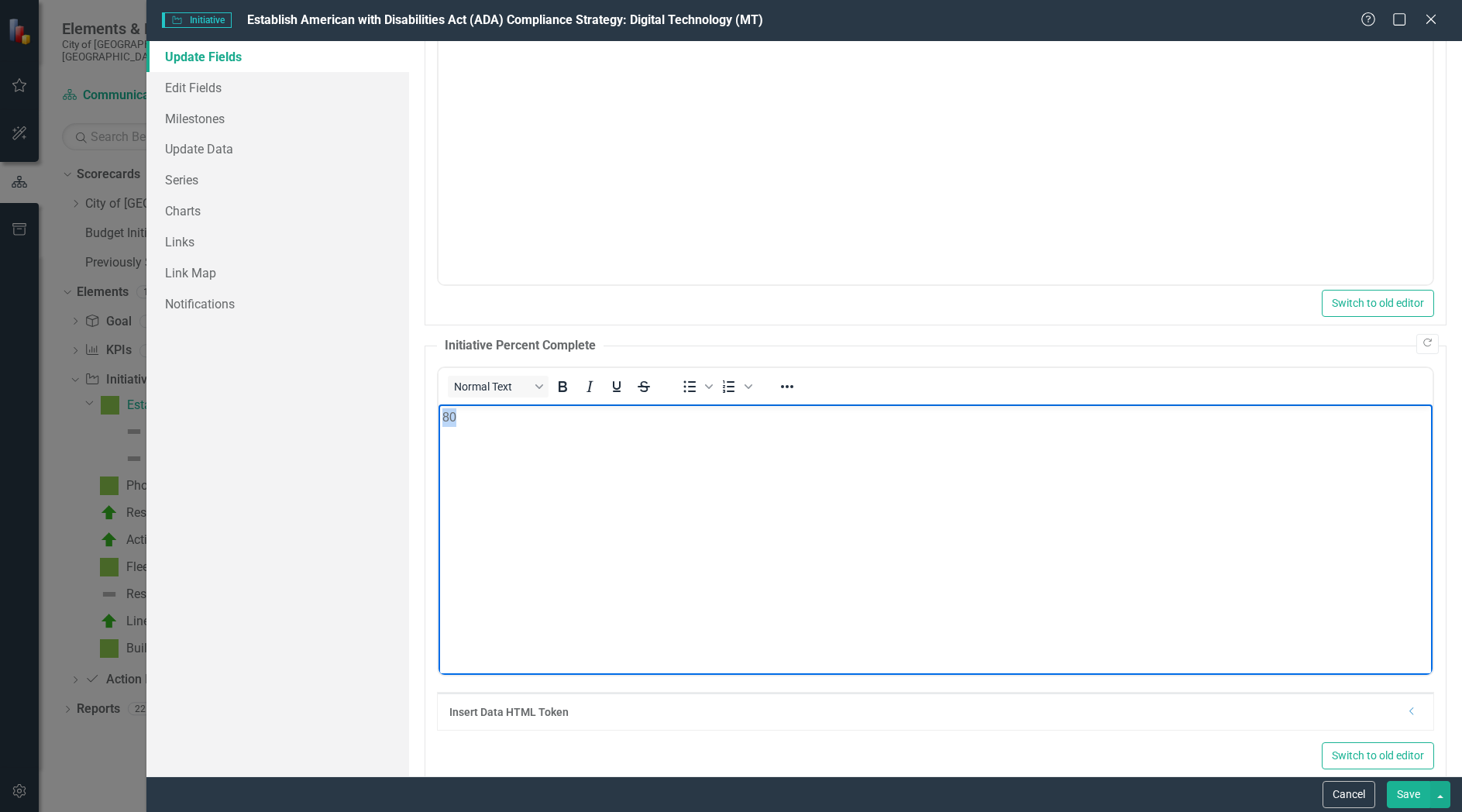
drag, startPoint x: 556, startPoint y: 429, endPoint x: 523, endPoint y: 386, distance: 54.2
click at [523, 404] on html "80" at bounding box center [935, 520] width 994 height 233
click at [1408, 798] on button "Save" at bounding box center [1408, 794] width 44 height 27
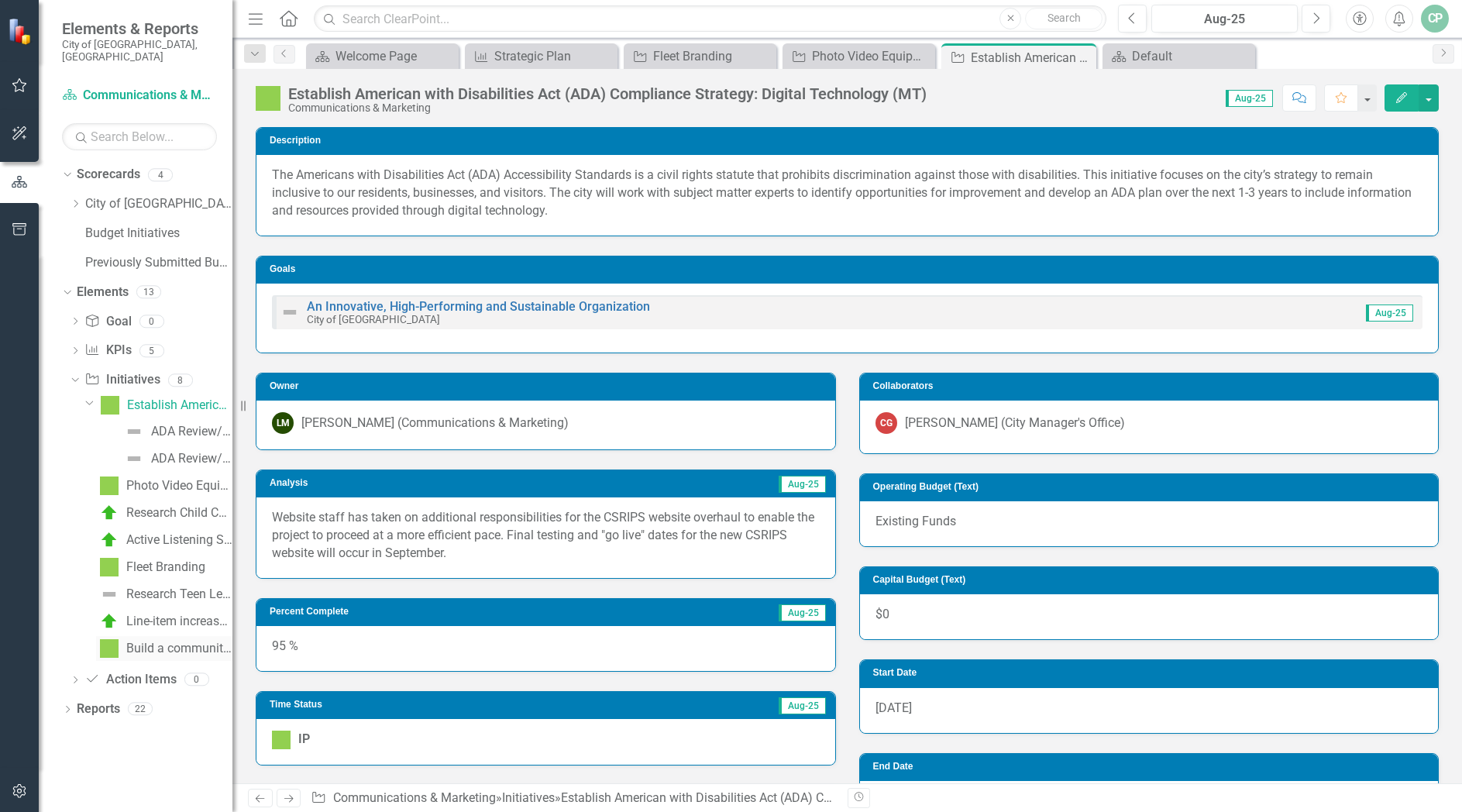
click at [171, 641] on div "Build a community for our children while upgrading & sharing facilities (FY23)" at bounding box center [179, 648] width 106 height 14
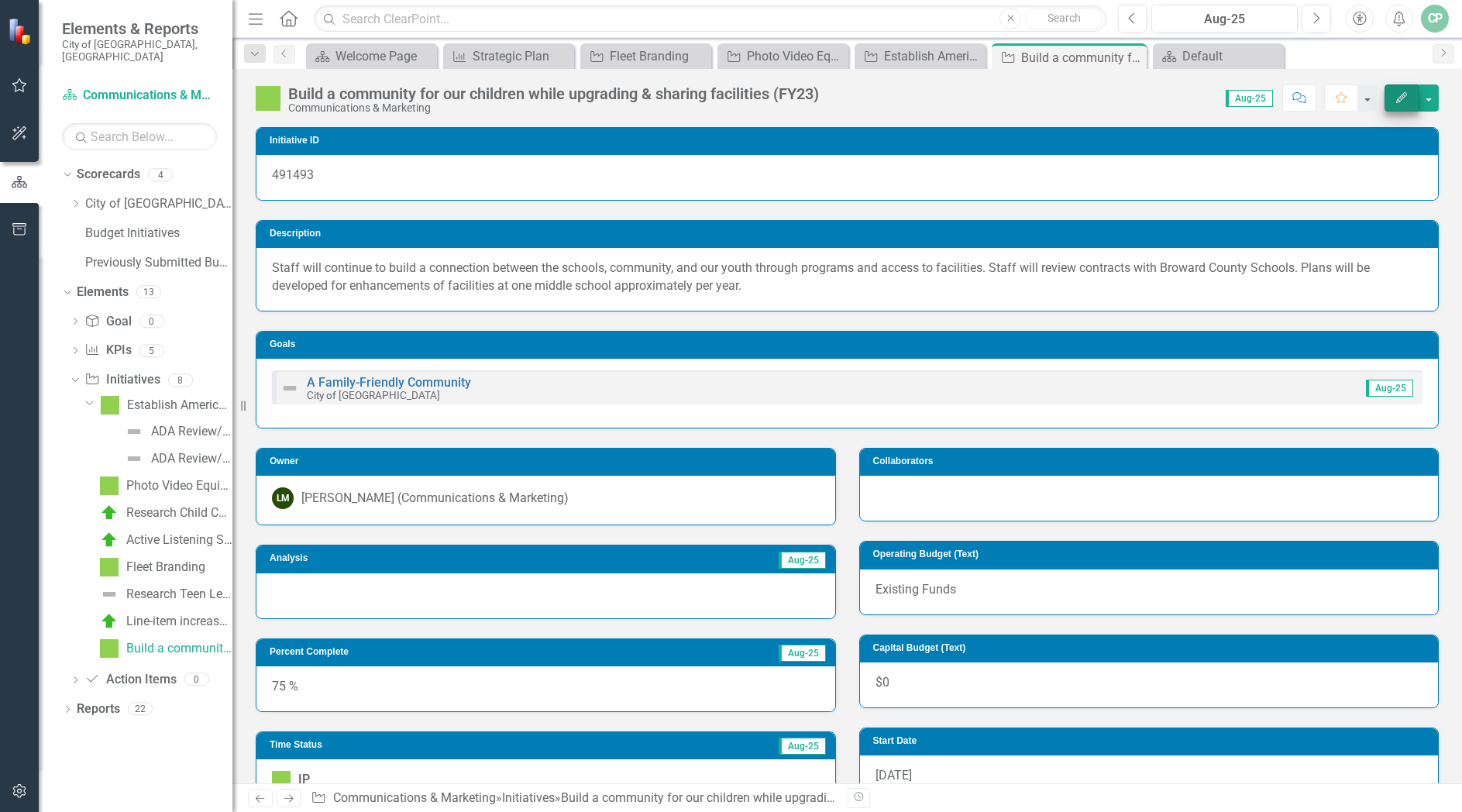
click at [1403, 96] on icon "Edit" at bounding box center [1401, 97] width 14 height 11
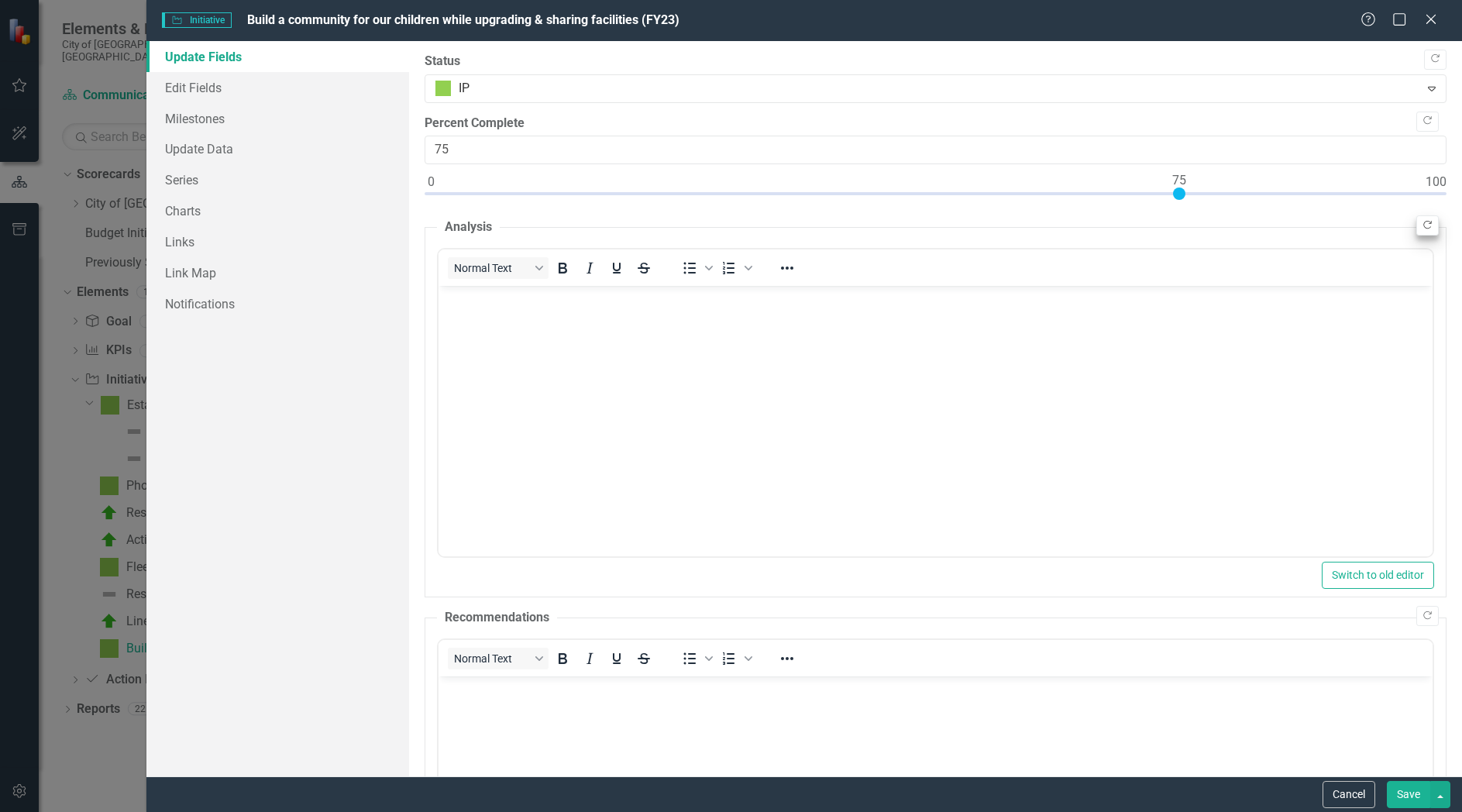
click at [1421, 225] on icon "Copy Forward" at bounding box center [1427, 225] width 12 height 9
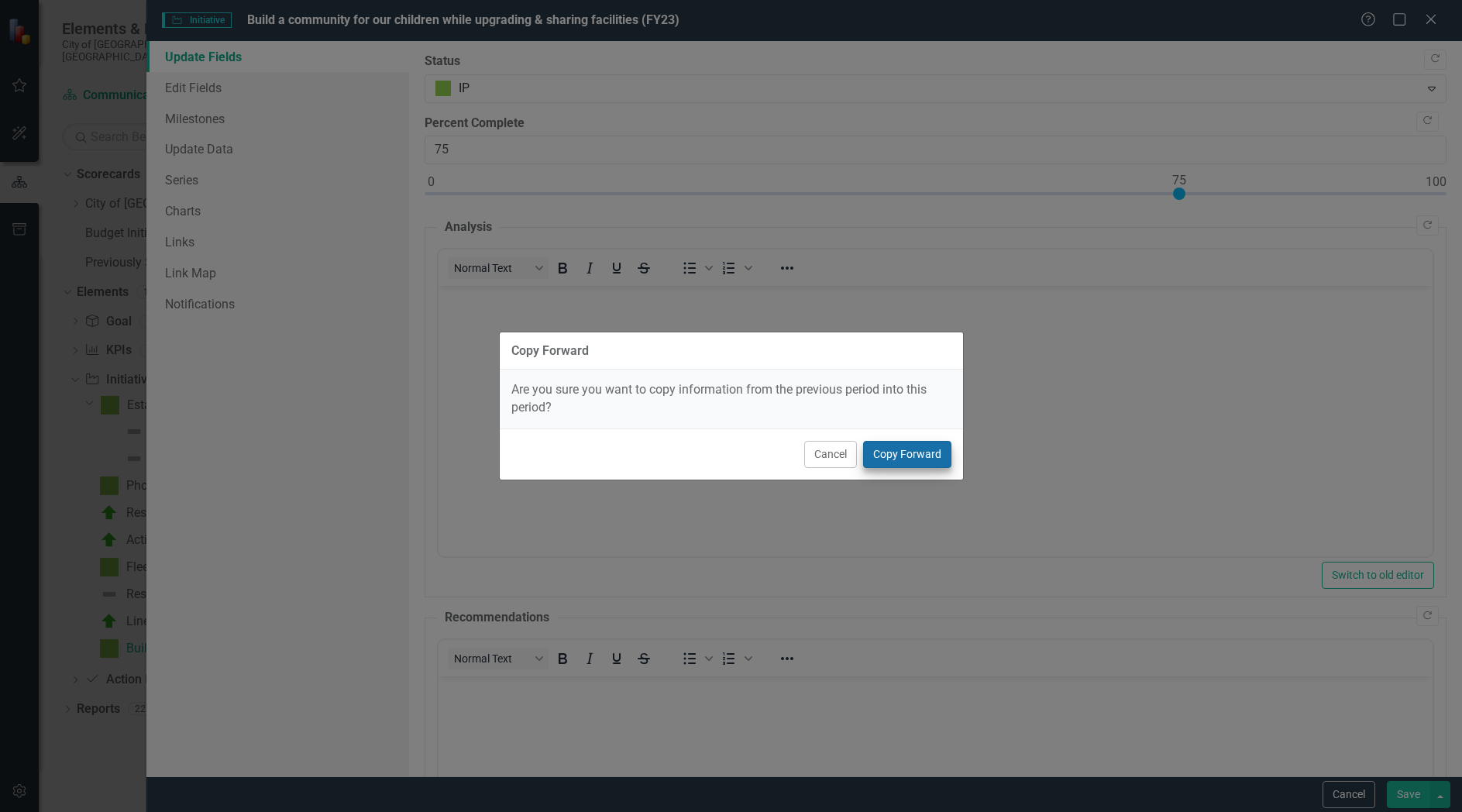
click at [939, 454] on button "Copy Forward" at bounding box center [906, 453] width 88 height 27
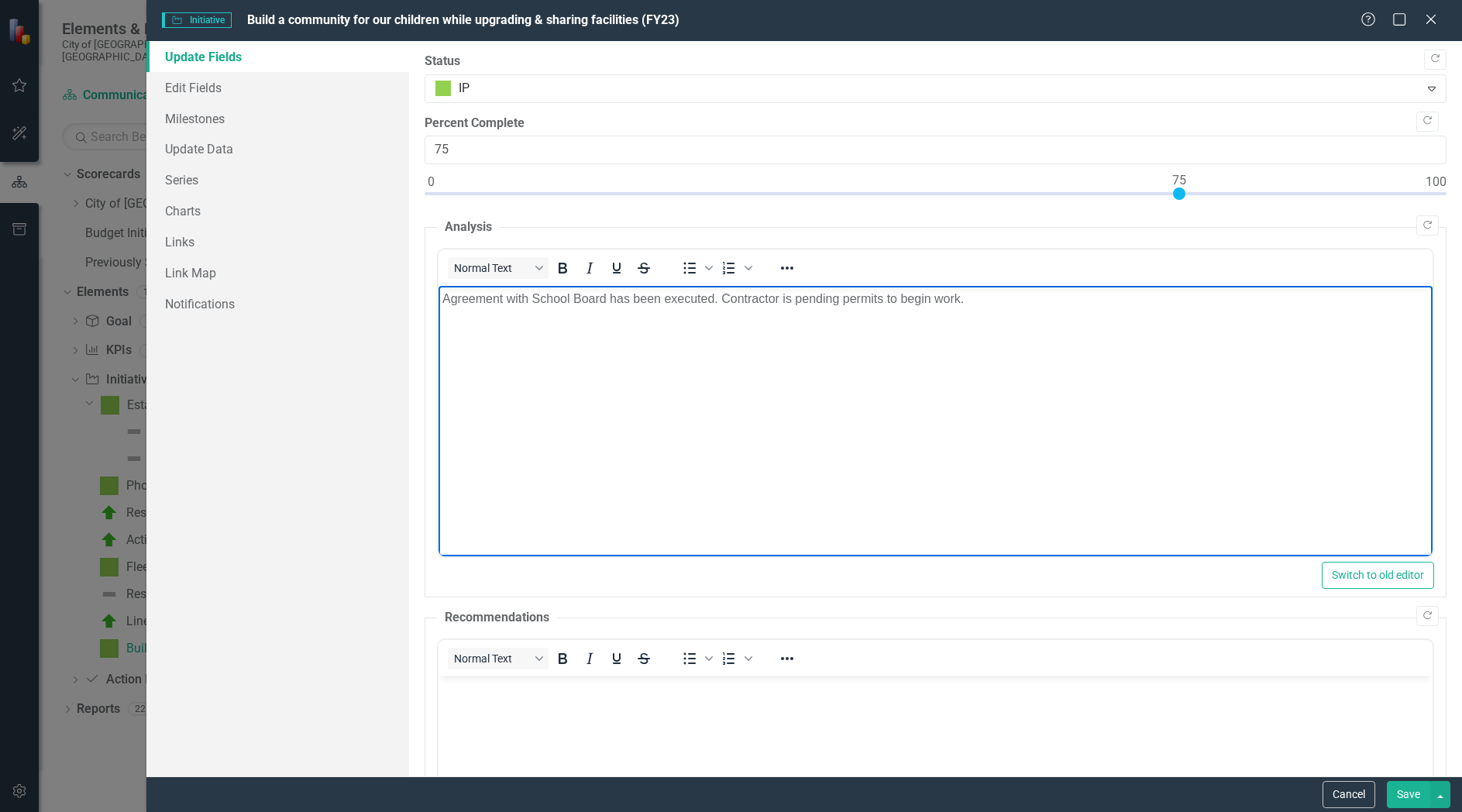
click at [953, 304] on p "Agreement with School Board has been executed. Contractor is pending permits to…" at bounding box center [935, 298] width 986 height 19
click at [975, 304] on p "Agreement with School Board has been executed. Contractor is pending permits to…" at bounding box center [935, 298] width 986 height 19
